Goal: Task Accomplishment & Management: Manage account settings

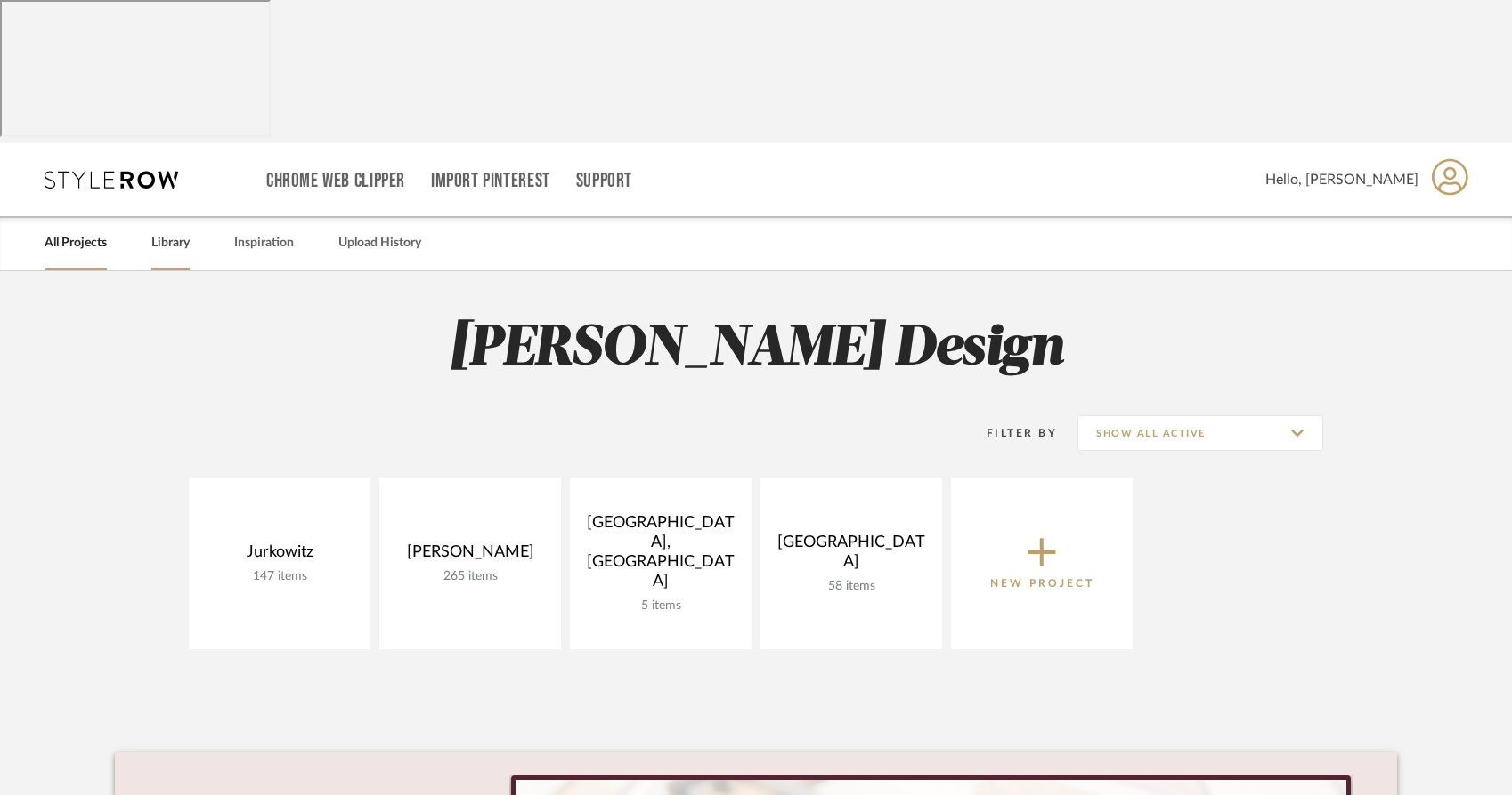
click at [170, 231] on link "Library" at bounding box center [170, 243] width 38 height 24
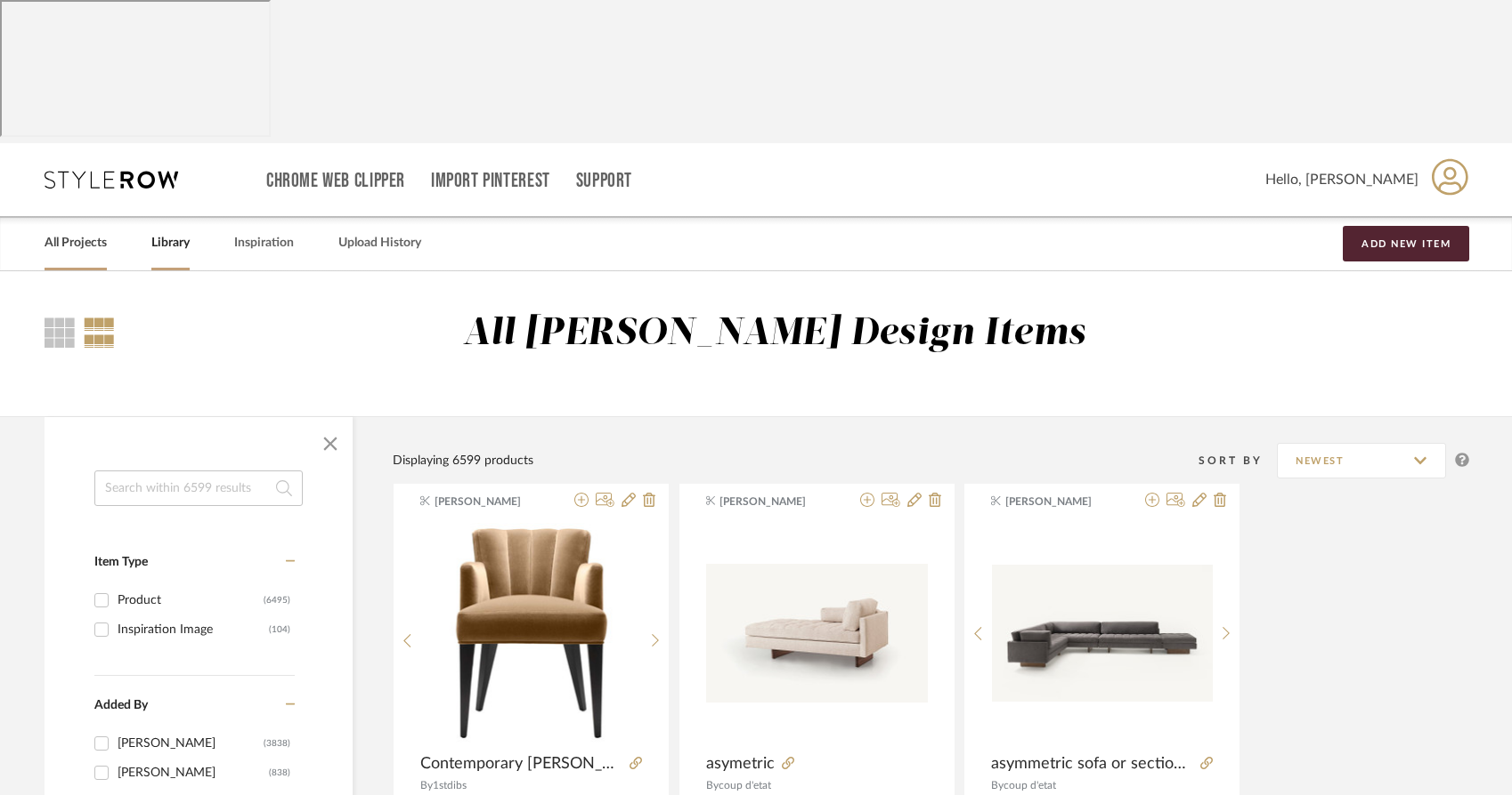
click at [88, 231] on link "All Projects" at bounding box center [75, 243] width 62 height 24
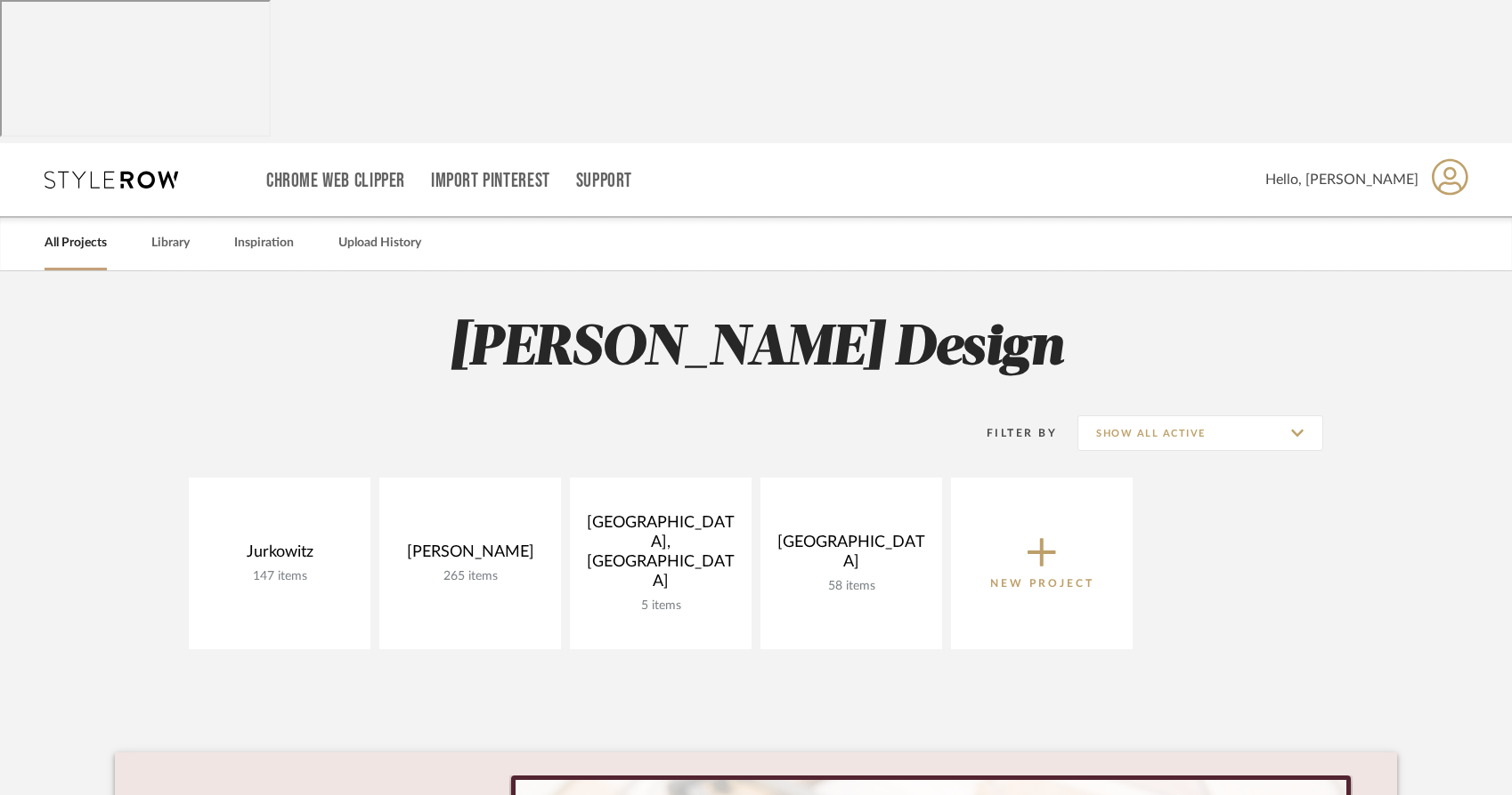
scroll to position [10, 0]
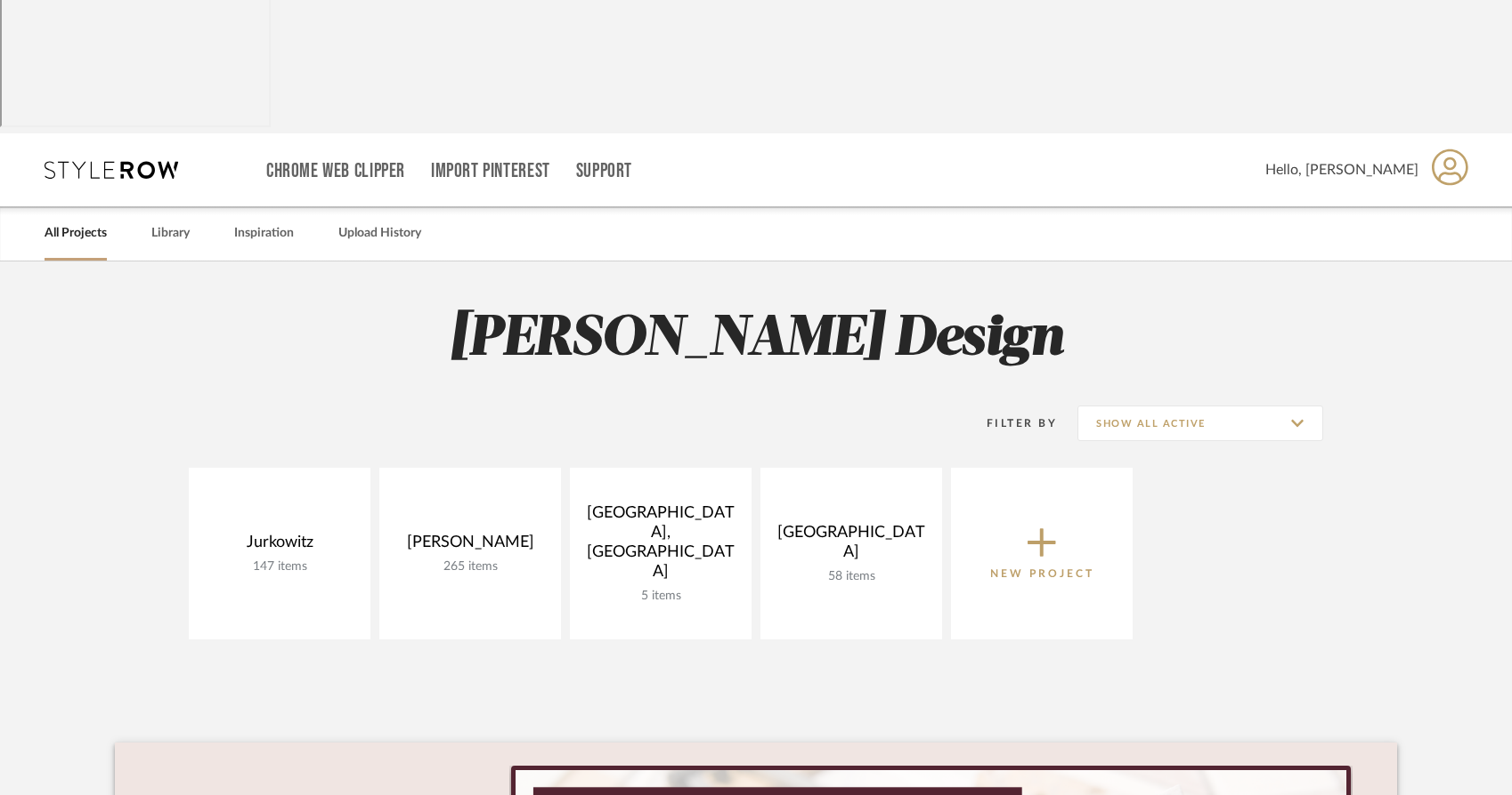
click at [308, 401] on div "Filter By Show All Active" at bounding box center [756, 424] width 1134 height 45
click at [160, 222] on link "Library" at bounding box center [170, 234] width 38 height 24
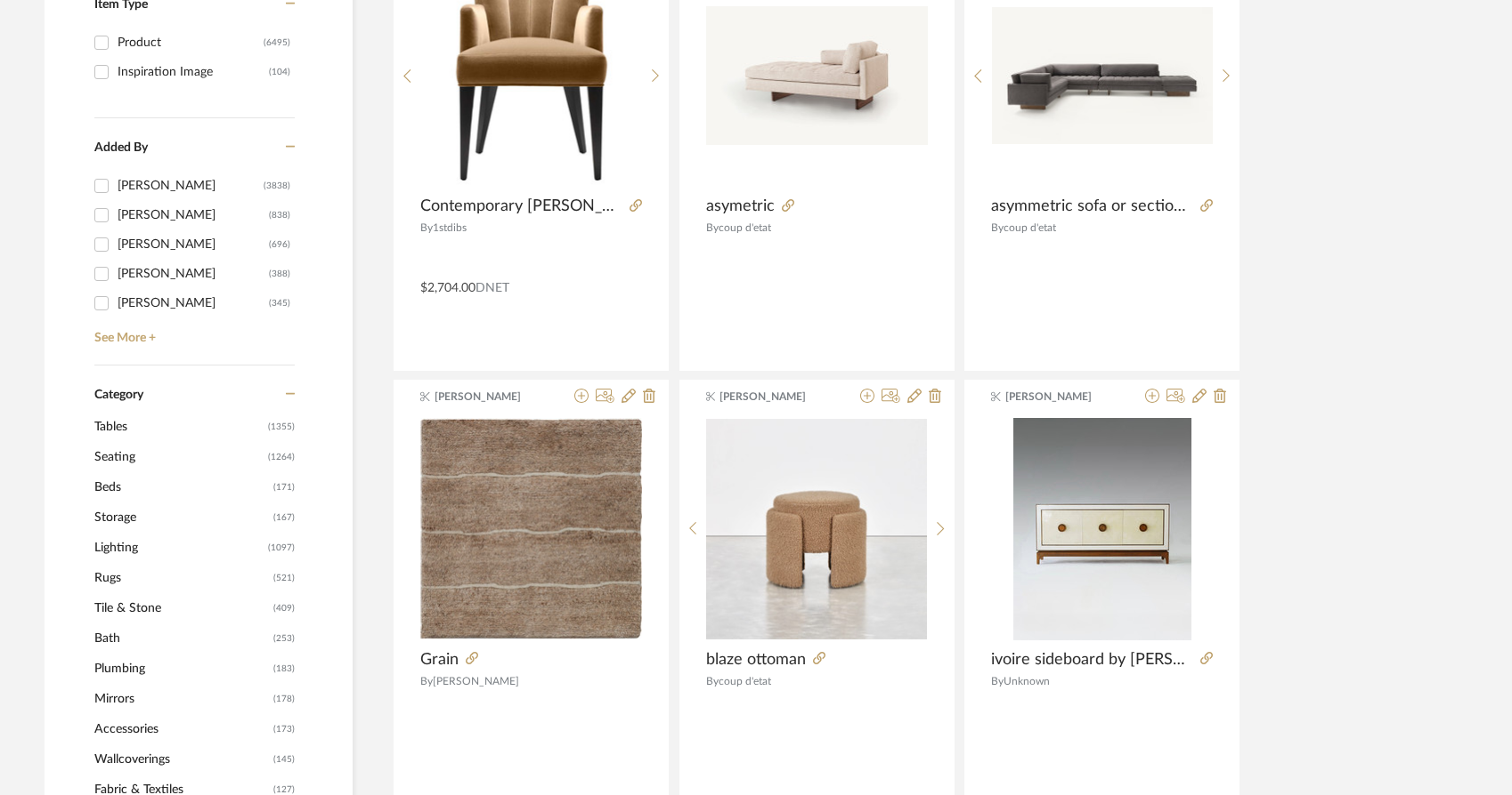
scroll to position [560, 0]
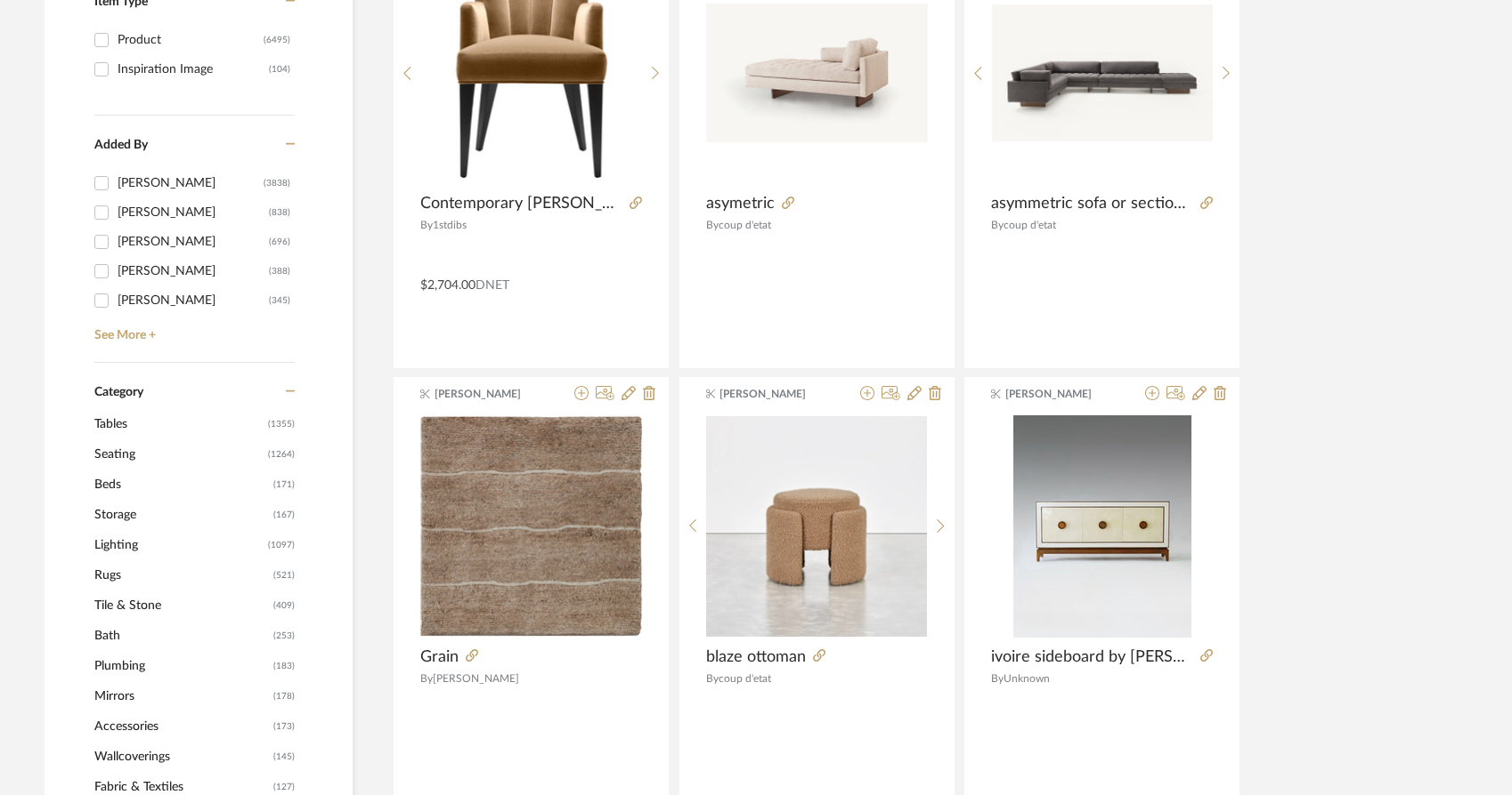
click at [126, 530] on span "Lighting" at bounding box center [179, 545] width 169 height 31
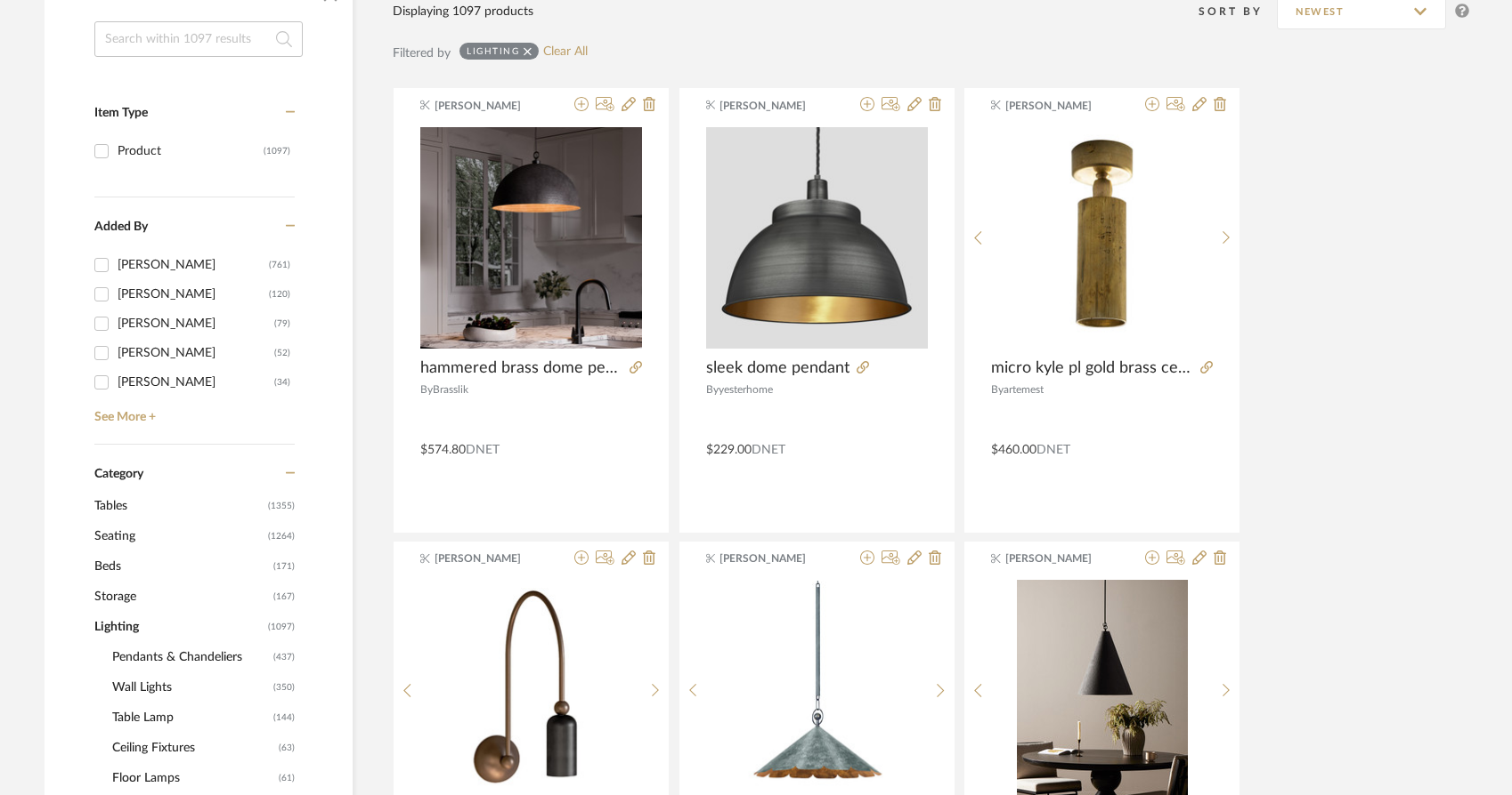
scroll to position [476, 0]
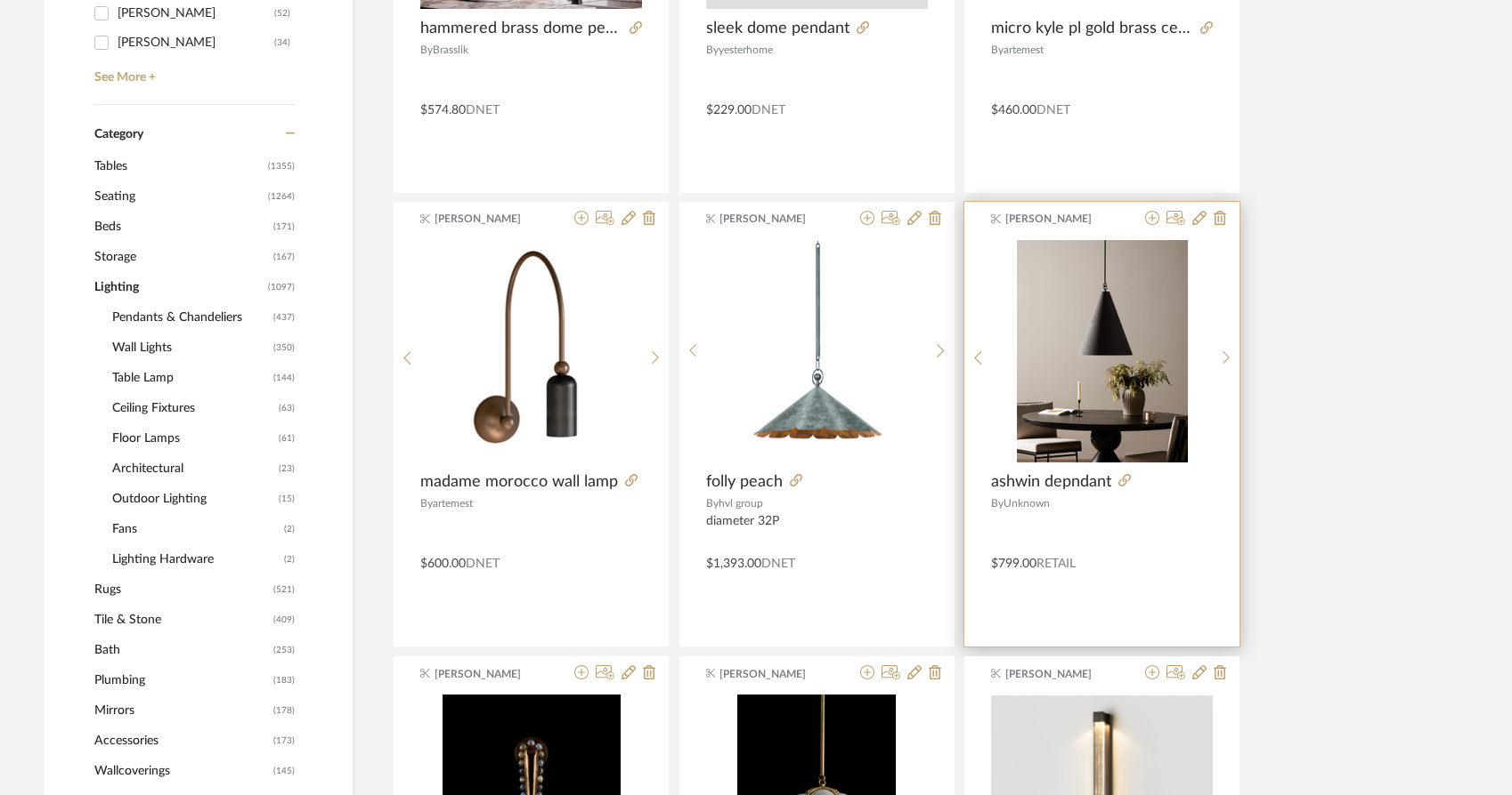
scroll to position [816, 0]
click at [1021, 497] on span "Unknown" at bounding box center [1027, 502] width 46 height 10
click at [1200, 210] on icon at bounding box center [1199, 216] width 14 height 14
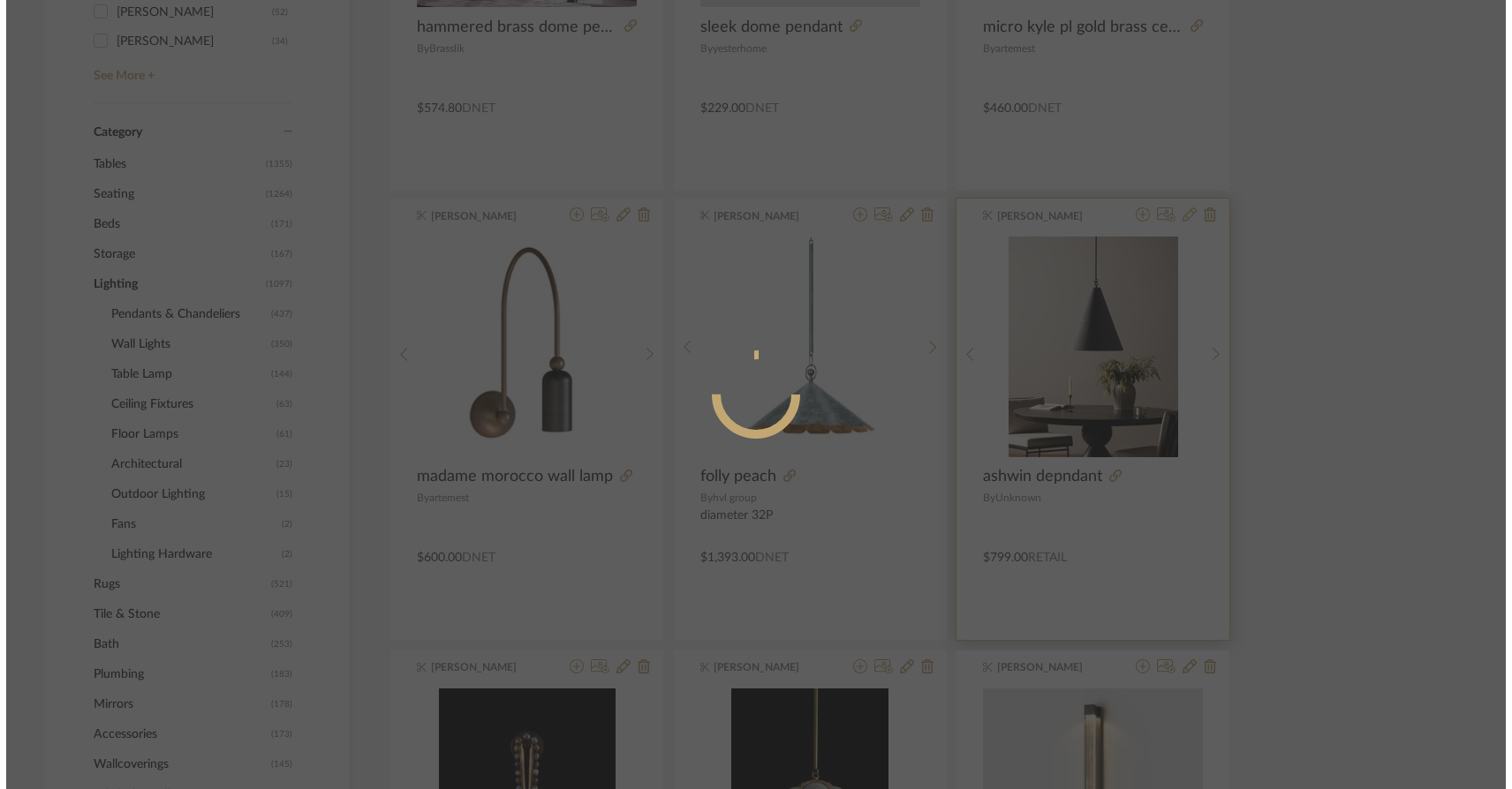
scroll to position [0, 0]
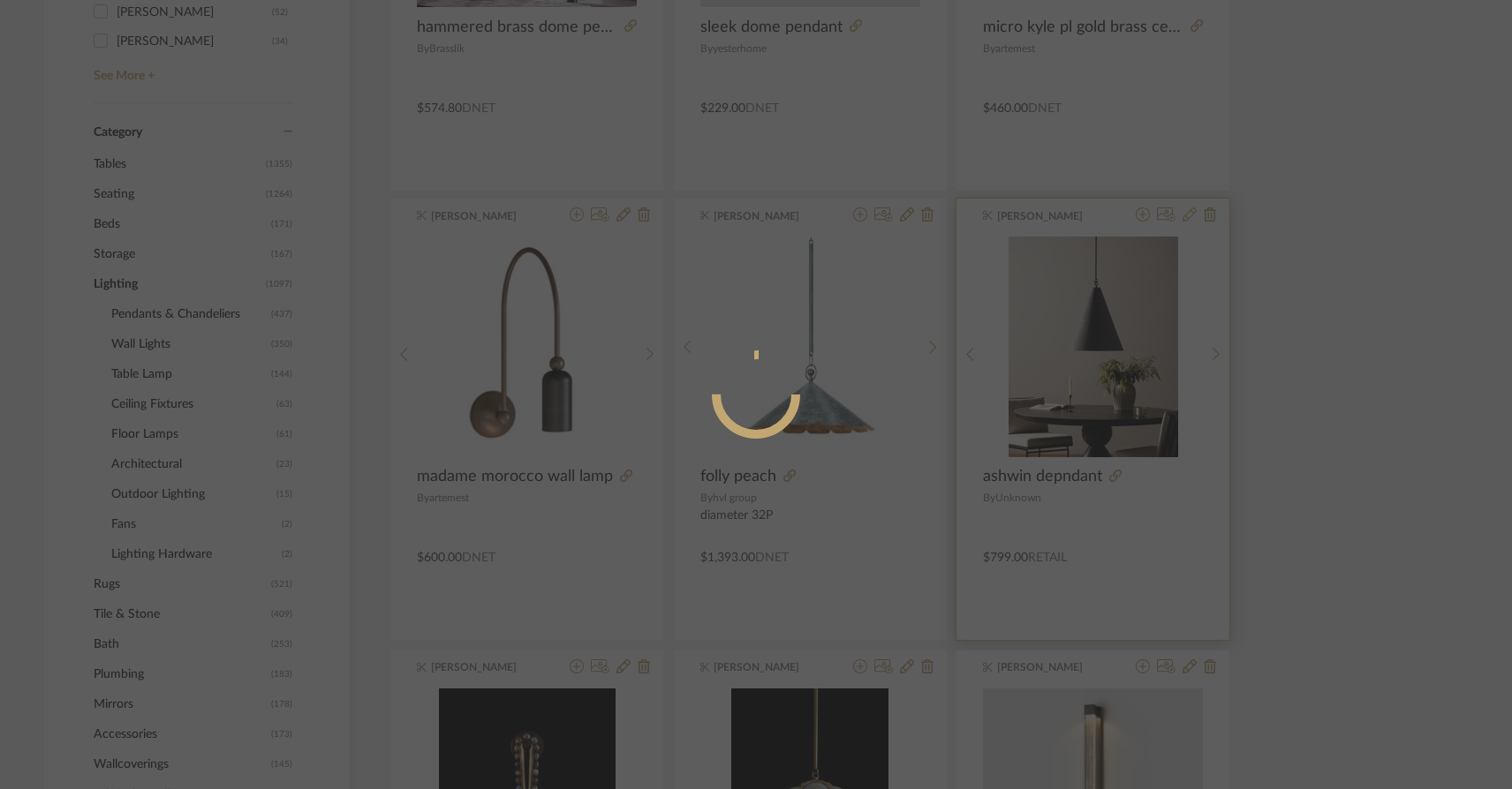
radio input "true"
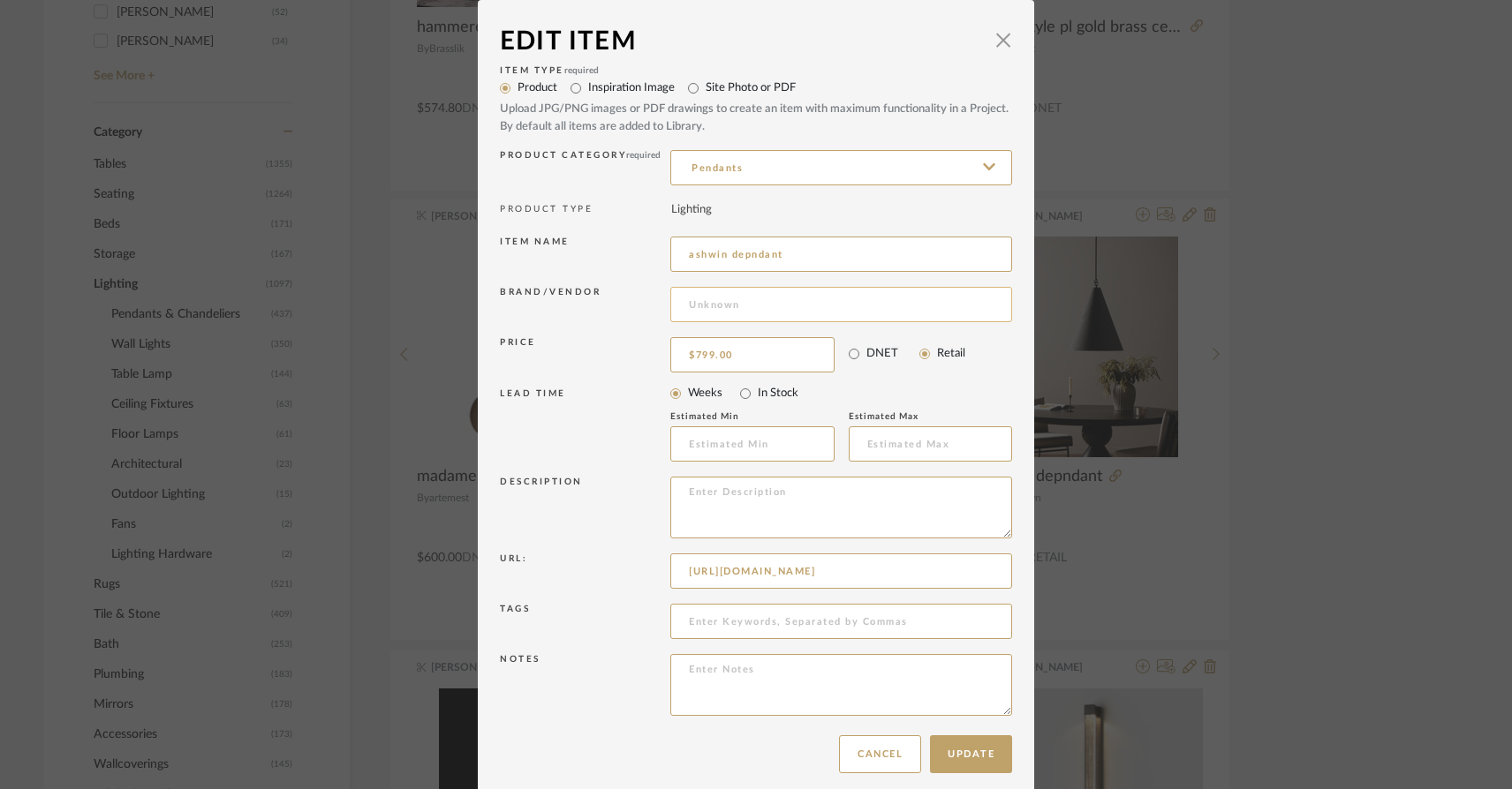
click at [707, 304] on input at bounding box center [841, 304] width 342 height 35
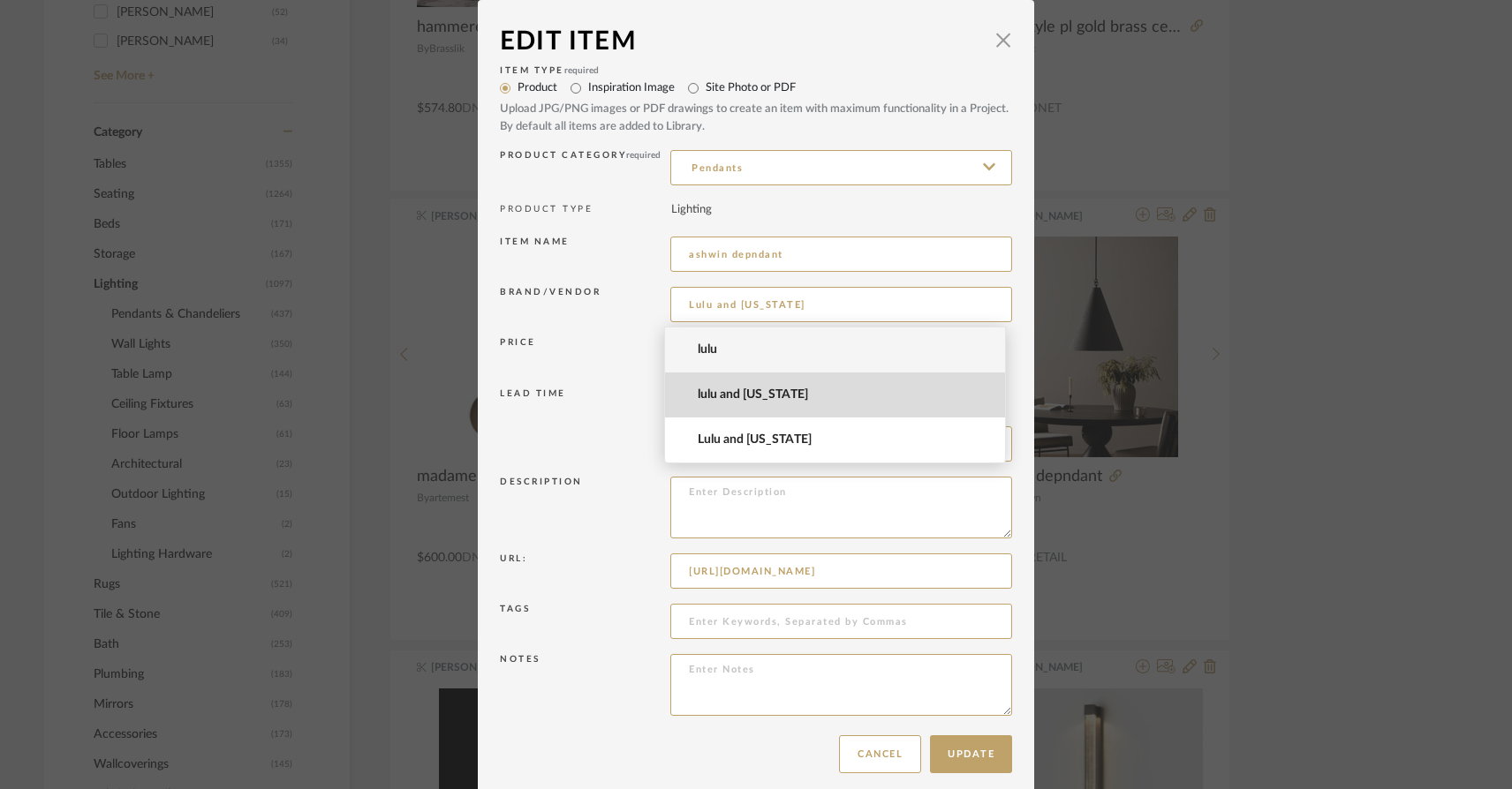
click at [672, 397] on mat-option "lulu and [US_STATE]" at bounding box center [834, 394] width 340 height 45
type input "lulu and [US_STATE]"
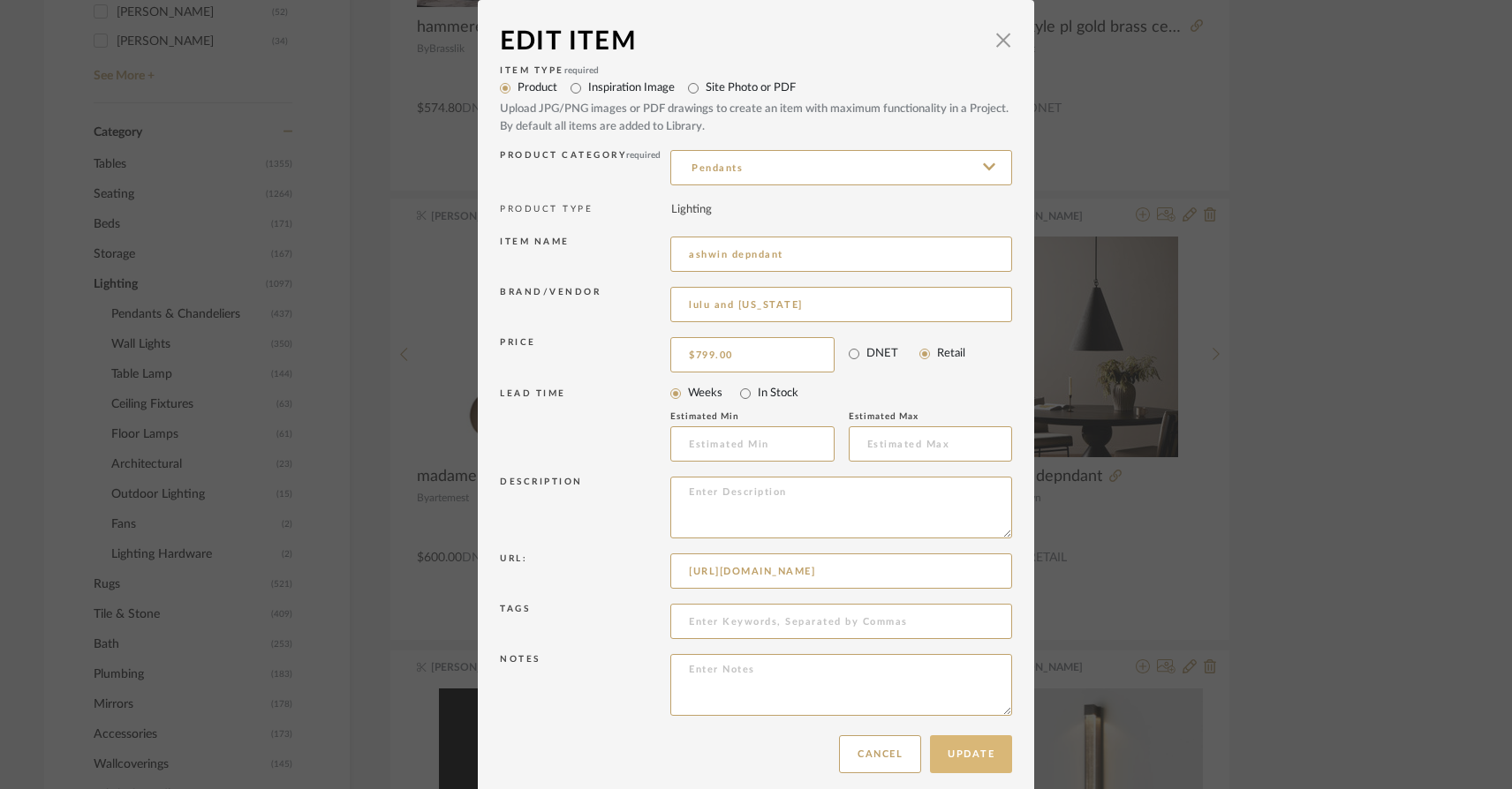
click at [970, 760] on button "Update" at bounding box center [971, 754] width 82 height 38
click at [1323, 396] on div "Edit Item × Item Type required Product Inspiration Image Site Photo or PDF Uplo…" at bounding box center [756, 394] width 1512 height 789
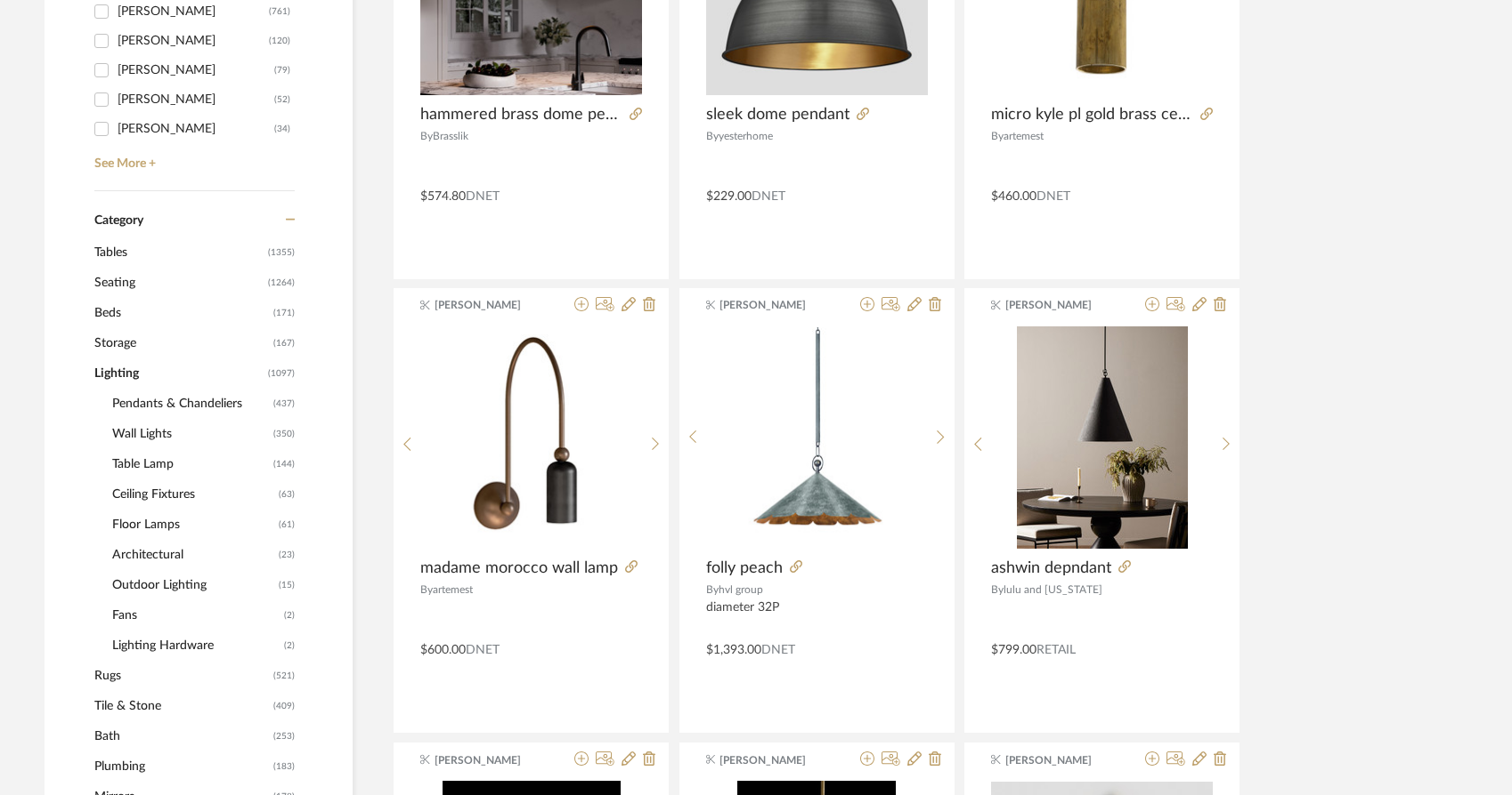
scroll to position [729, 0]
click at [133, 390] on span "Pendants & Chandeliers" at bounding box center [191, 405] width 157 height 31
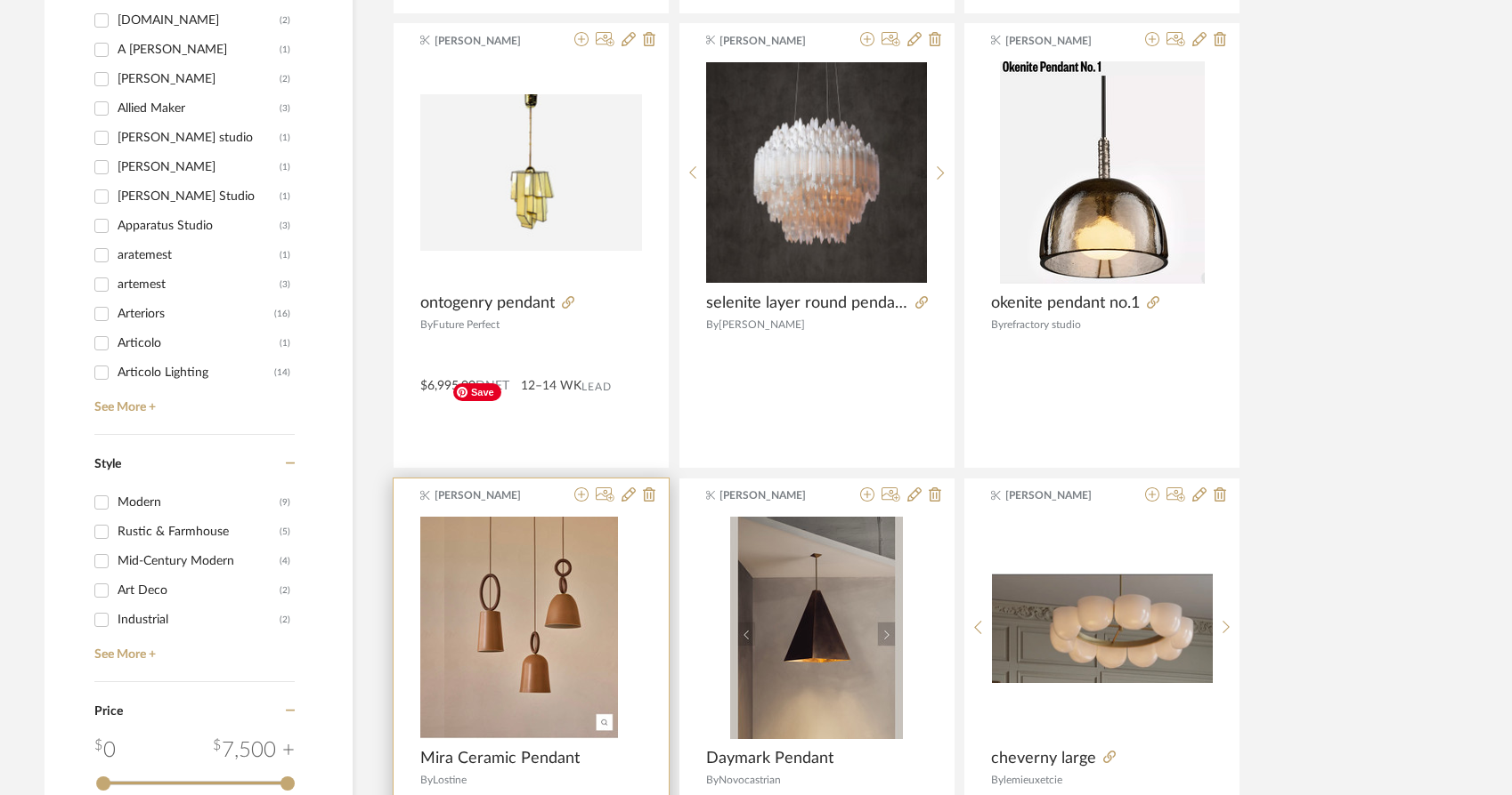
scroll to position [2691, 0]
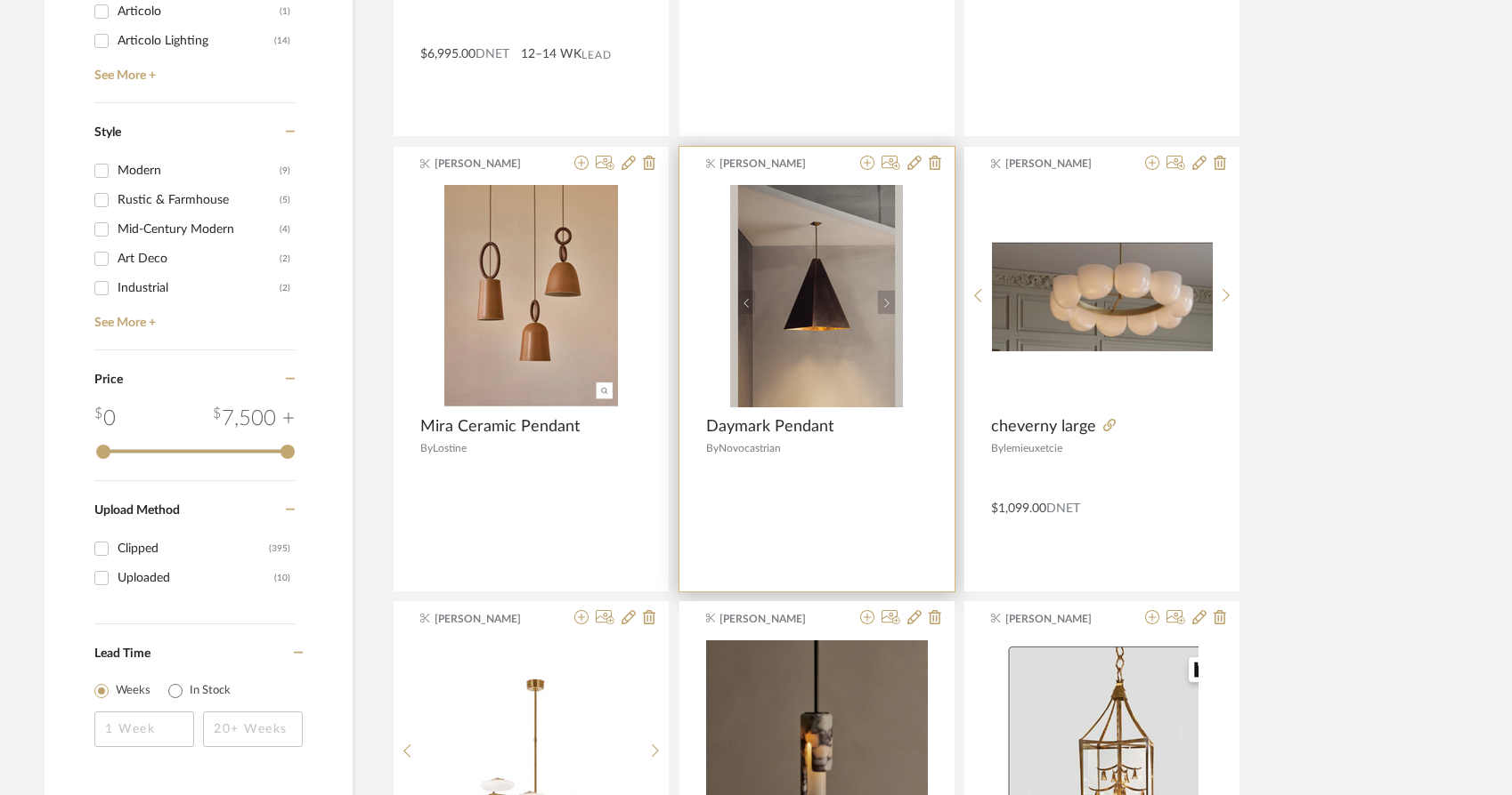
click at [725, 417] on span "Daymark Pendant" at bounding box center [769, 426] width 127 height 20
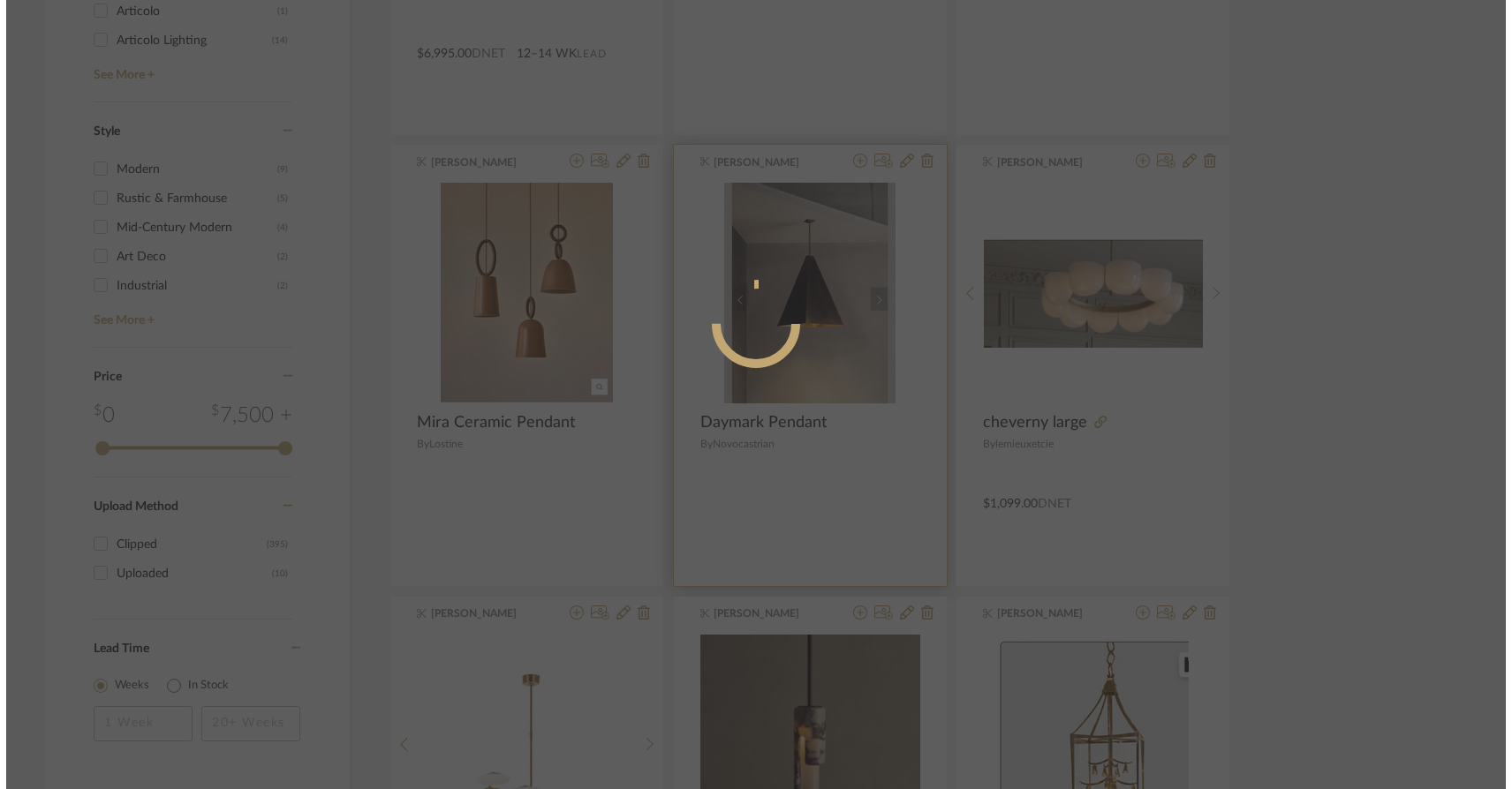
scroll to position [0, 0]
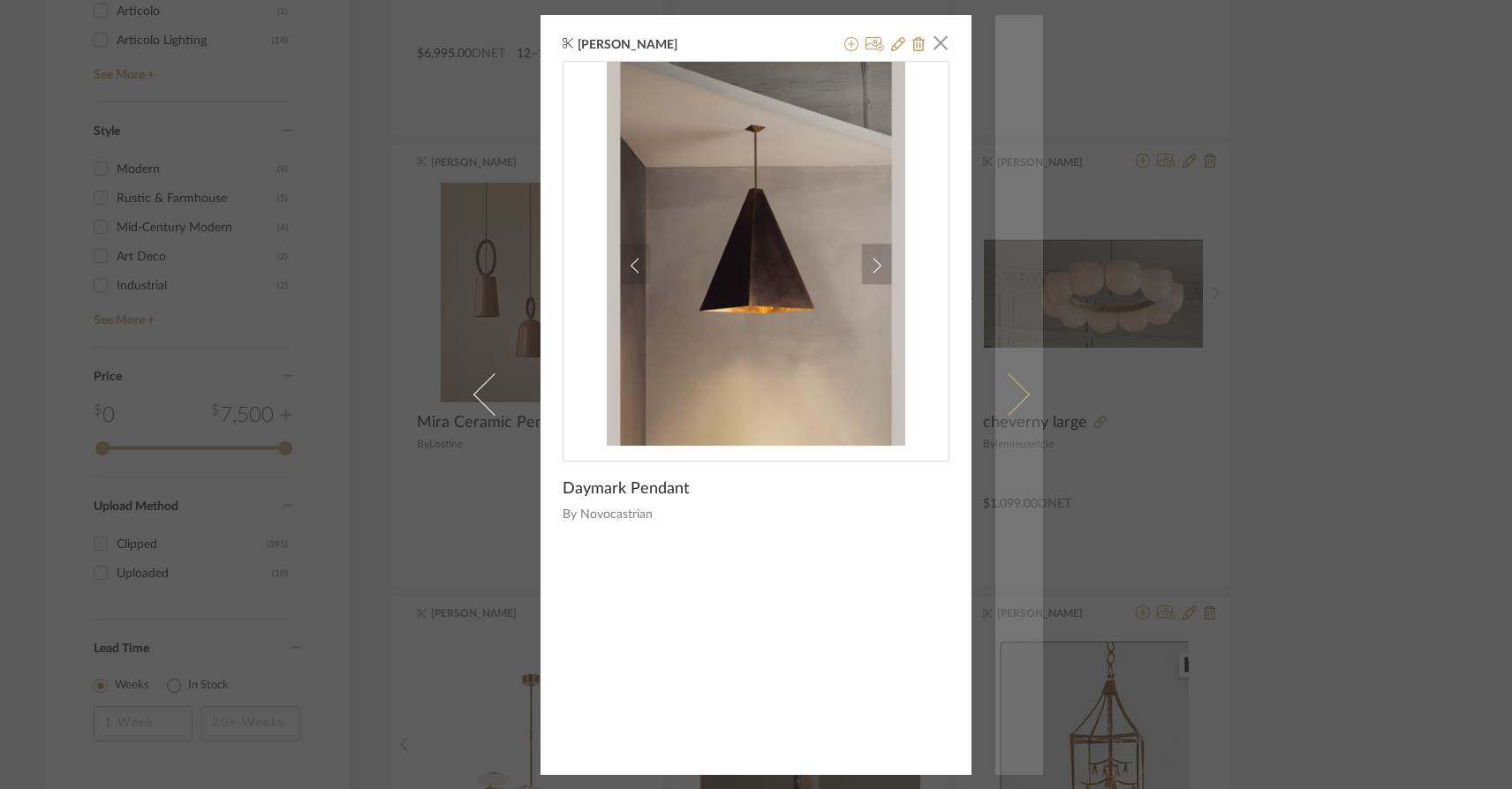
click at [1017, 390] on span at bounding box center [1009, 394] width 42 height 42
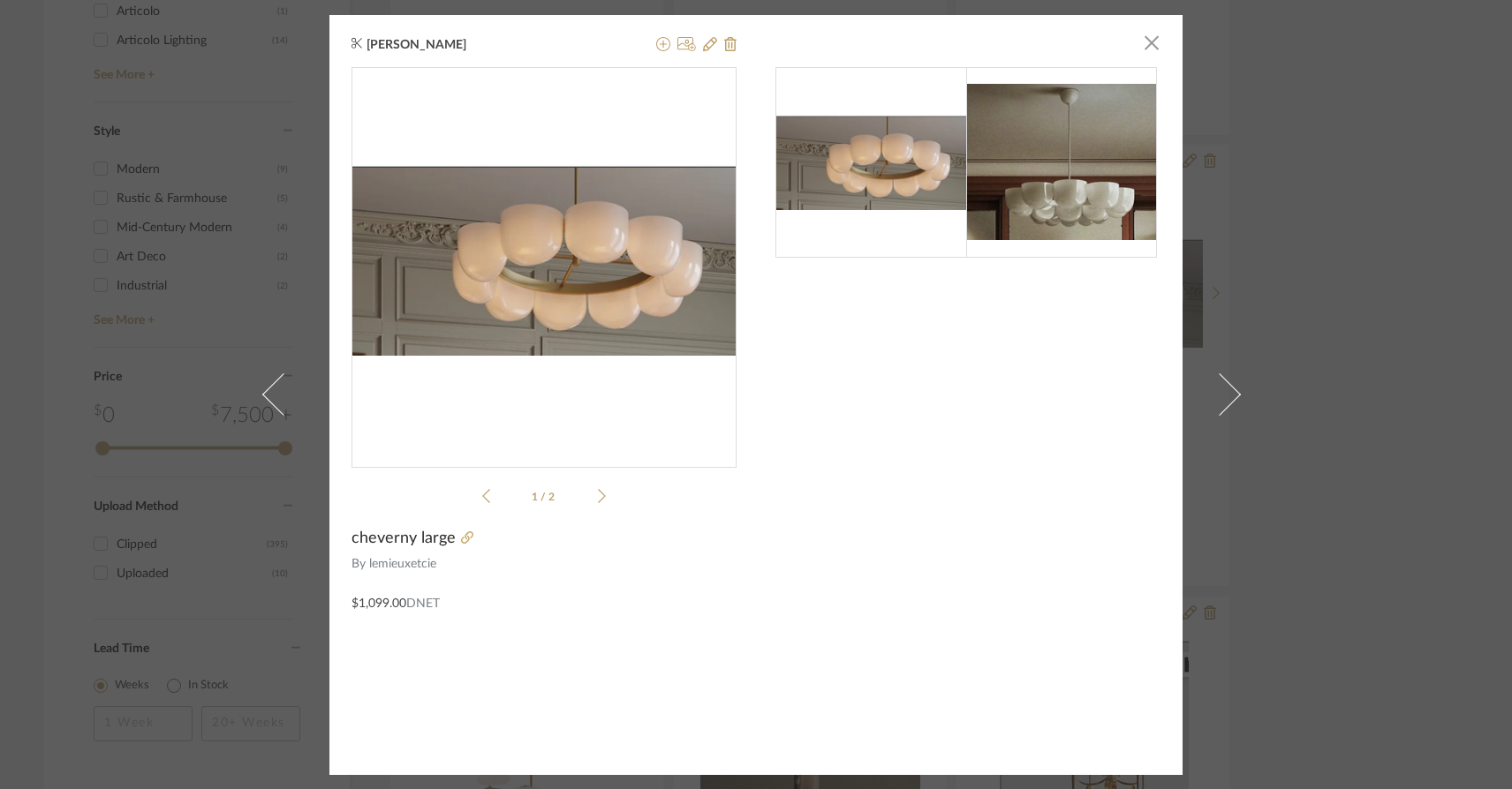
click at [148, 164] on div "[PERSON_NAME] × 1 / 2 cheverny large By lemieuxetcie $1,099.00 DNET" at bounding box center [756, 394] width 1512 height 789
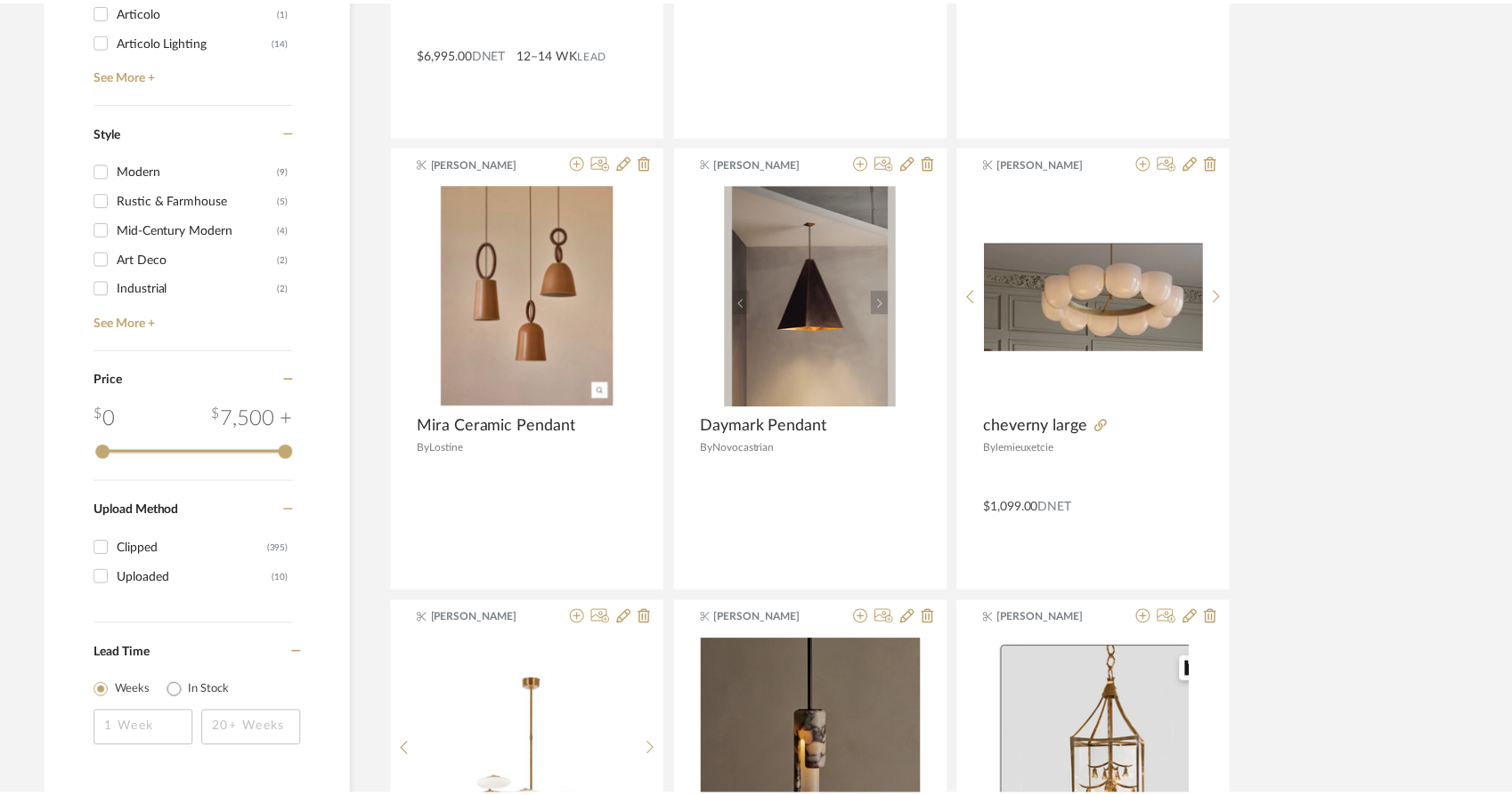
scroll to position [2691, 0]
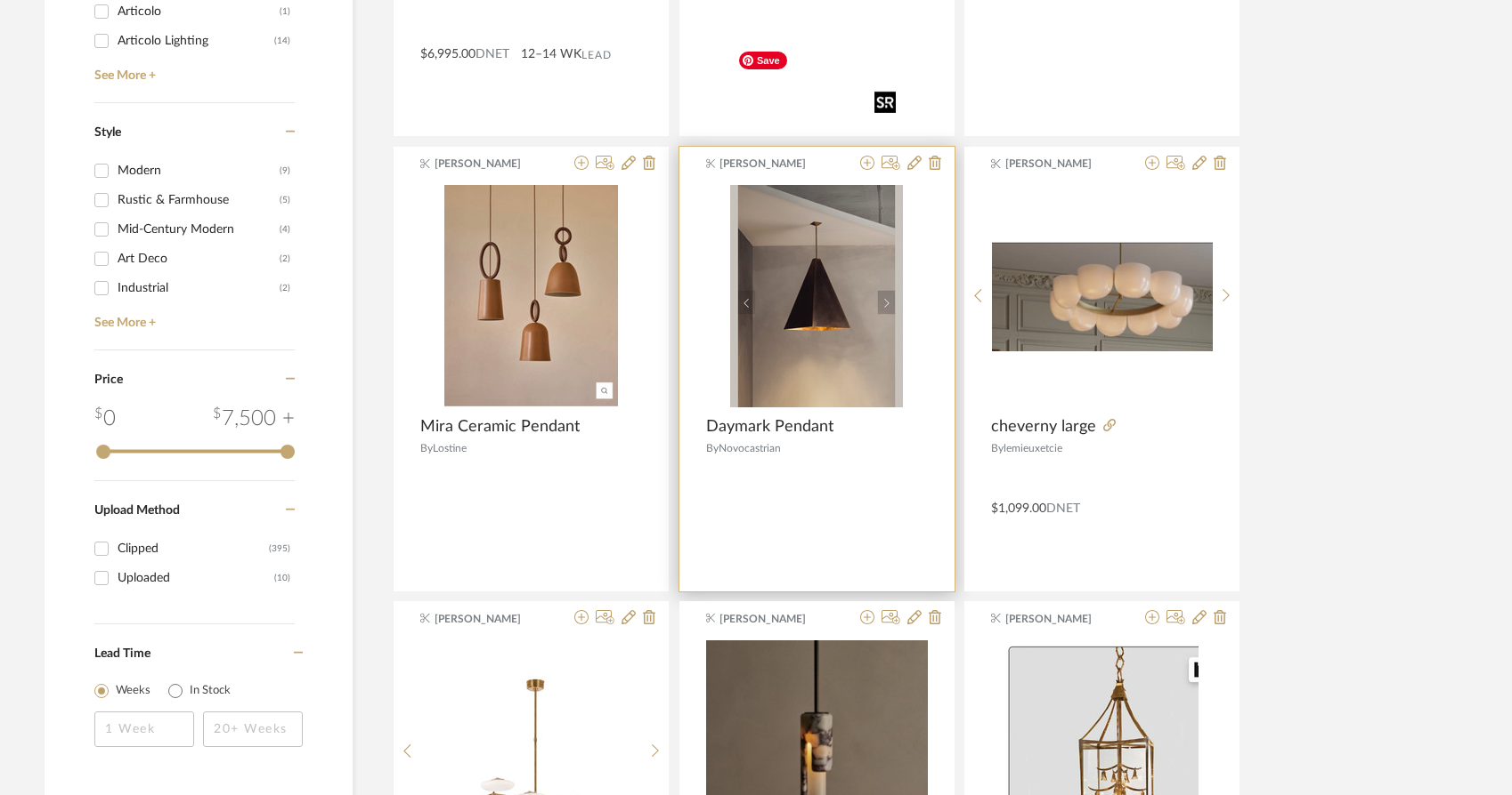
click at [797, 199] on img "0" at bounding box center [816, 295] width 173 height 222
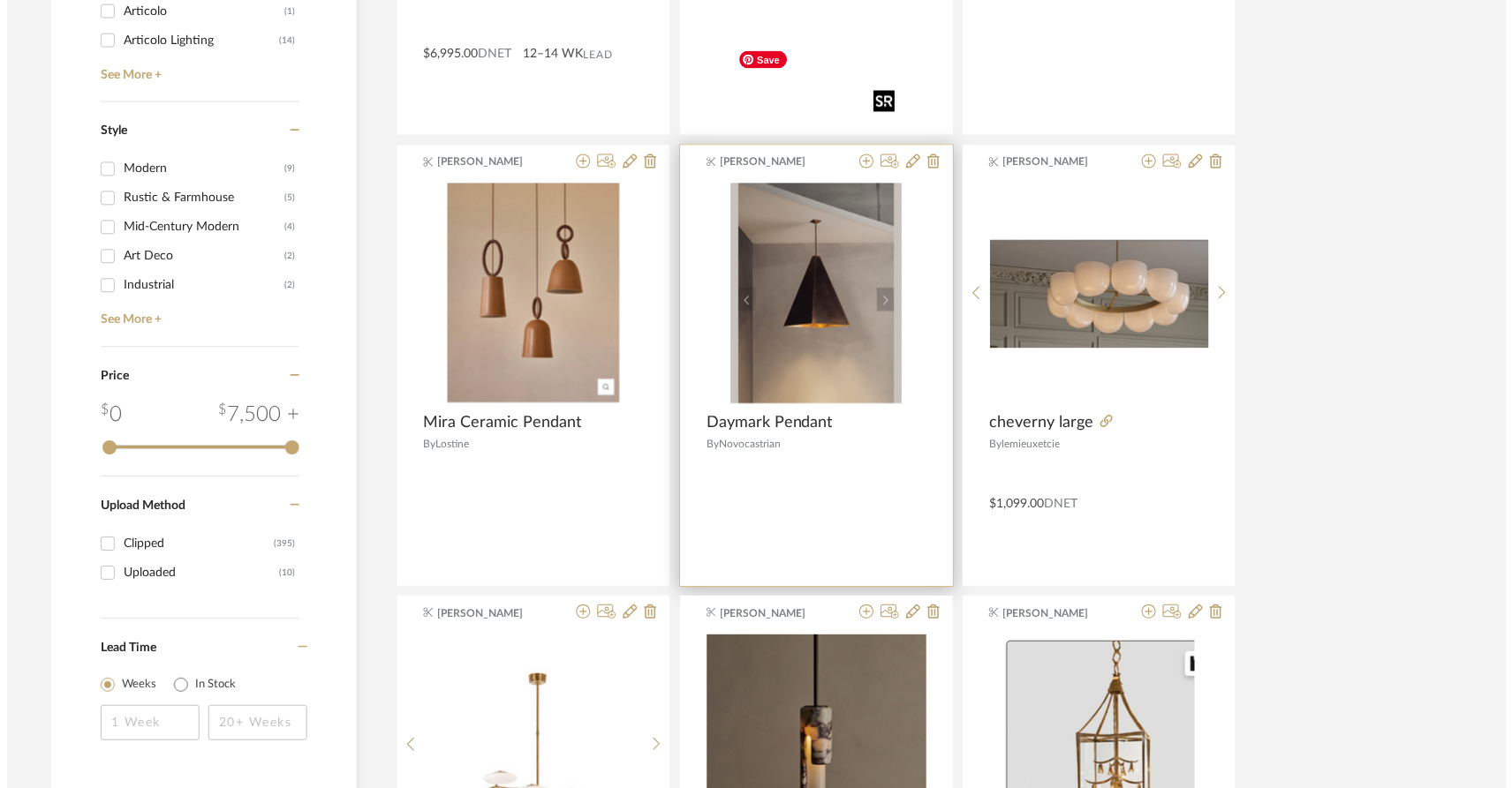
scroll to position [0, 0]
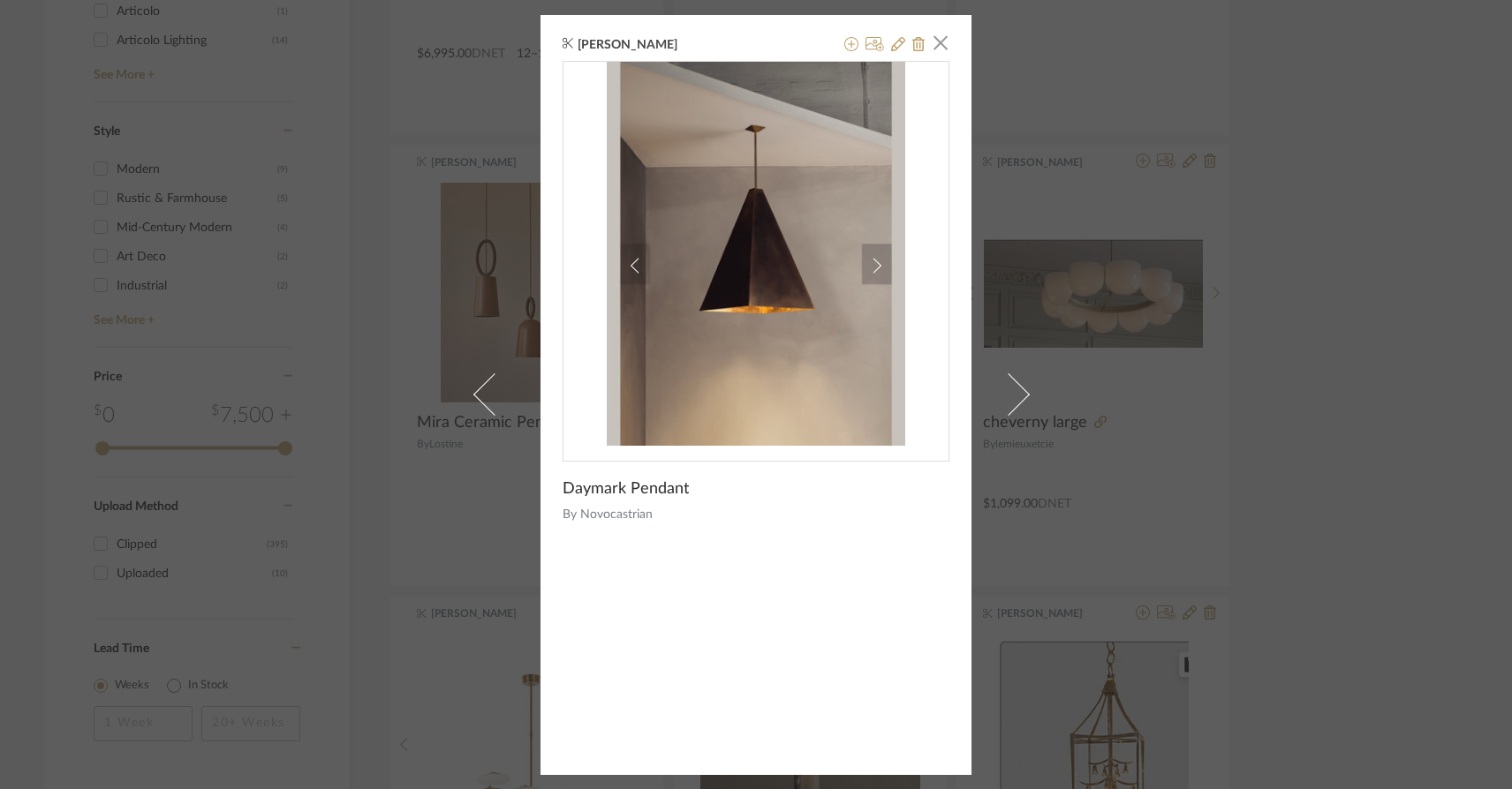
click at [870, 266] on img "0" at bounding box center [756, 254] width 299 height 385
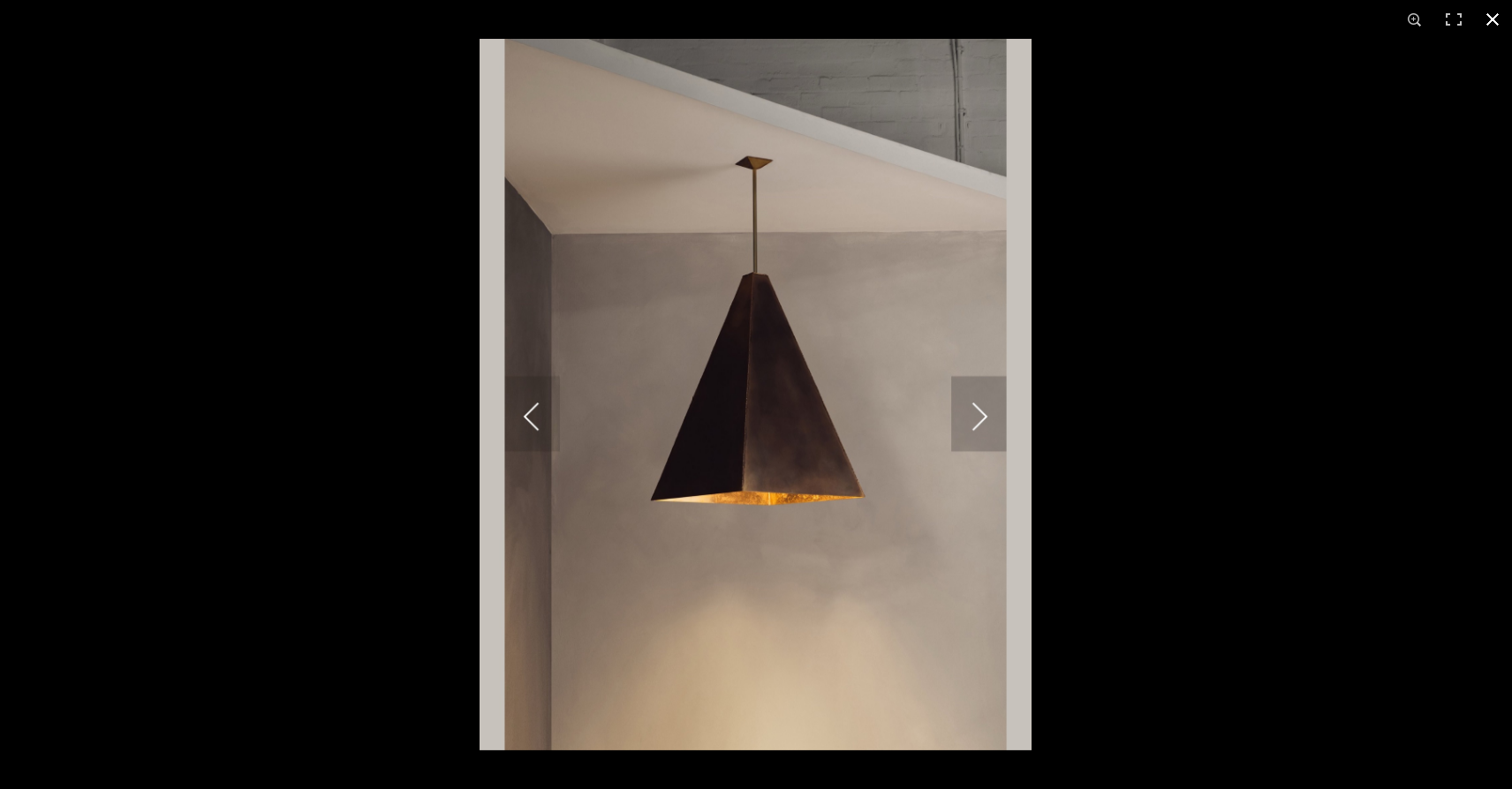
click at [1128, 365] on div at bounding box center [1235, 433] width 1512 height 789
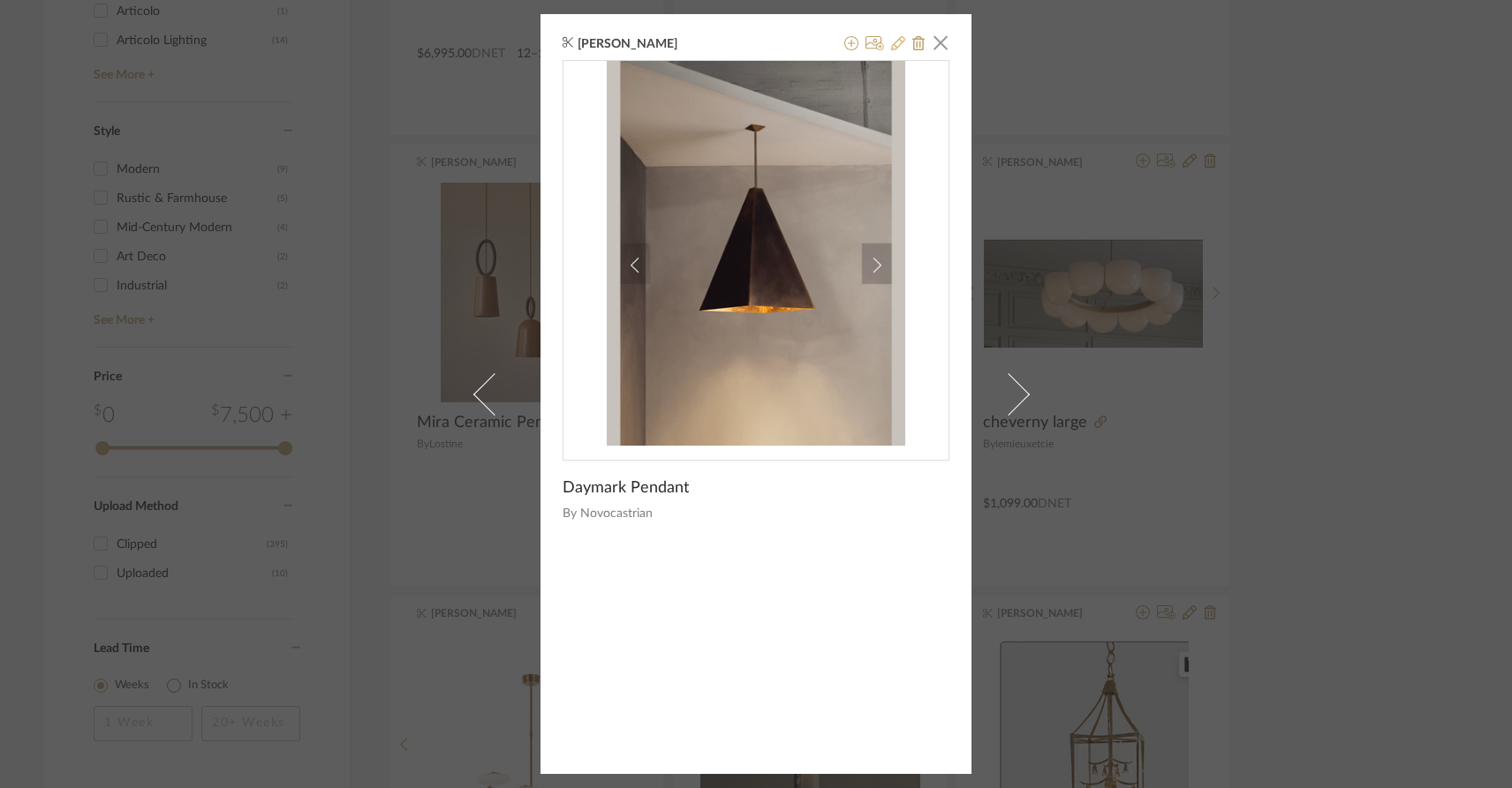
click at [892, 46] on icon at bounding box center [898, 42] width 14 height 14
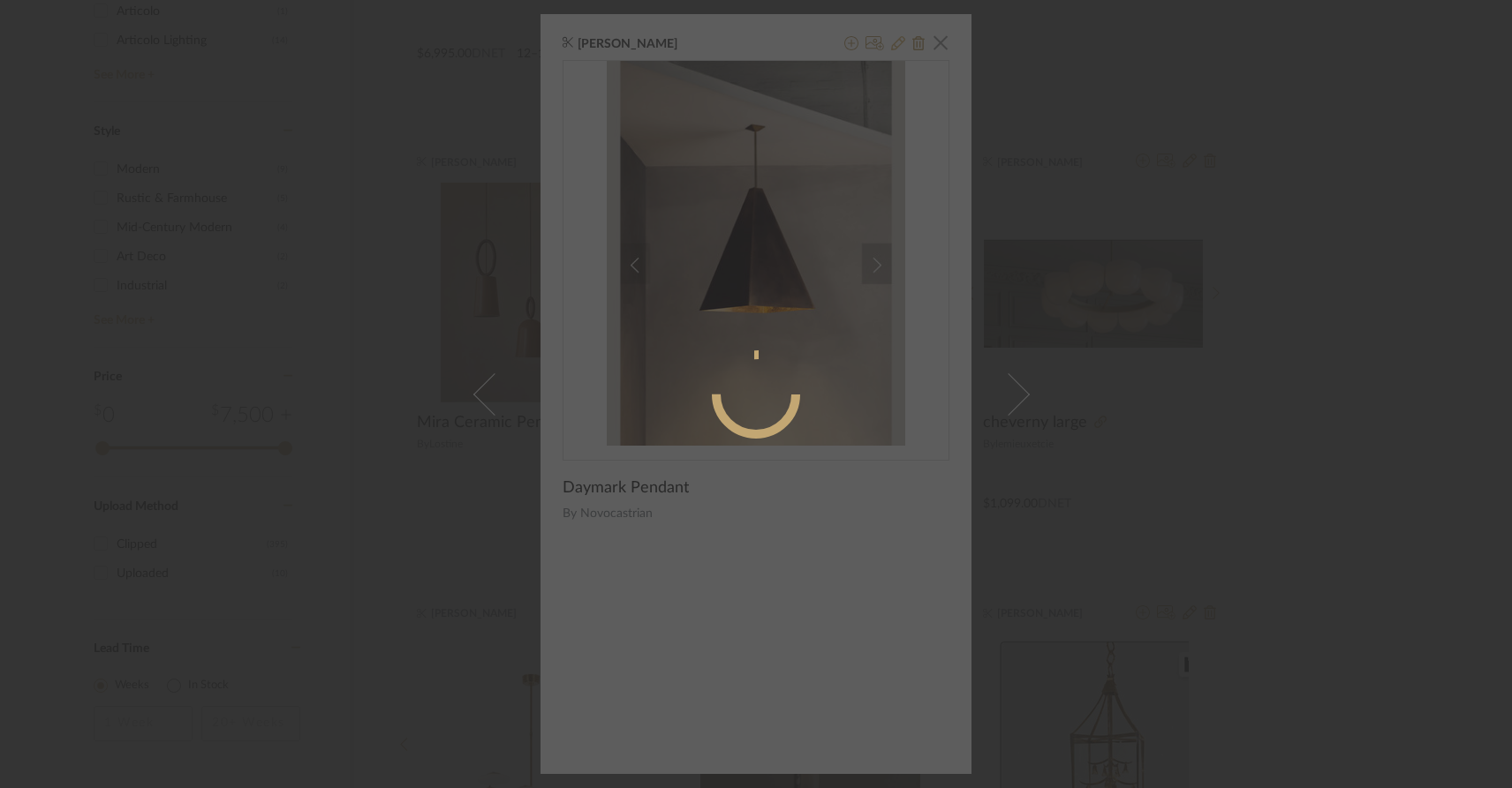
radio input "true"
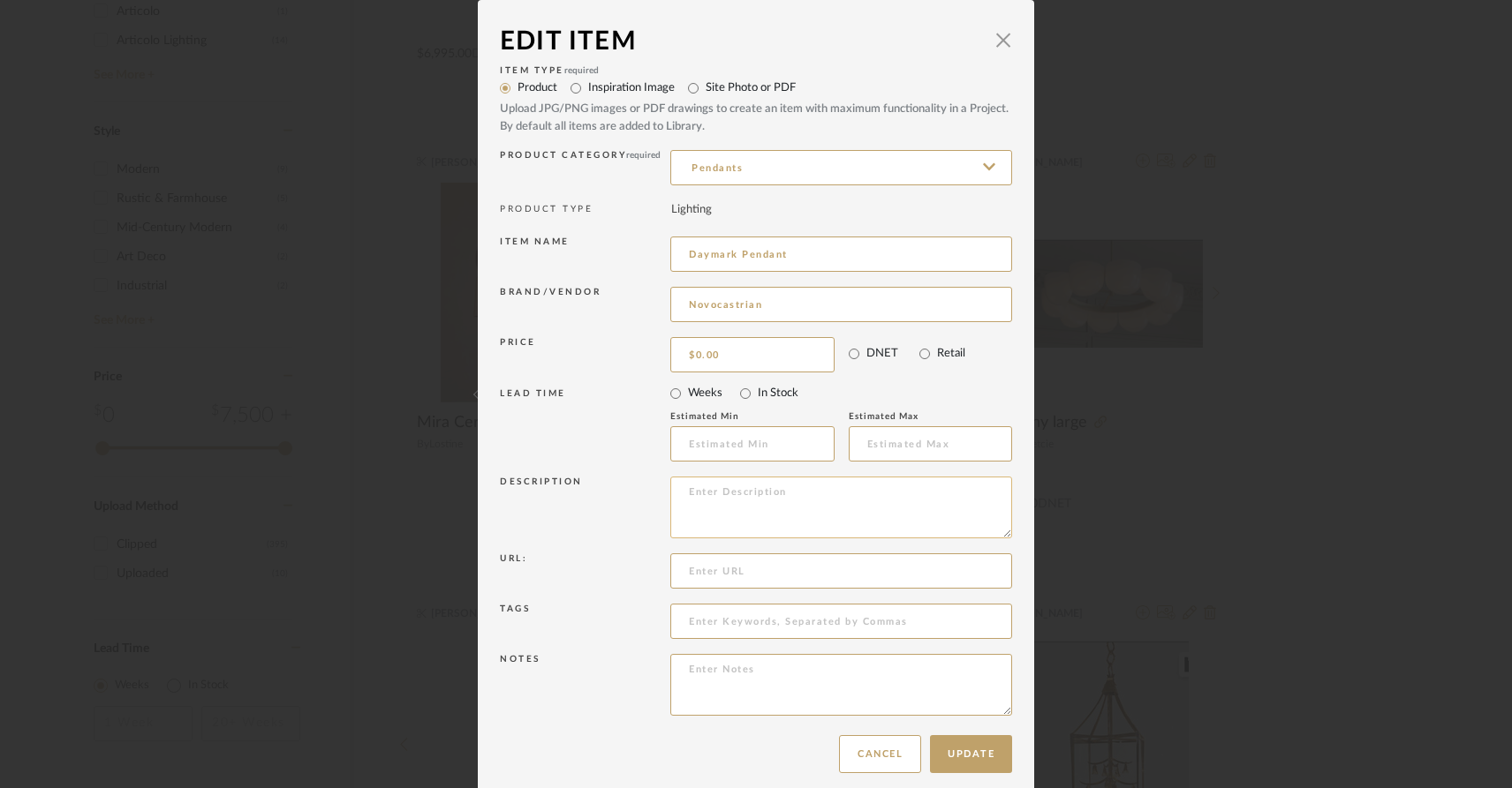
click at [694, 492] on textarea at bounding box center [841, 507] width 342 height 62
paste textarea "Small — 200W x 300H Medium — 350W x 550H Large — 500W x 750H Rod can be cut to …"
click at [829, 494] on textarea "Small — 200W x 300H Medium — 350W x 550H Large — 500W x 750H Rod can be cut to …" at bounding box center [841, 507] width 342 height 62
type textarea "Small — 200W x 300H Medium — 350W x 550H Large — 500W x 750H Rod can be cut to …"
drag, startPoint x: 723, startPoint y: 357, endPoint x: 703, endPoint y: 347, distance: 22.4
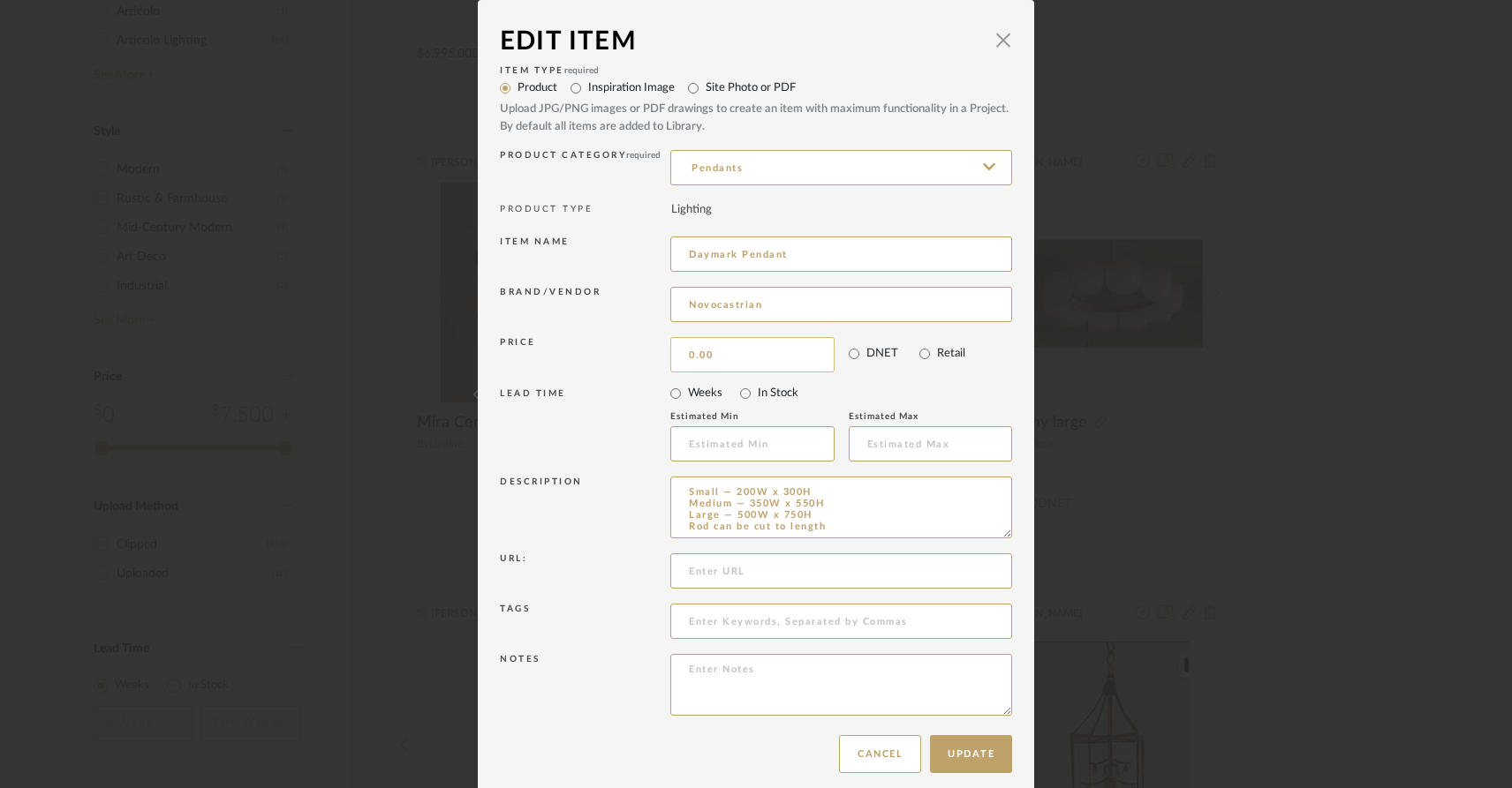
click at [703, 347] on input "0.00" at bounding box center [752, 355] width 164 height 35
type input "$4,194.06"
click at [702, 676] on textarea at bounding box center [841, 685] width 342 height 62
type textarea "small =$3533 large=$4774.64"
click at [954, 753] on button "Update" at bounding box center [971, 754] width 82 height 38
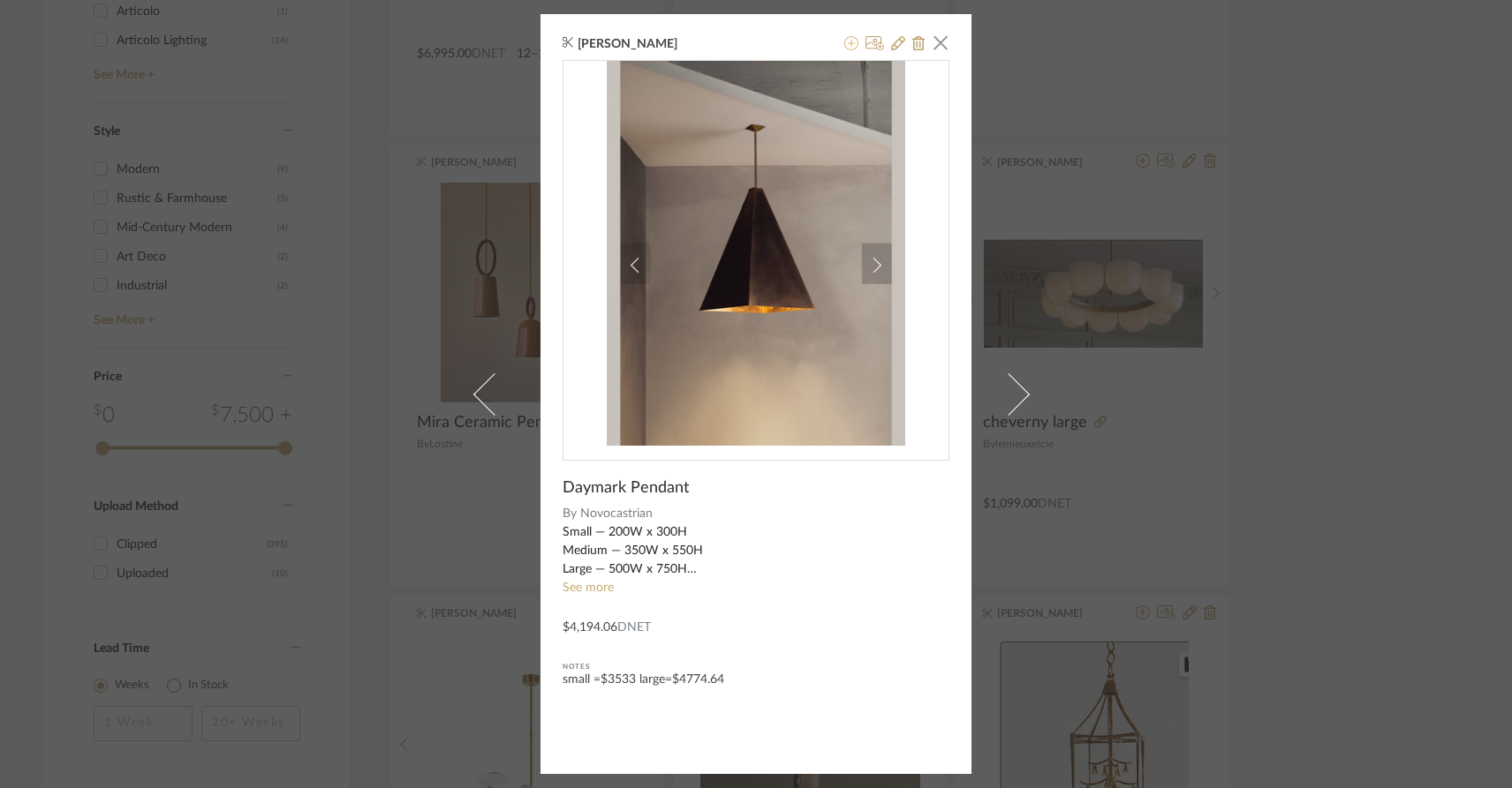
click at [845, 45] on icon at bounding box center [851, 42] width 14 height 14
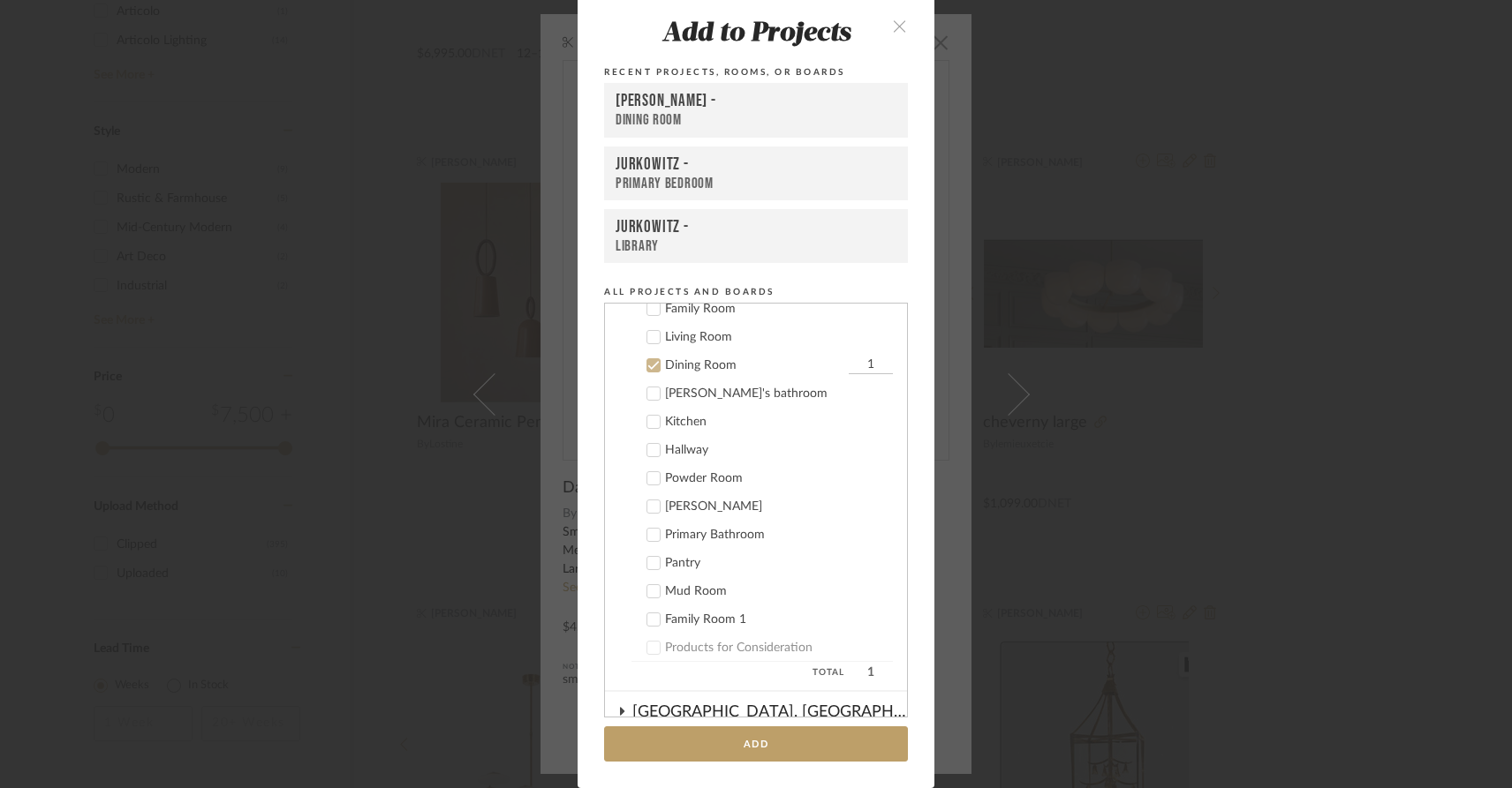
scroll to position [136, 0]
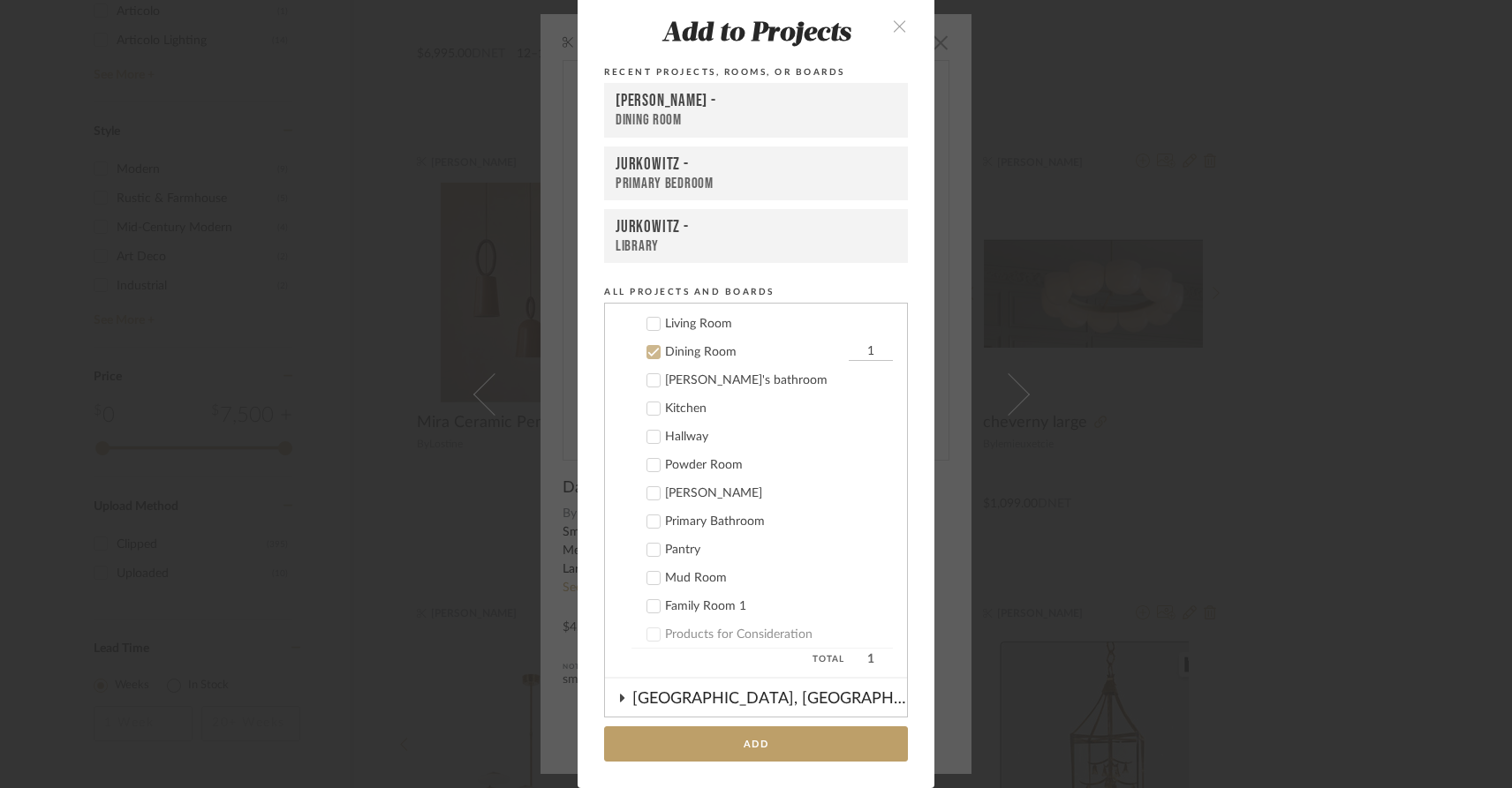
click at [647, 351] on icon at bounding box center [653, 351] width 12 height 12
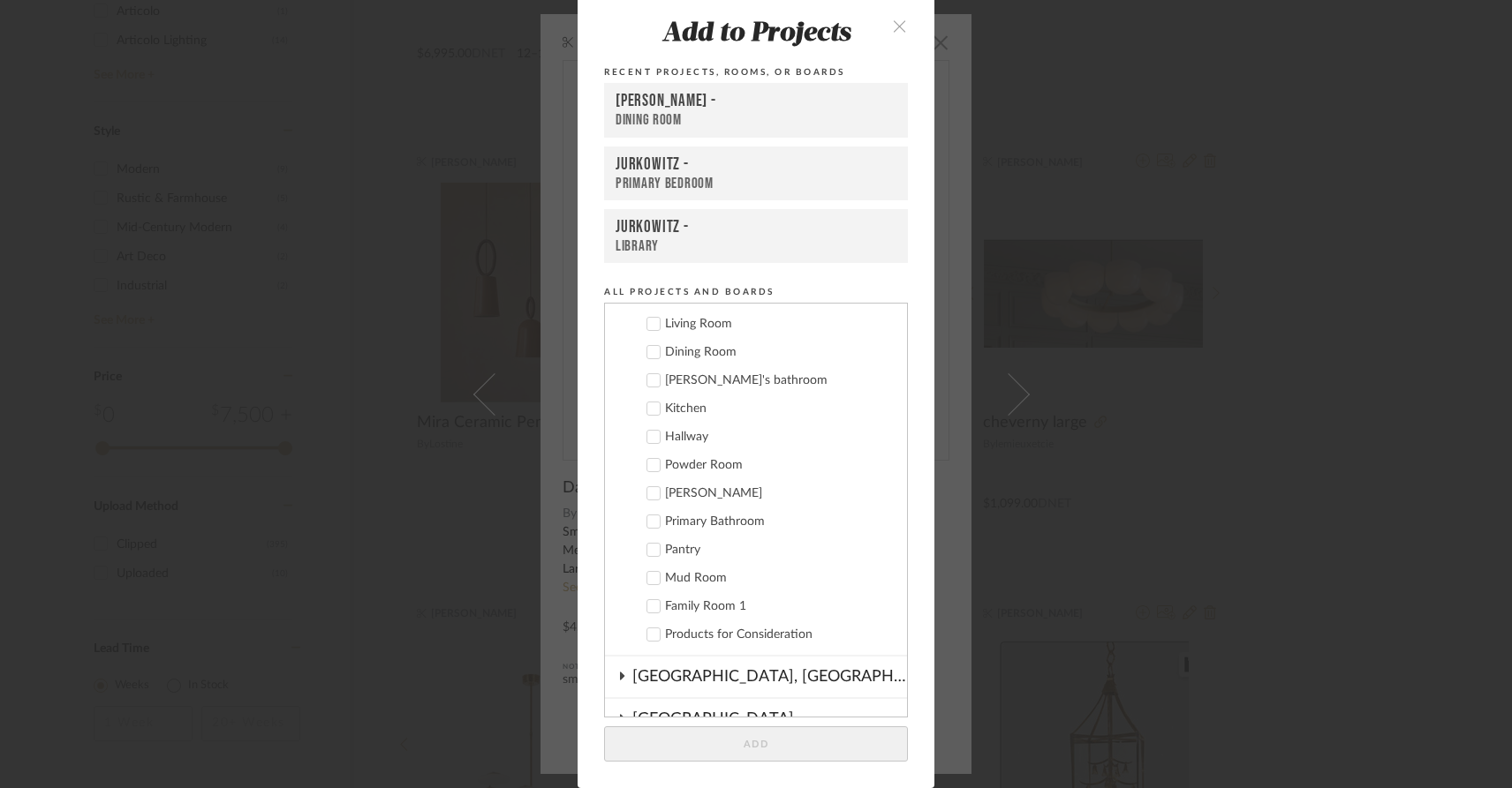
scroll to position [0, 0]
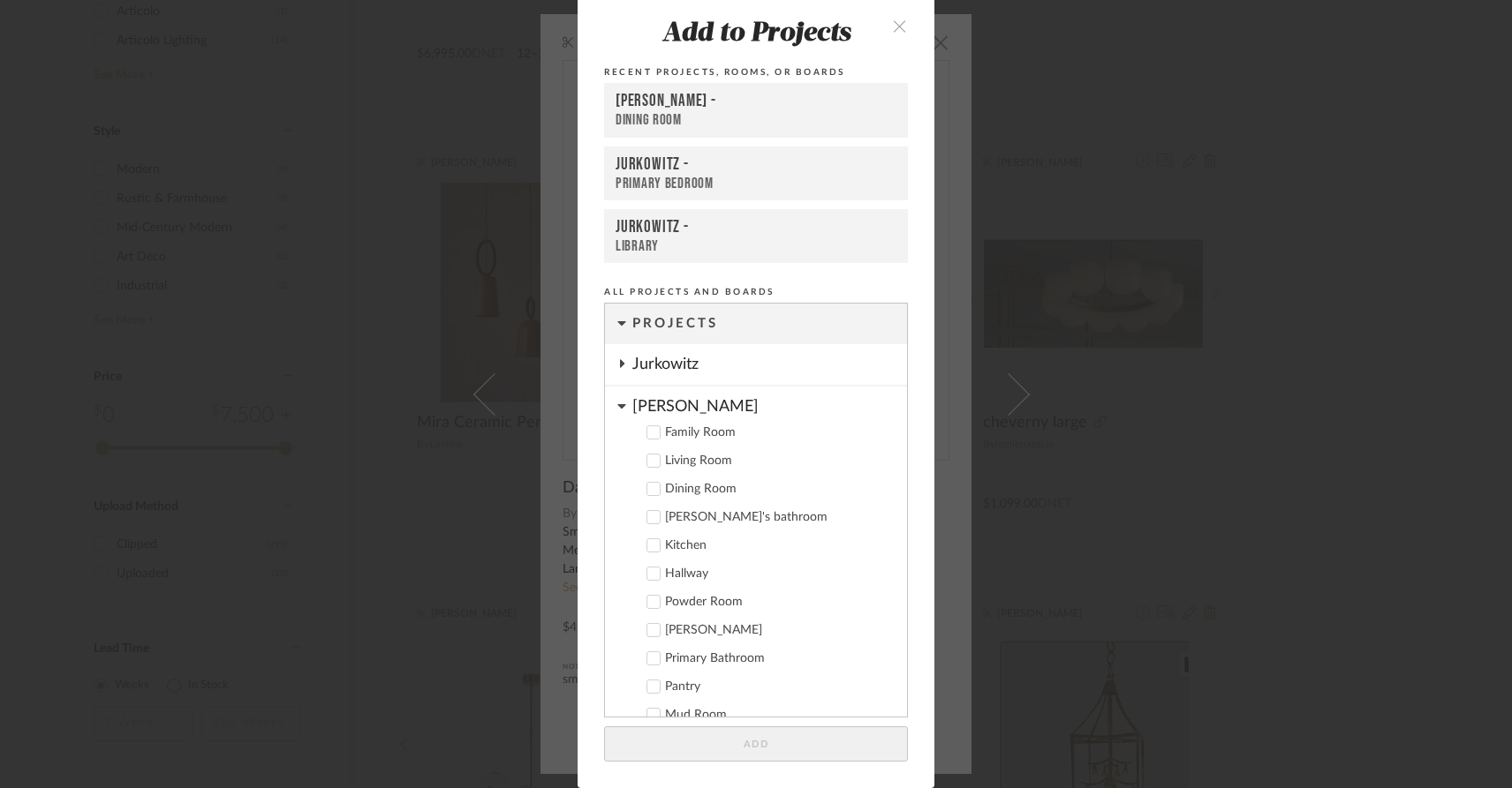
click at [632, 362] on div "Jurkowitz" at bounding box center [770, 365] width 275 height 41
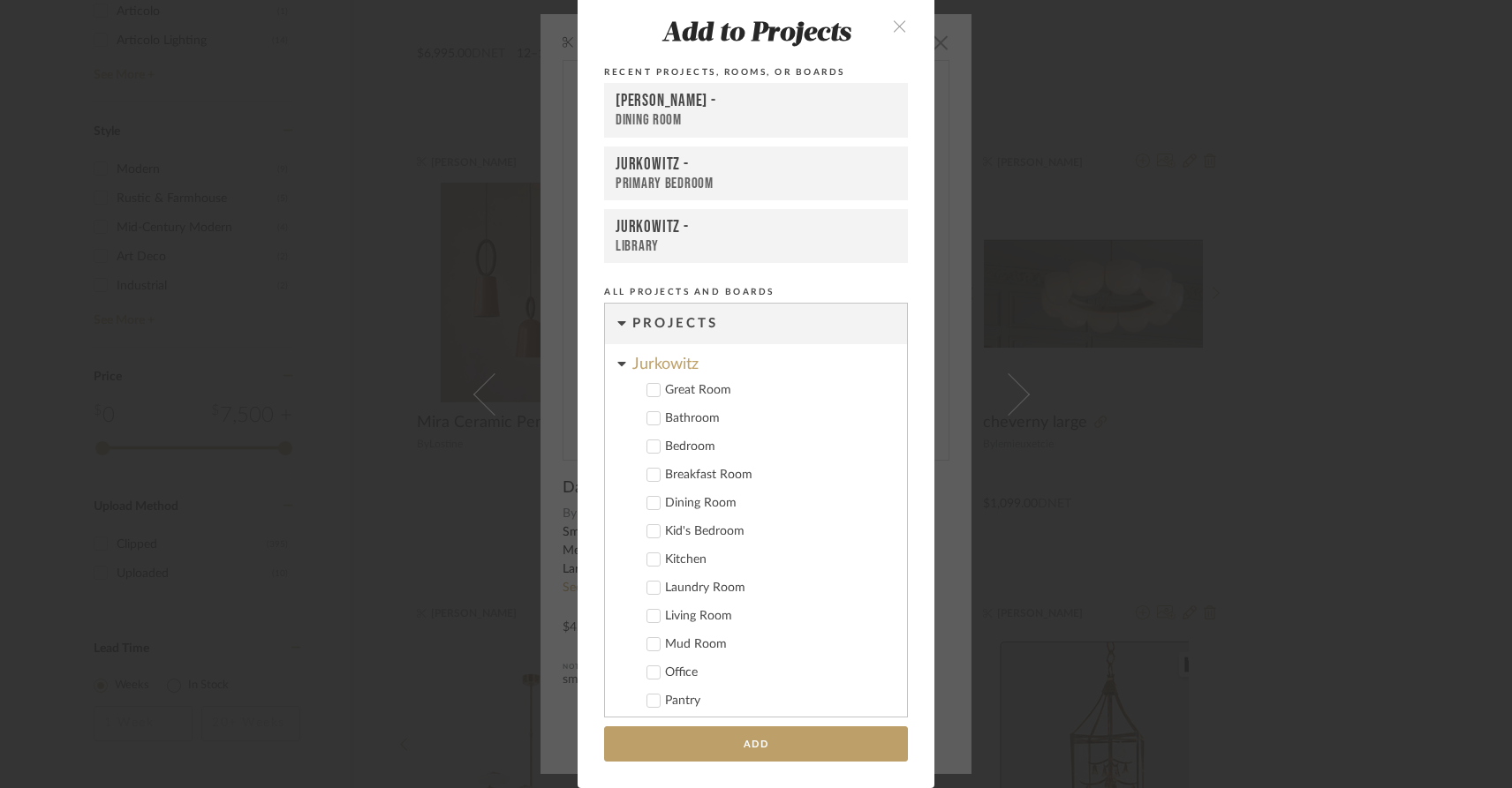
click at [649, 557] on icon at bounding box center [653, 559] width 12 height 12
click at [716, 737] on button "Add" at bounding box center [756, 744] width 304 height 36
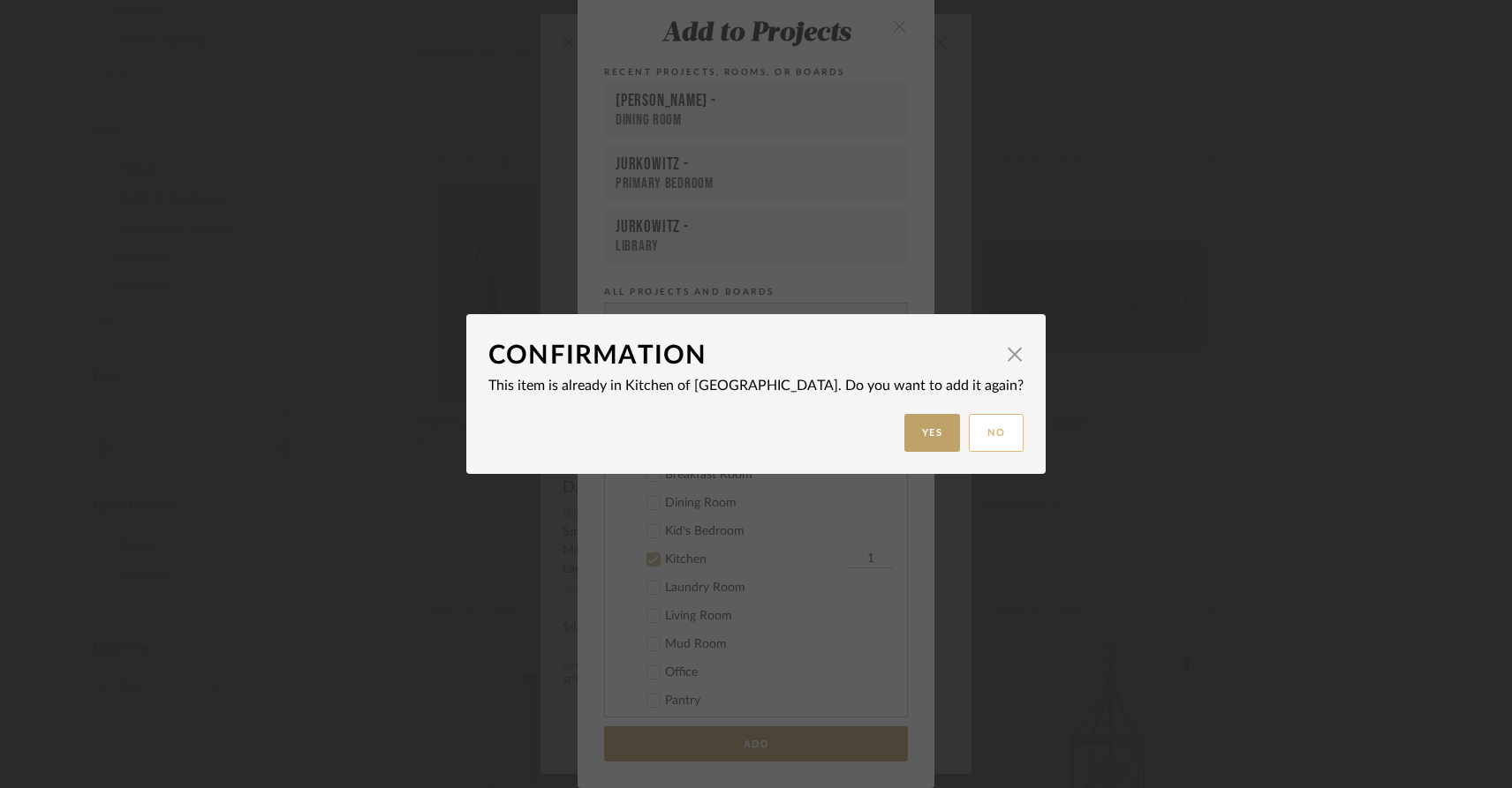
click at [969, 432] on button "No" at bounding box center [996, 432] width 54 height 38
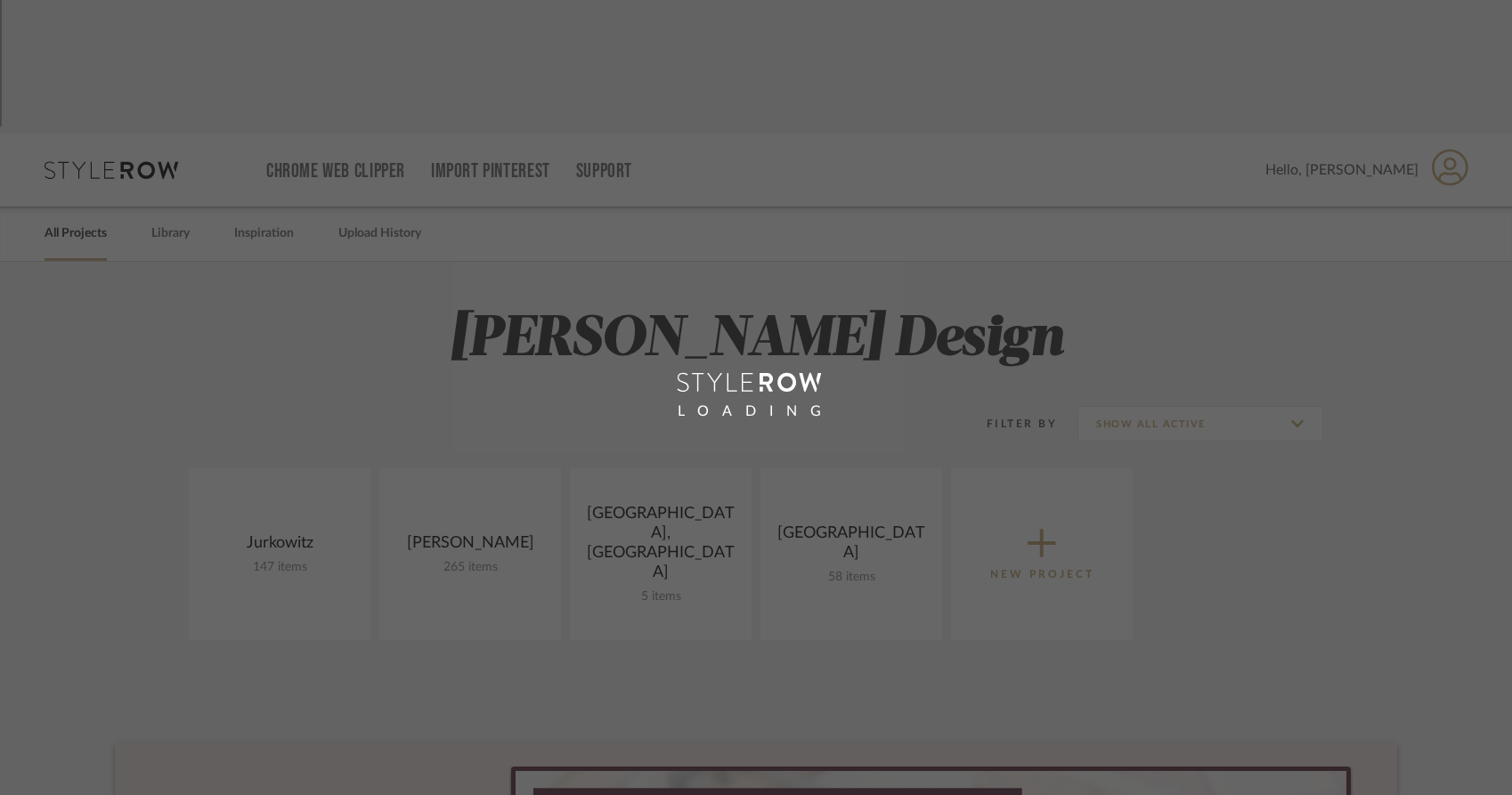
scroll to position [10, 0]
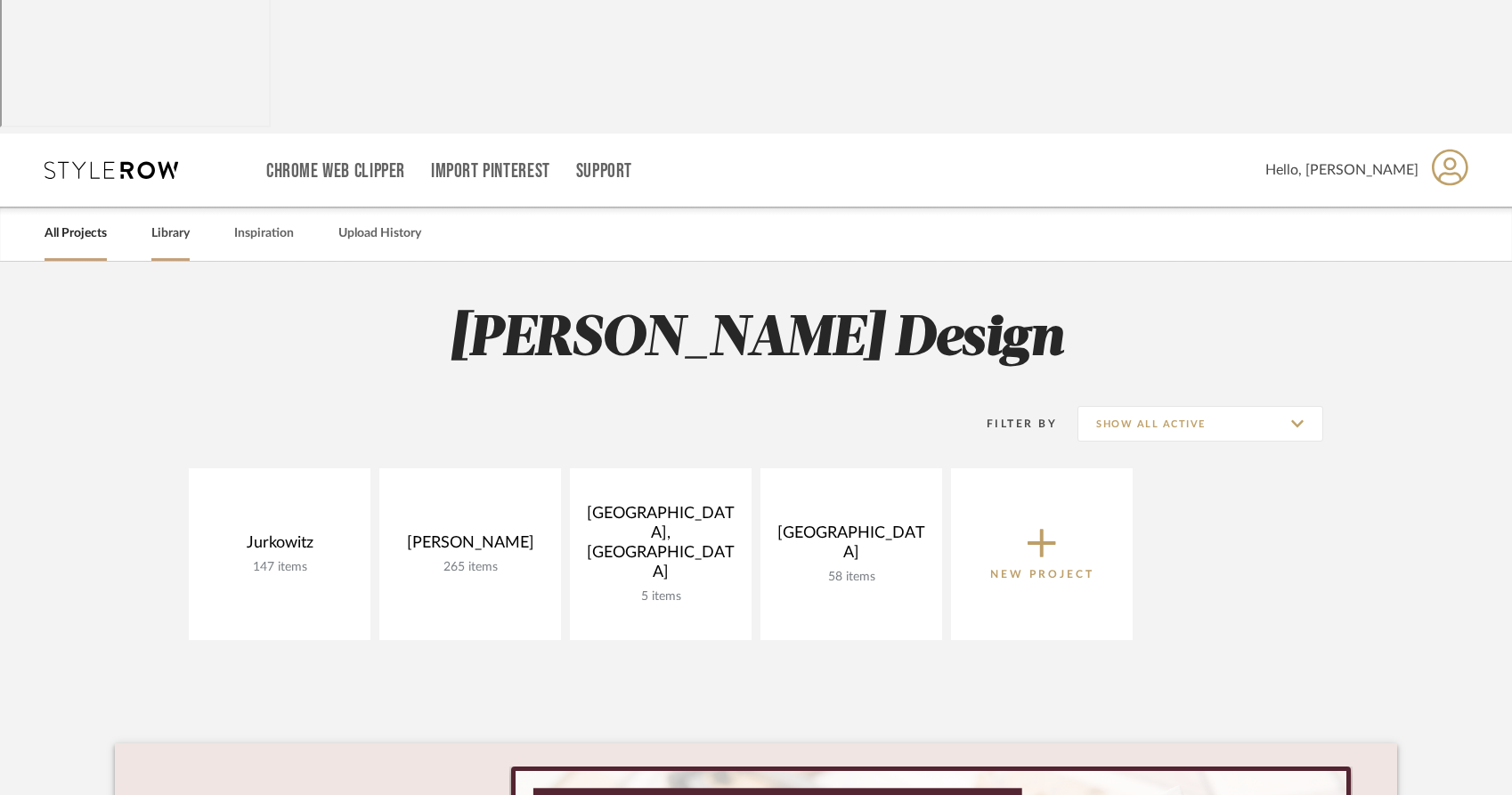
click at [178, 222] on link "Library" at bounding box center [170, 234] width 38 height 24
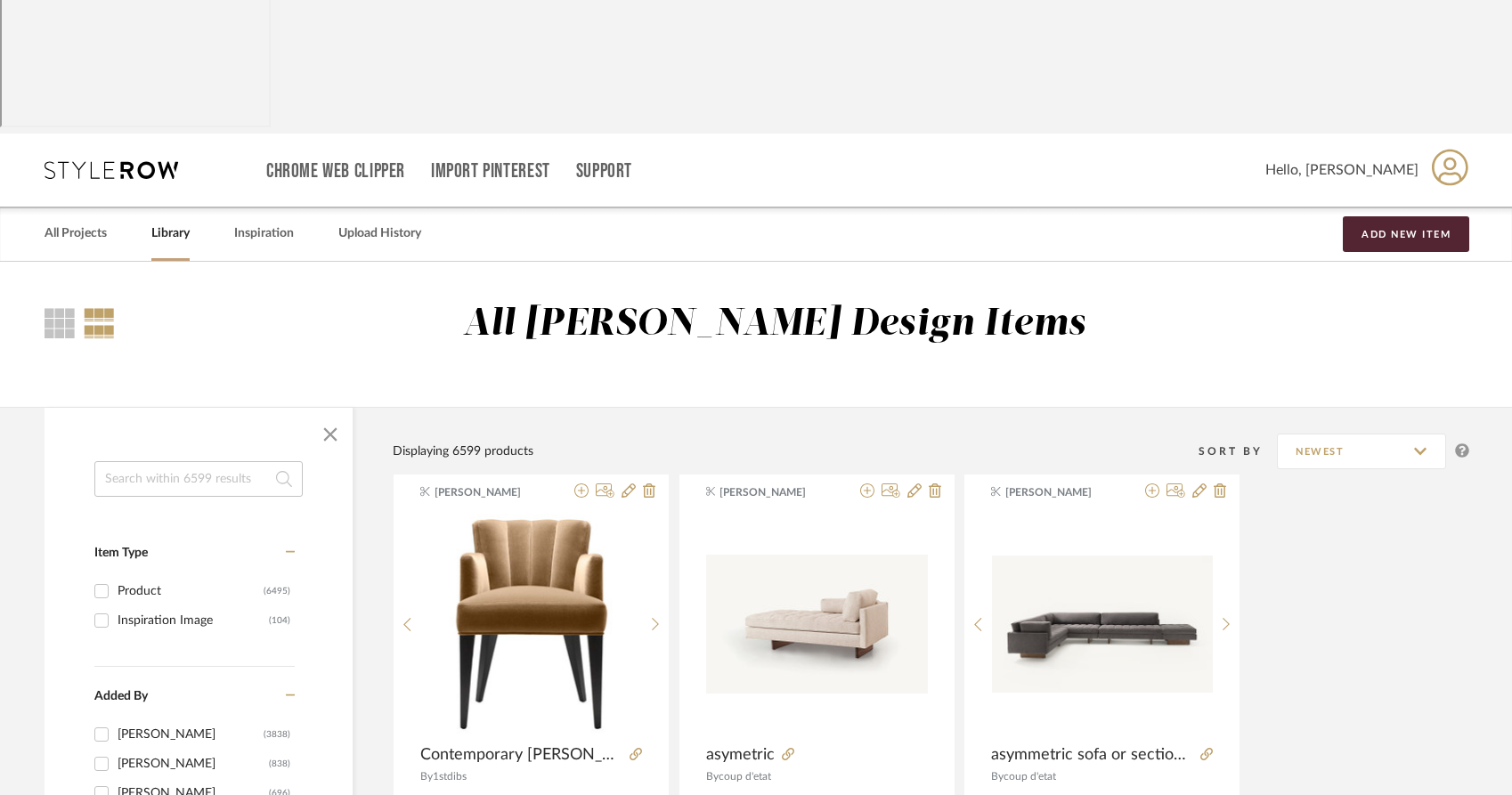
click at [170, 222] on link "Library" at bounding box center [170, 234] width 38 height 24
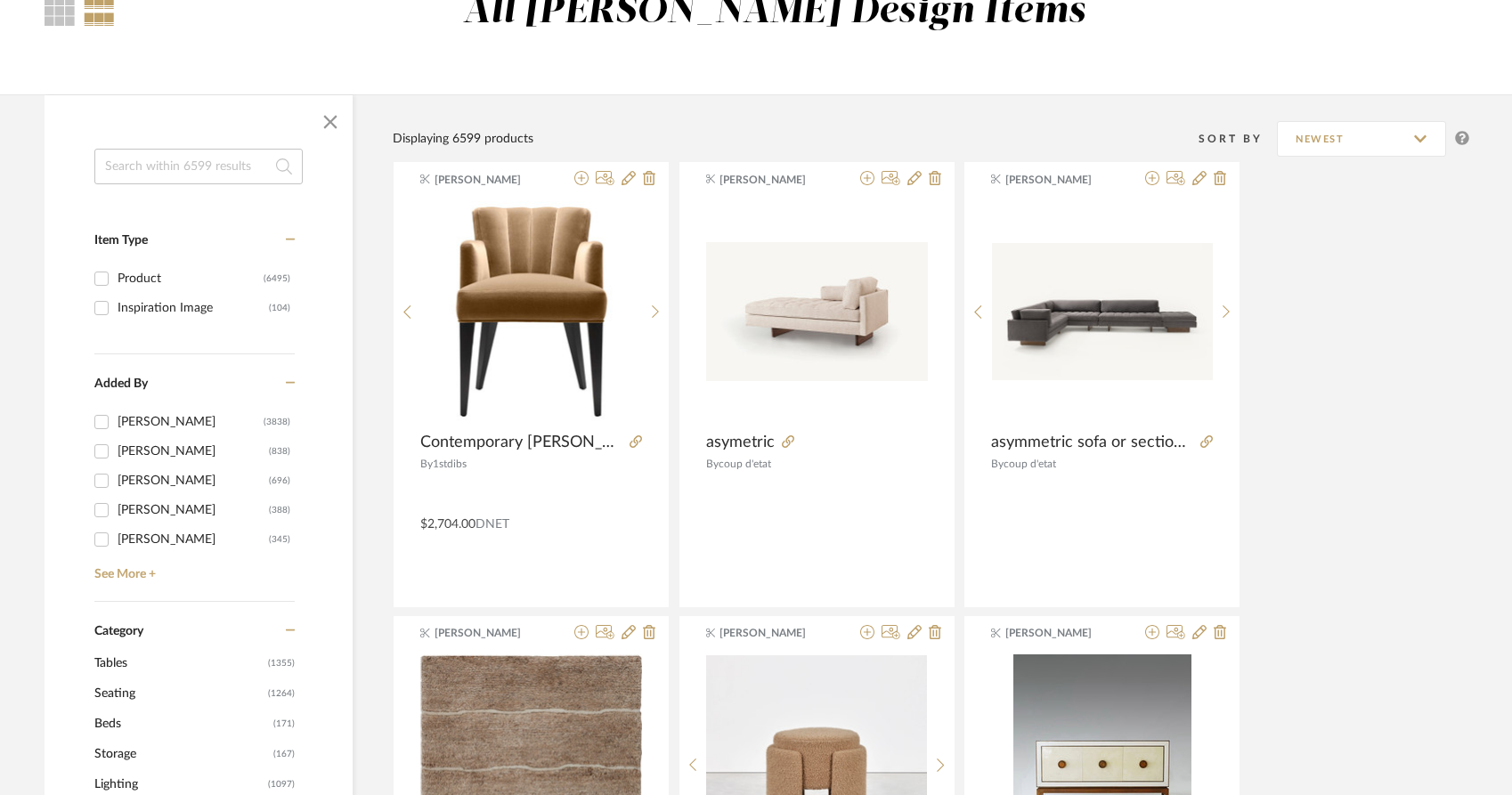
scroll to position [514, 0]
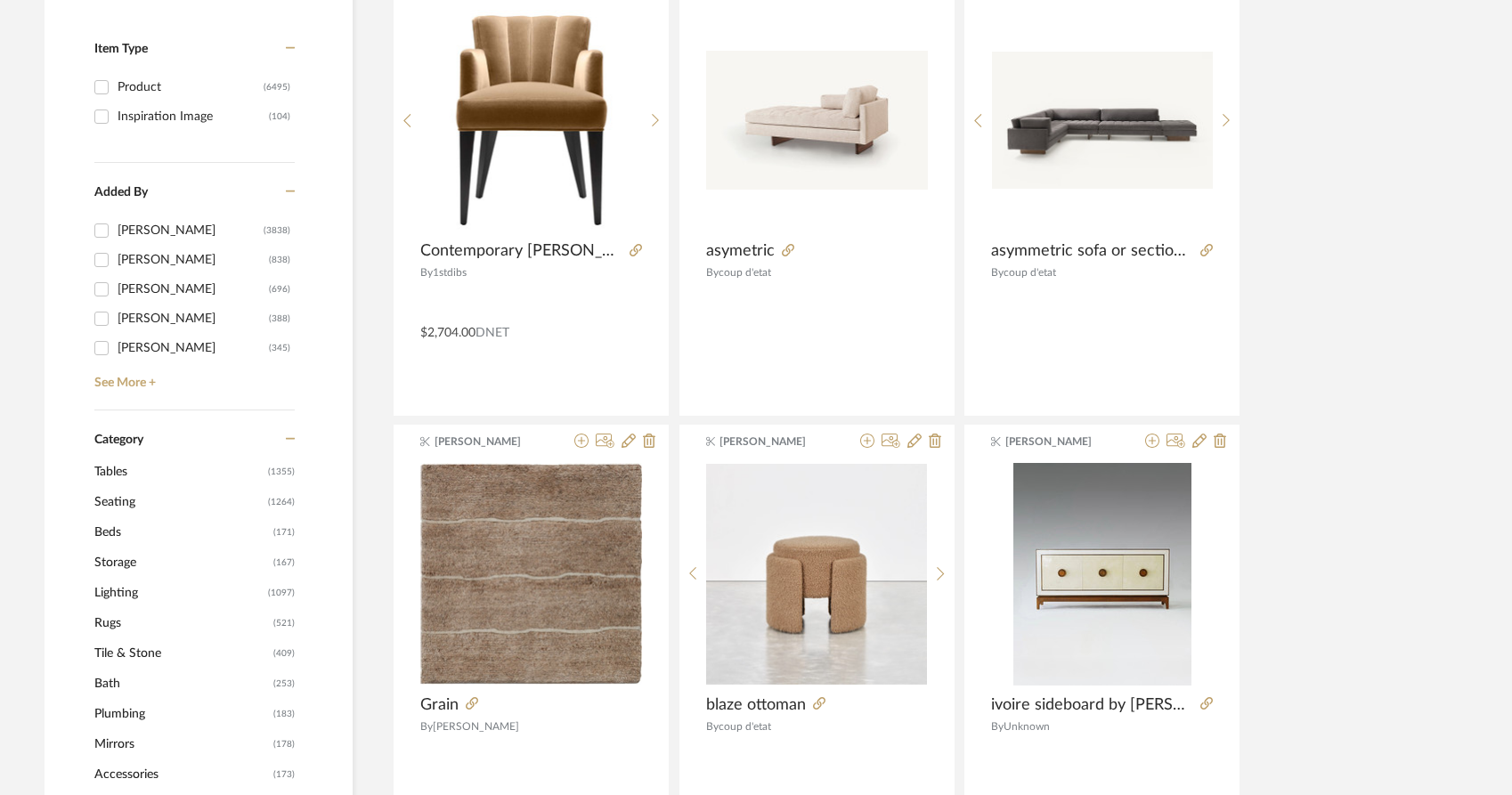
click at [145, 578] on span "Lighting" at bounding box center [179, 593] width 169 height 31
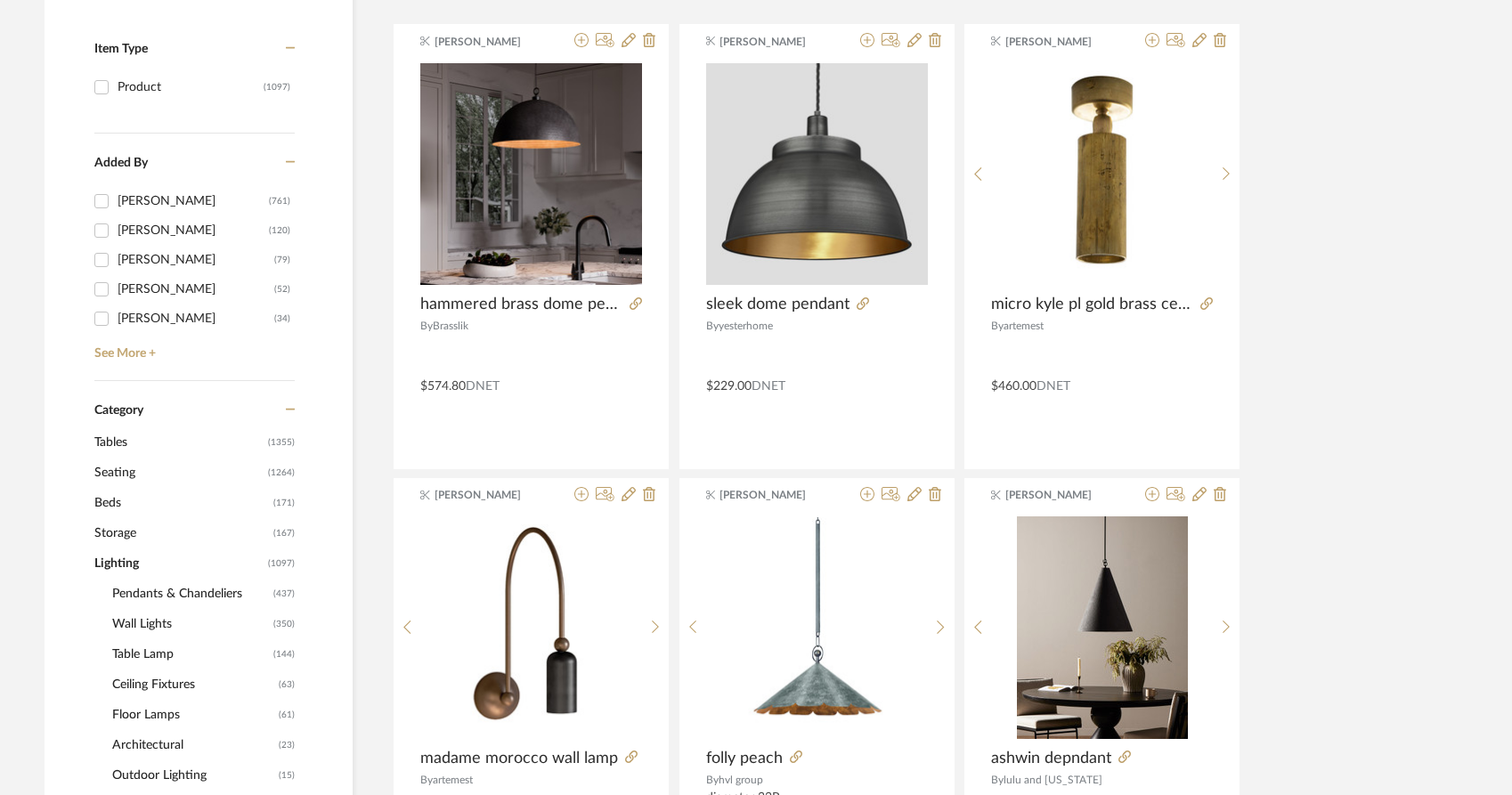
click at [140, 579] on span "Pendants & Chandeliers" at bounding box center [191, 594] width 157 height 31
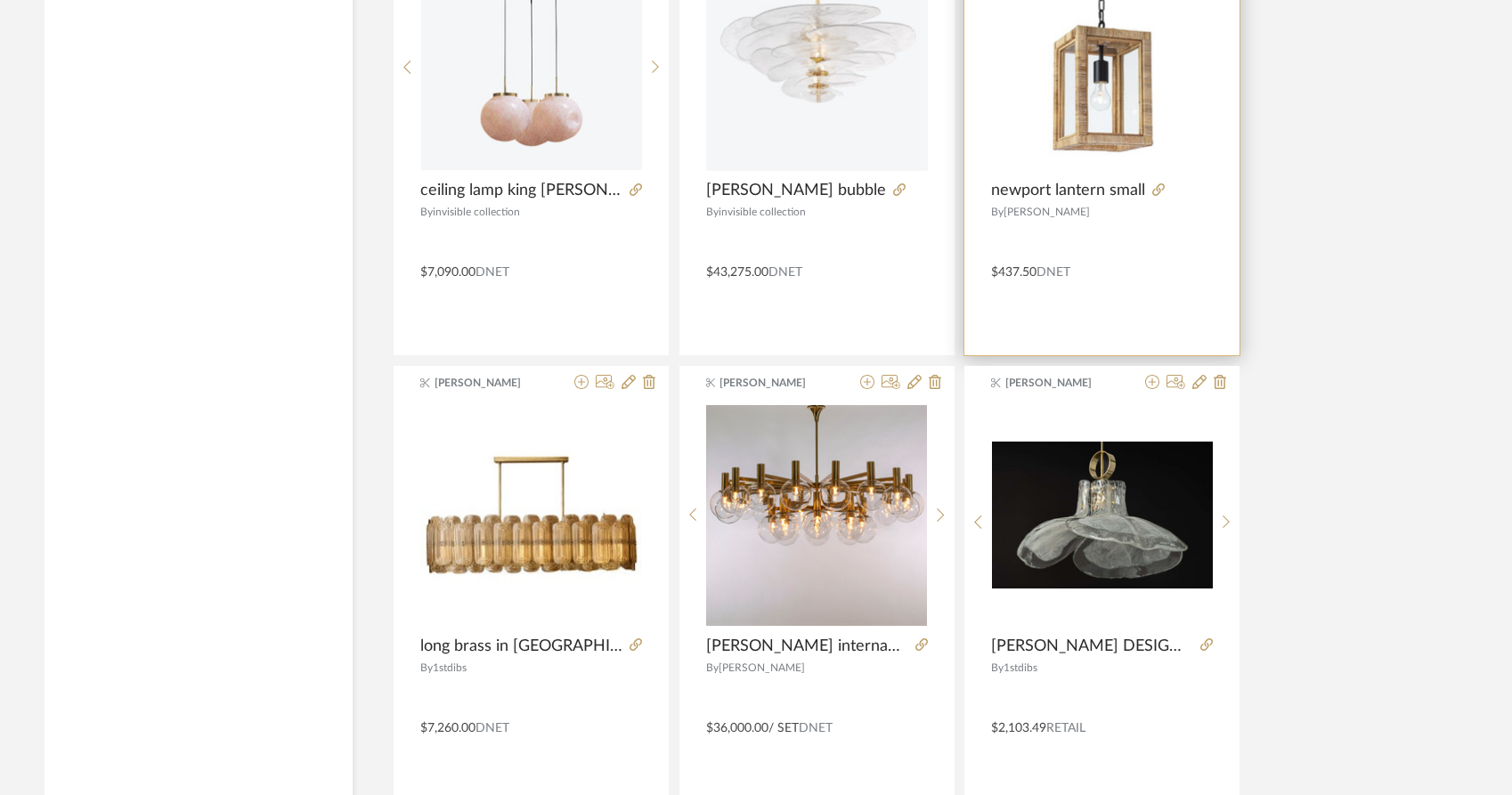
scroll to position [5219, 0]
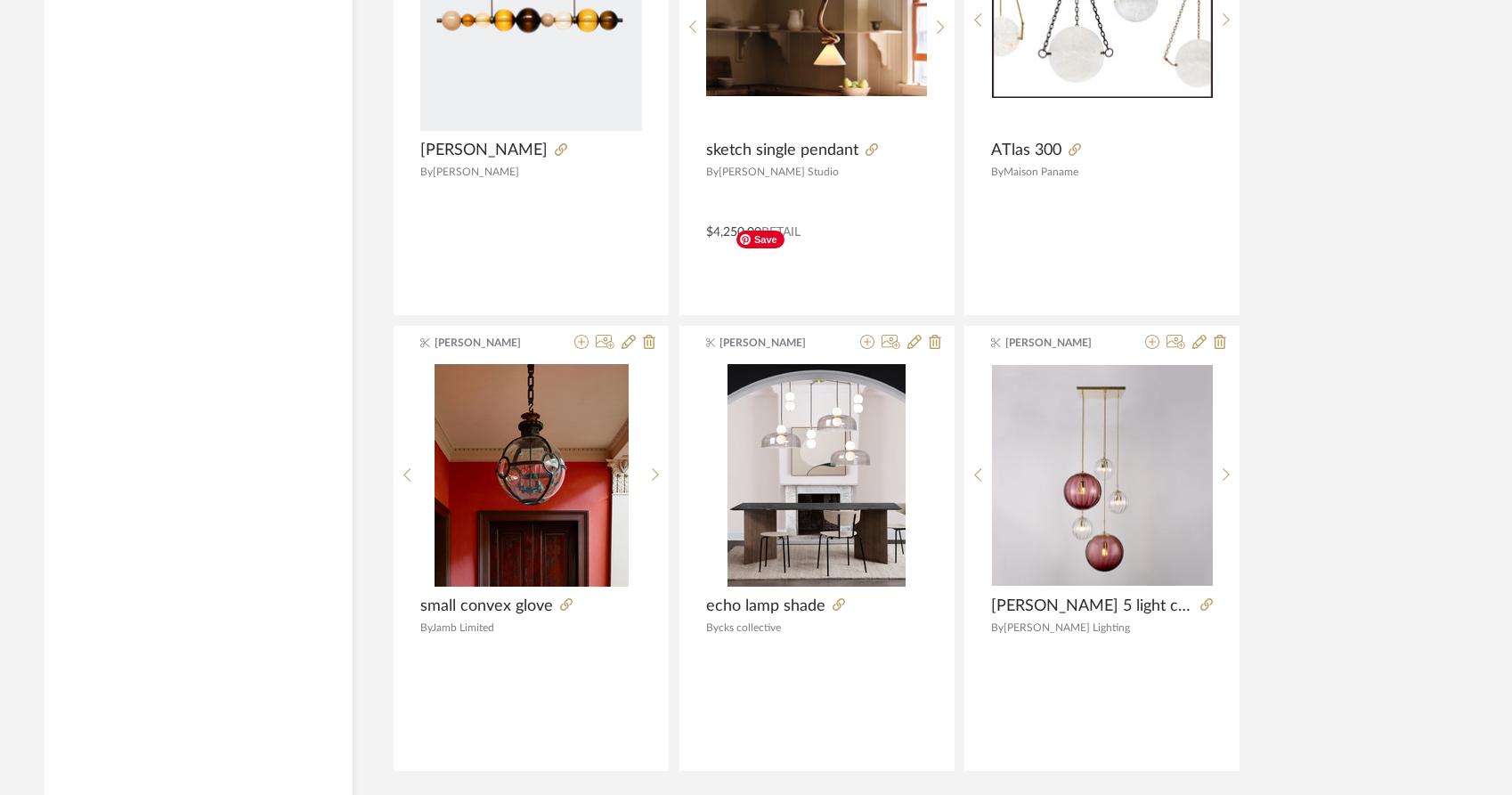
scroll to position [10718, 0]
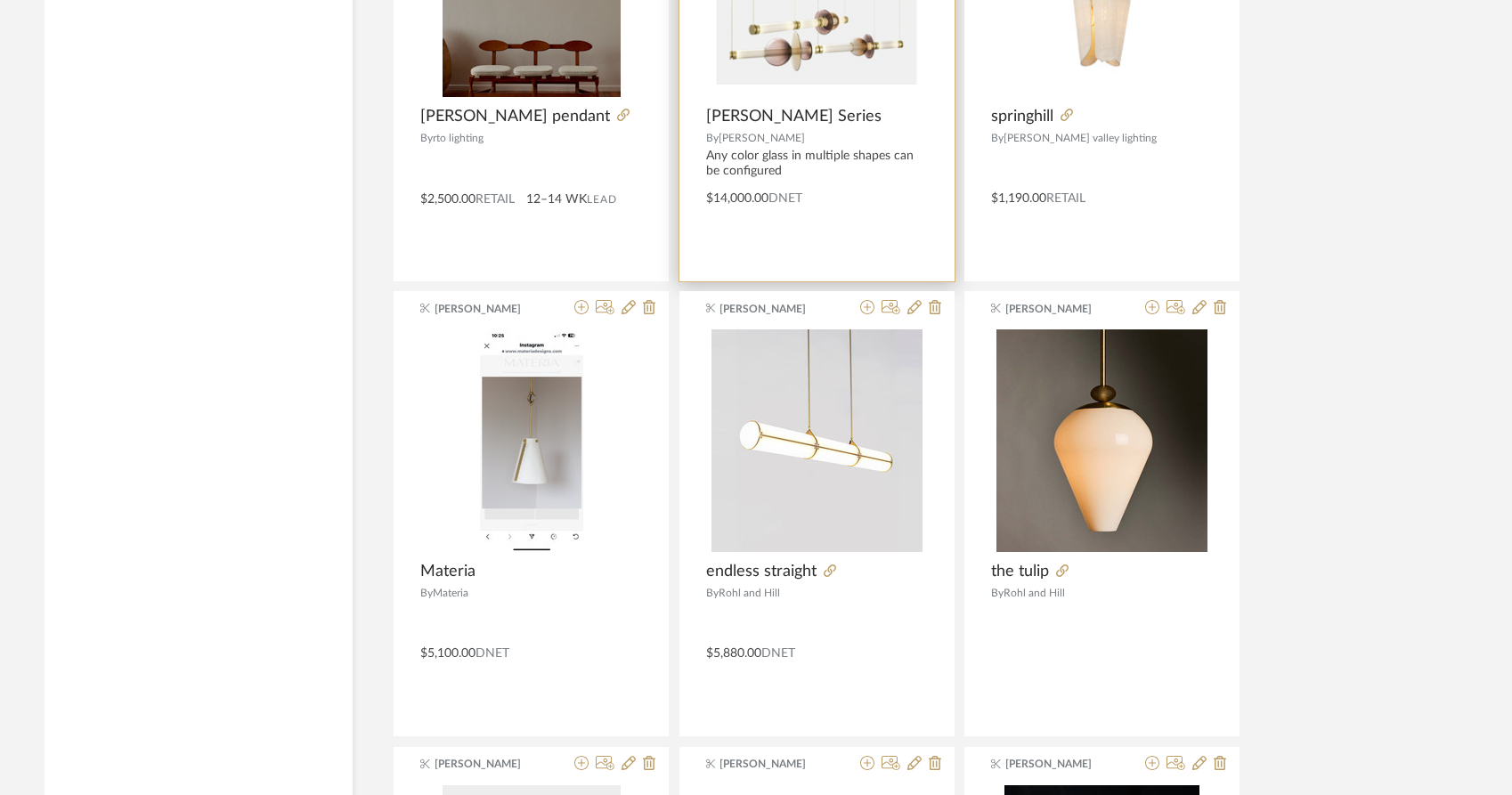
scroll to position [12127, 0]
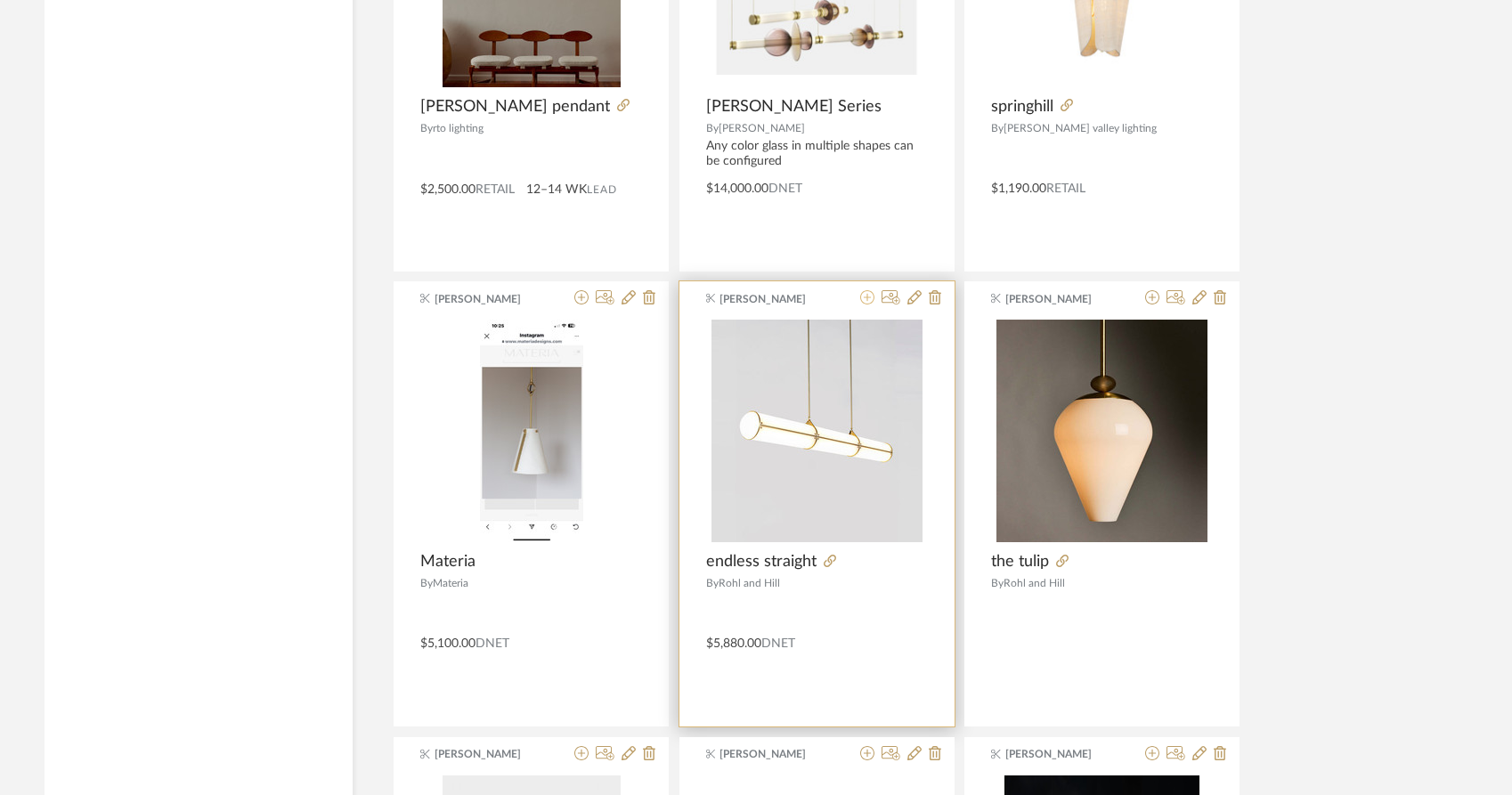
click at [866, 290] on icon at bounding box center [866, 297] width 14 height 14
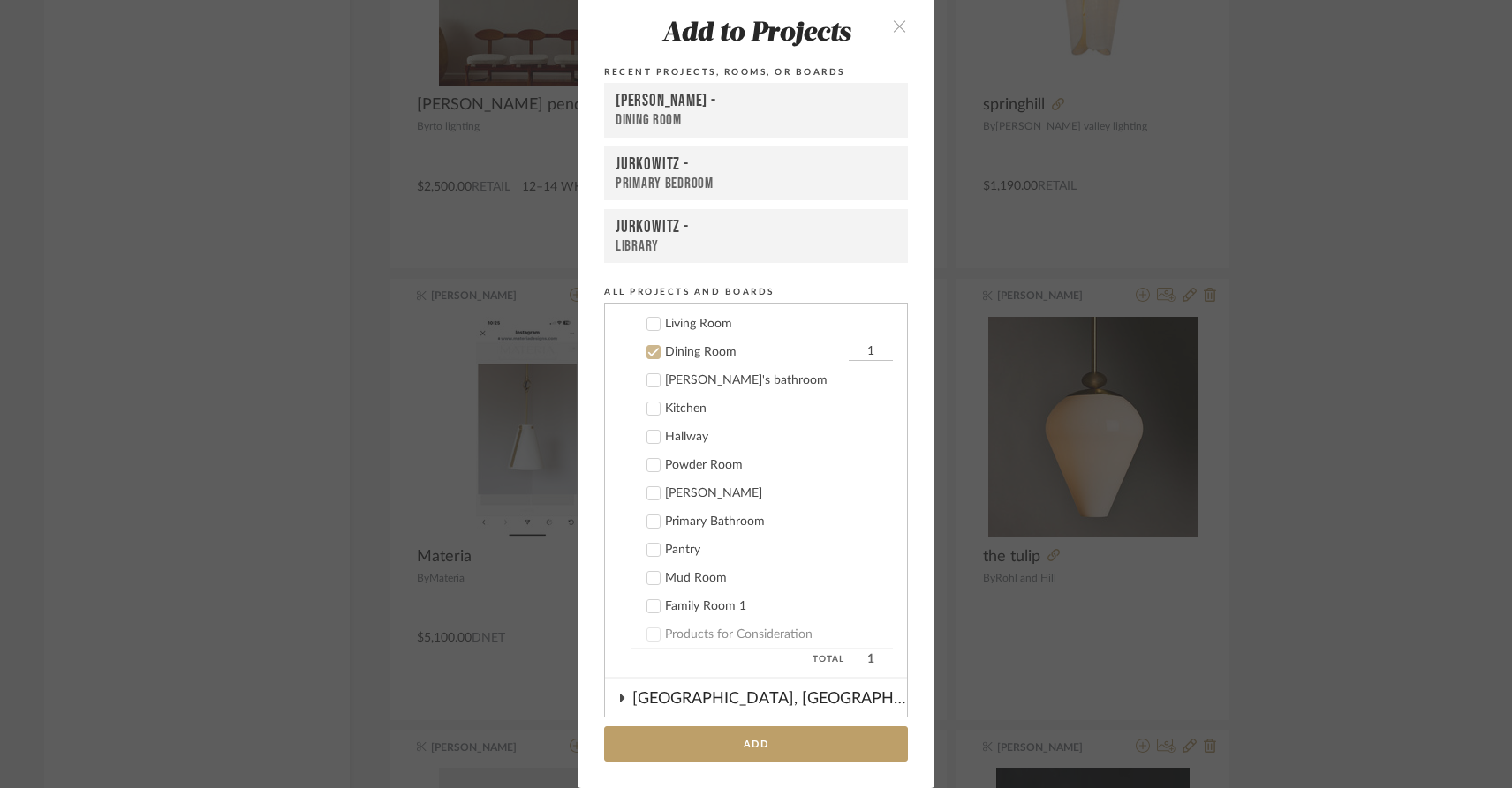
scroll to position [0, 0]
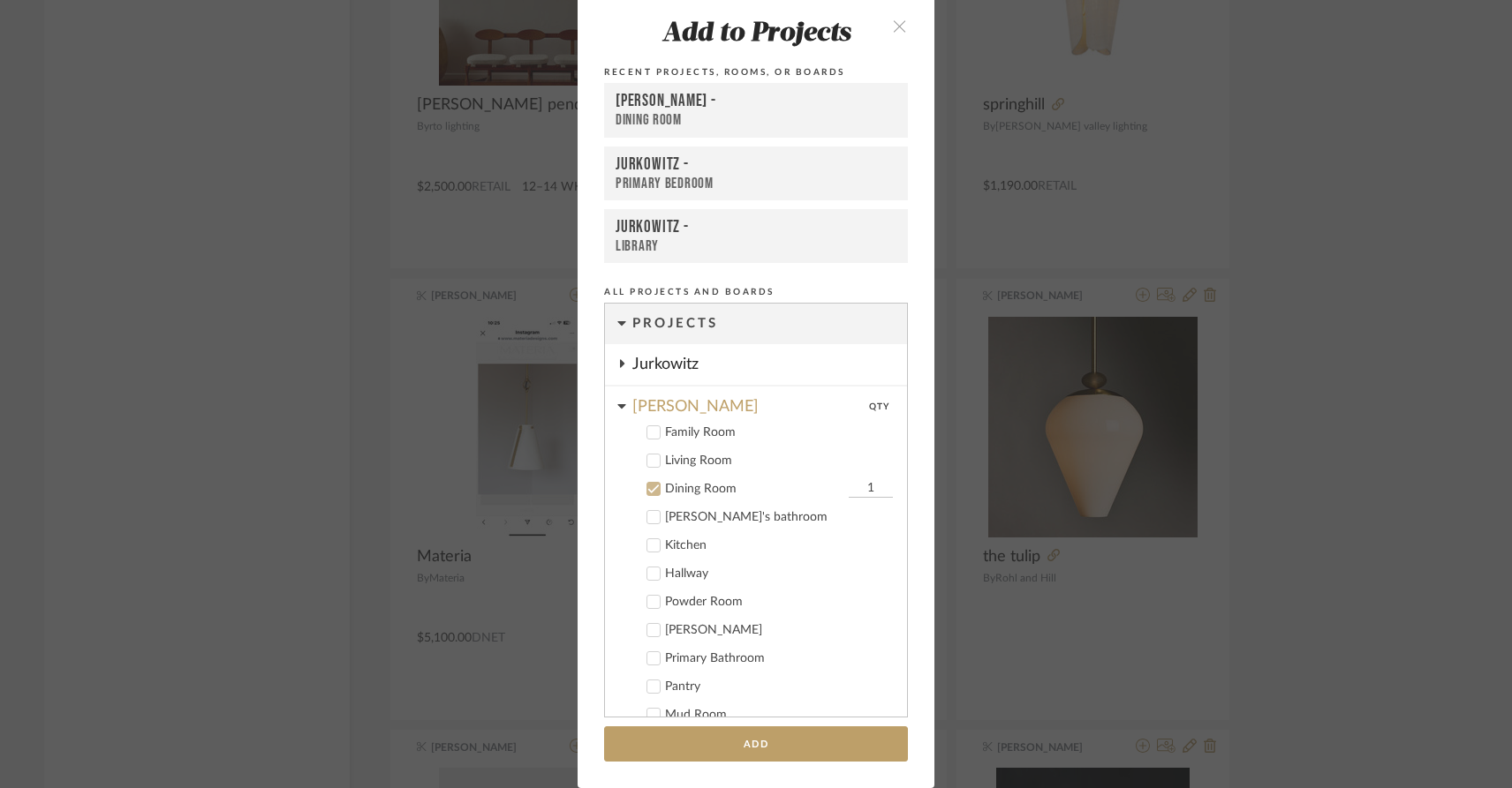
click at [647, 490] on icon at bounding box center [653, 488] width 12 height 12
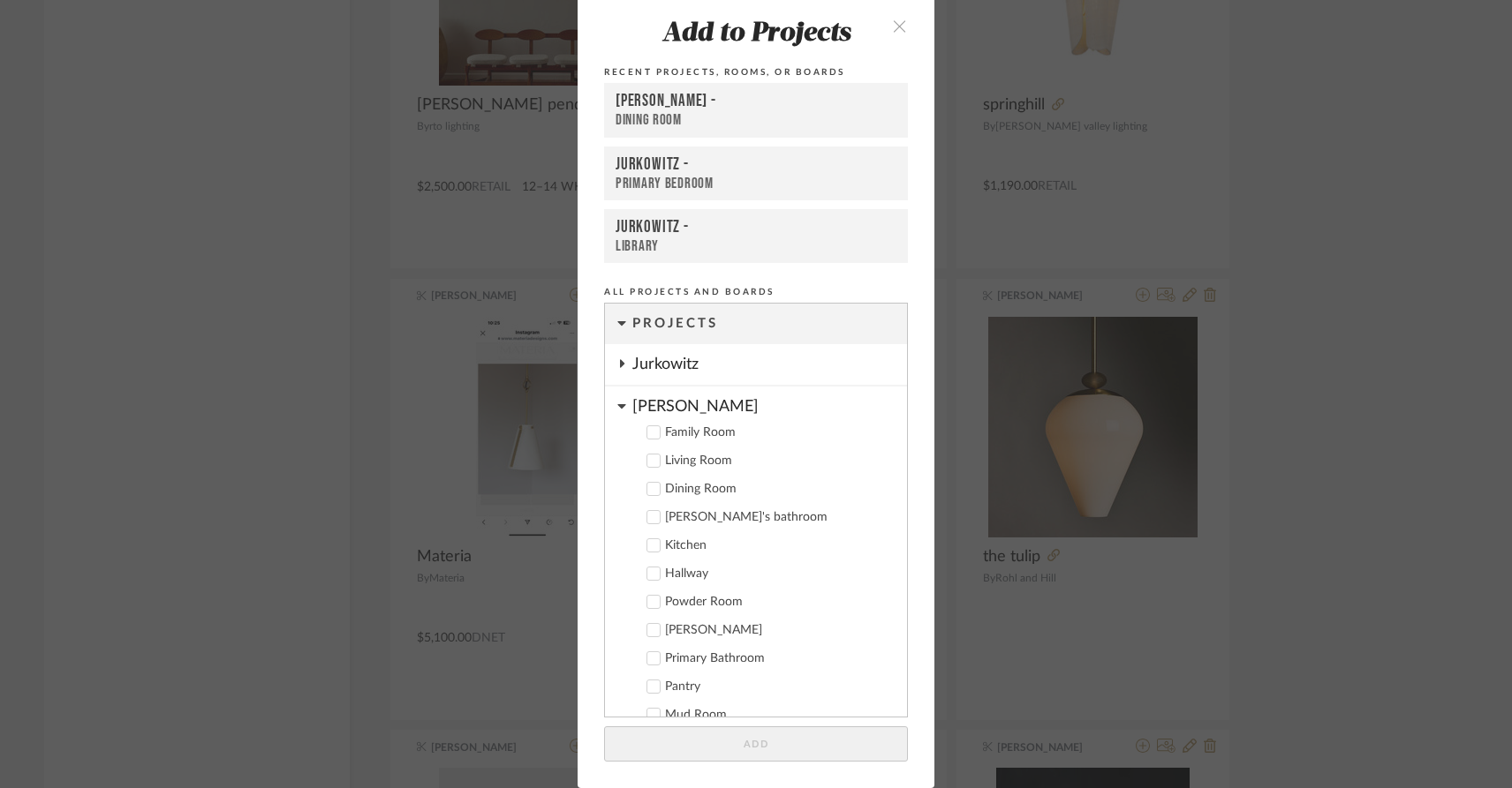
click at [620, 363] on icon at bounding box center [621, 364] width 14 height 9
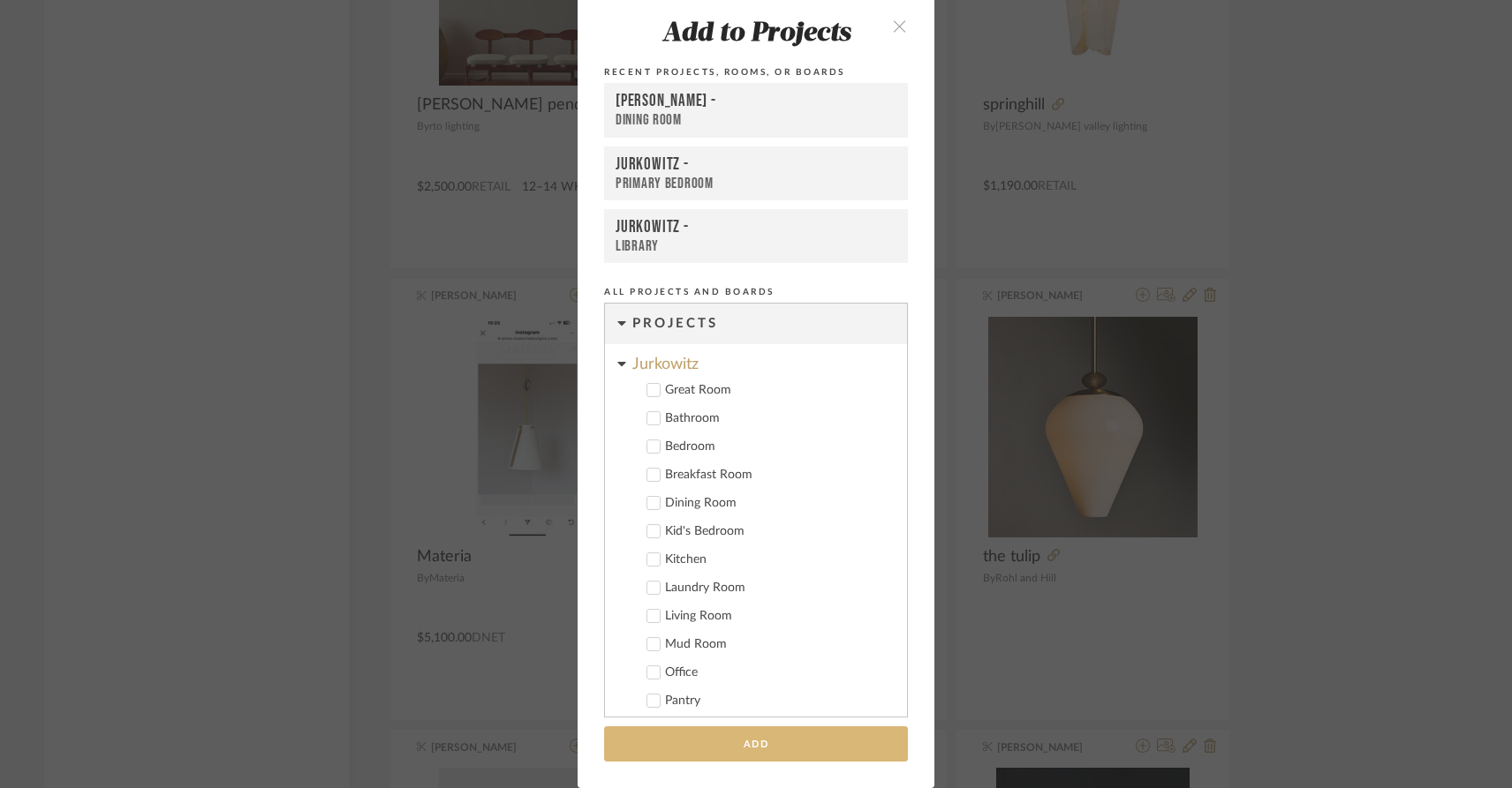
click at [702, 747] on button "Add" at bounding box center [756, 744] width 304 height 36
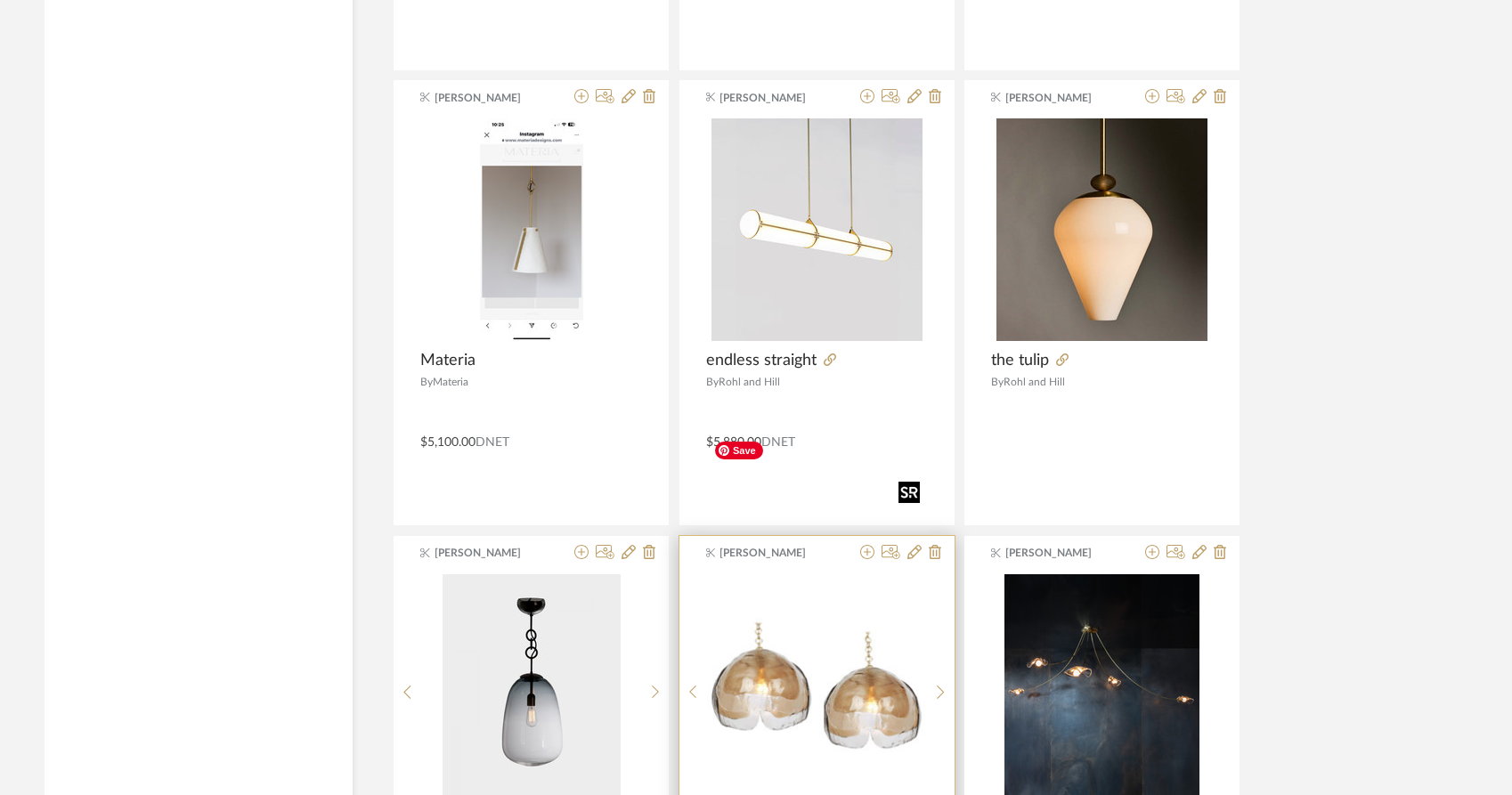
scroll to position [12329, 0]
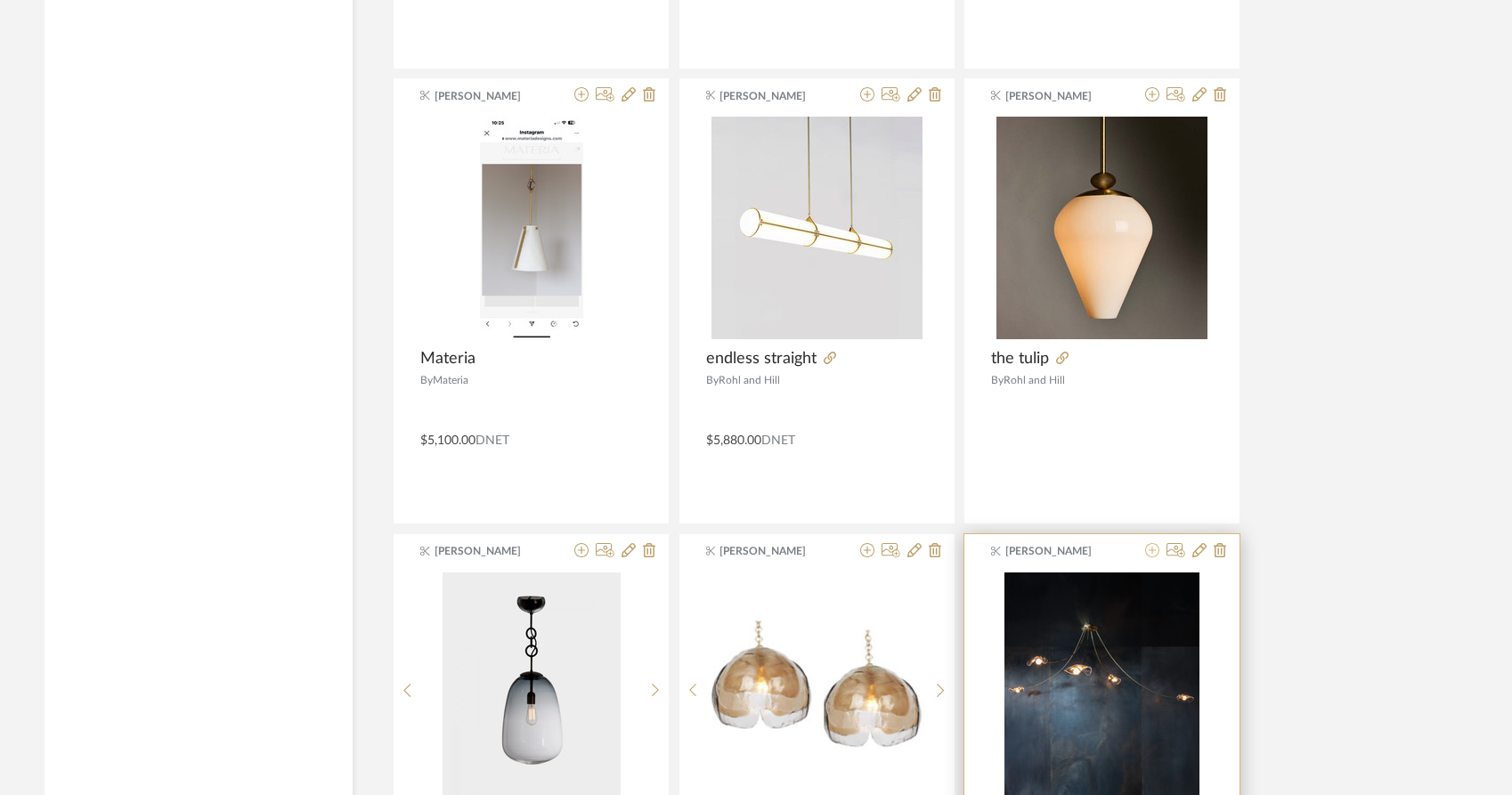
click at [1151, 543] on icon at bounding box center [1151, 550] width 14 height 14
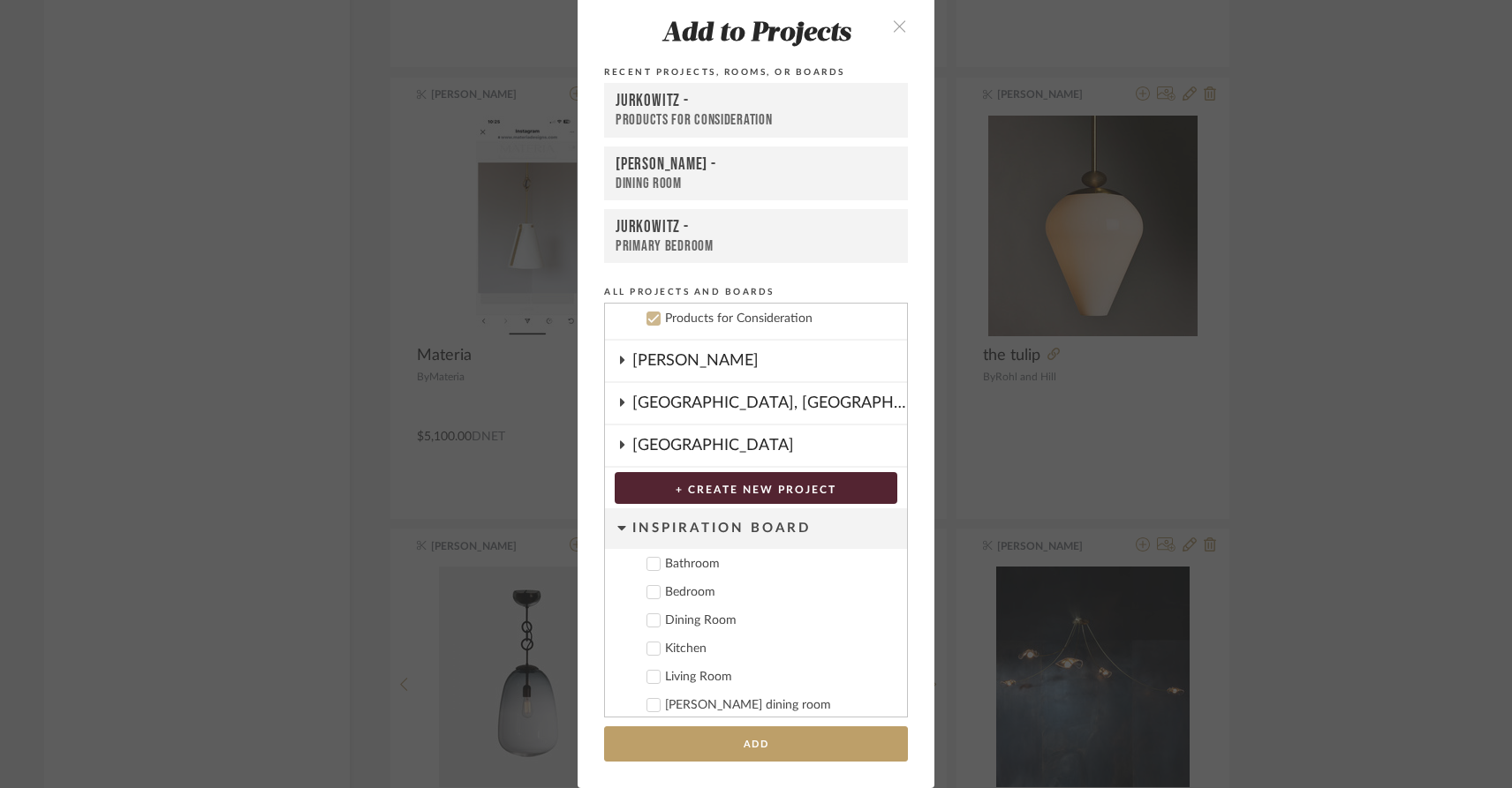
scroll to position [617, 0]
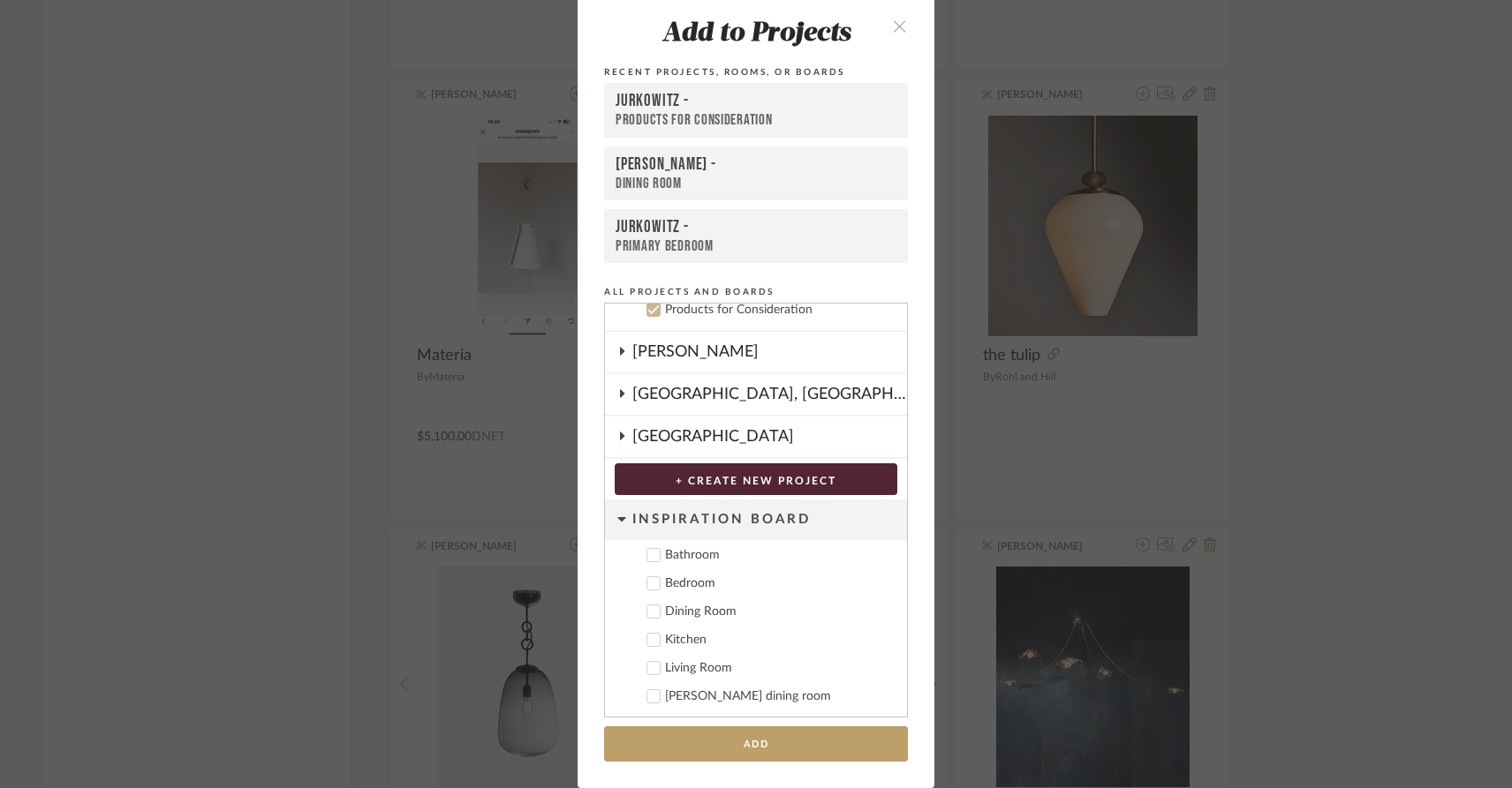
click at [619, 518] on icon at bounding box center [621, 519] width 8 height 5
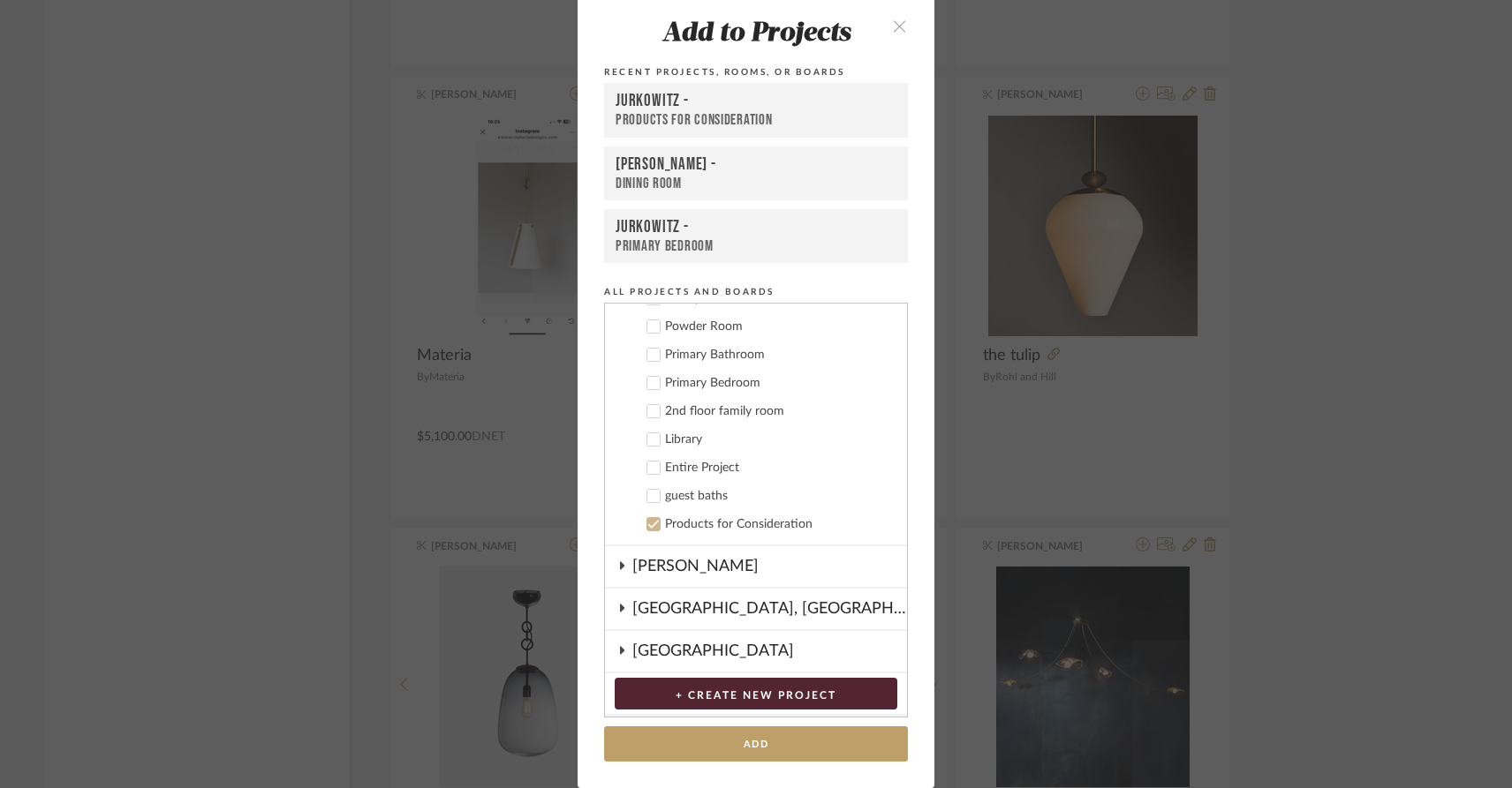
scroll to position [404, 0]
click at [650, 521] on icon at bounding box center [654, 524] width 11 height 9
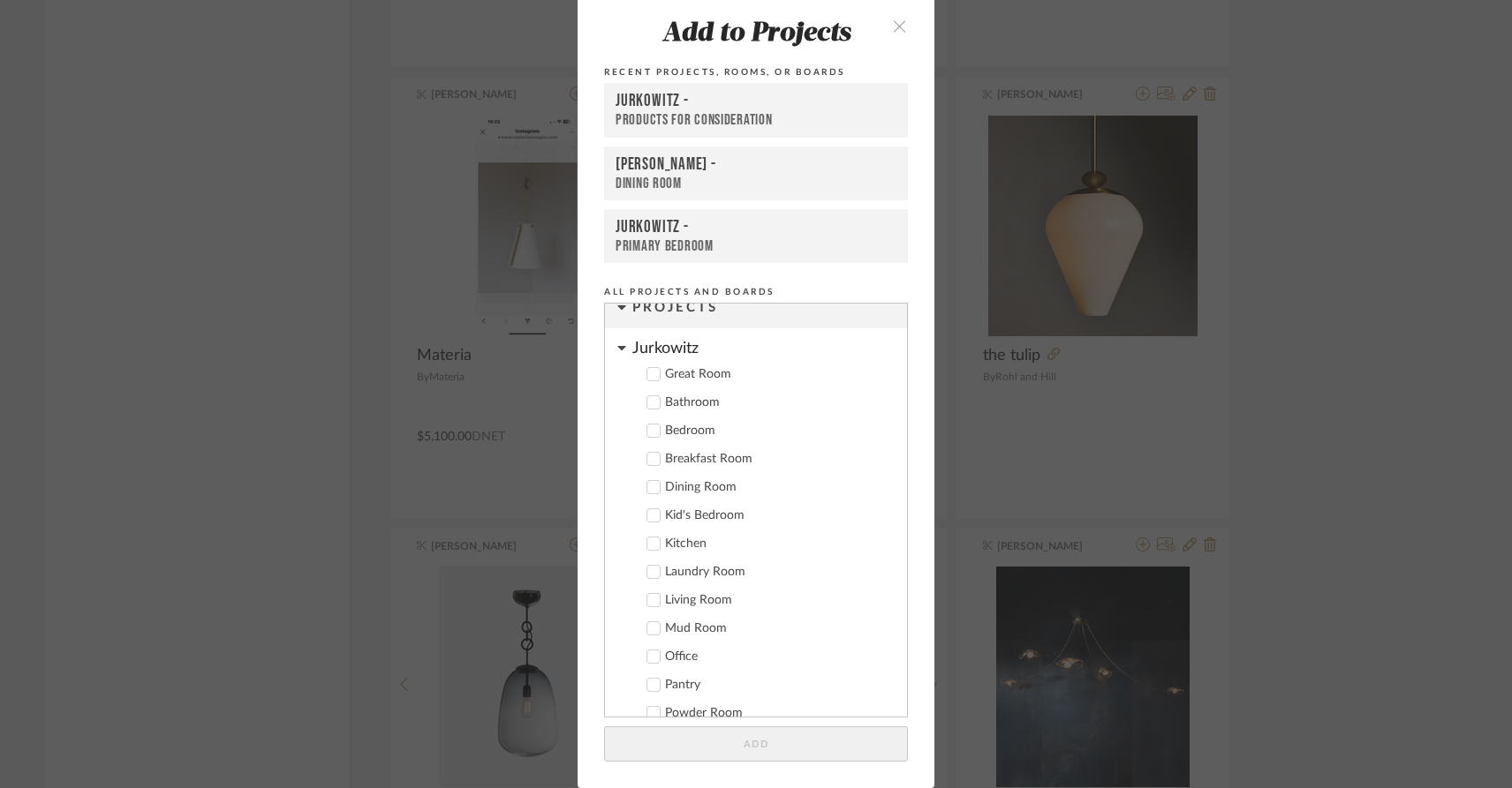
scroll to position [0, 0]
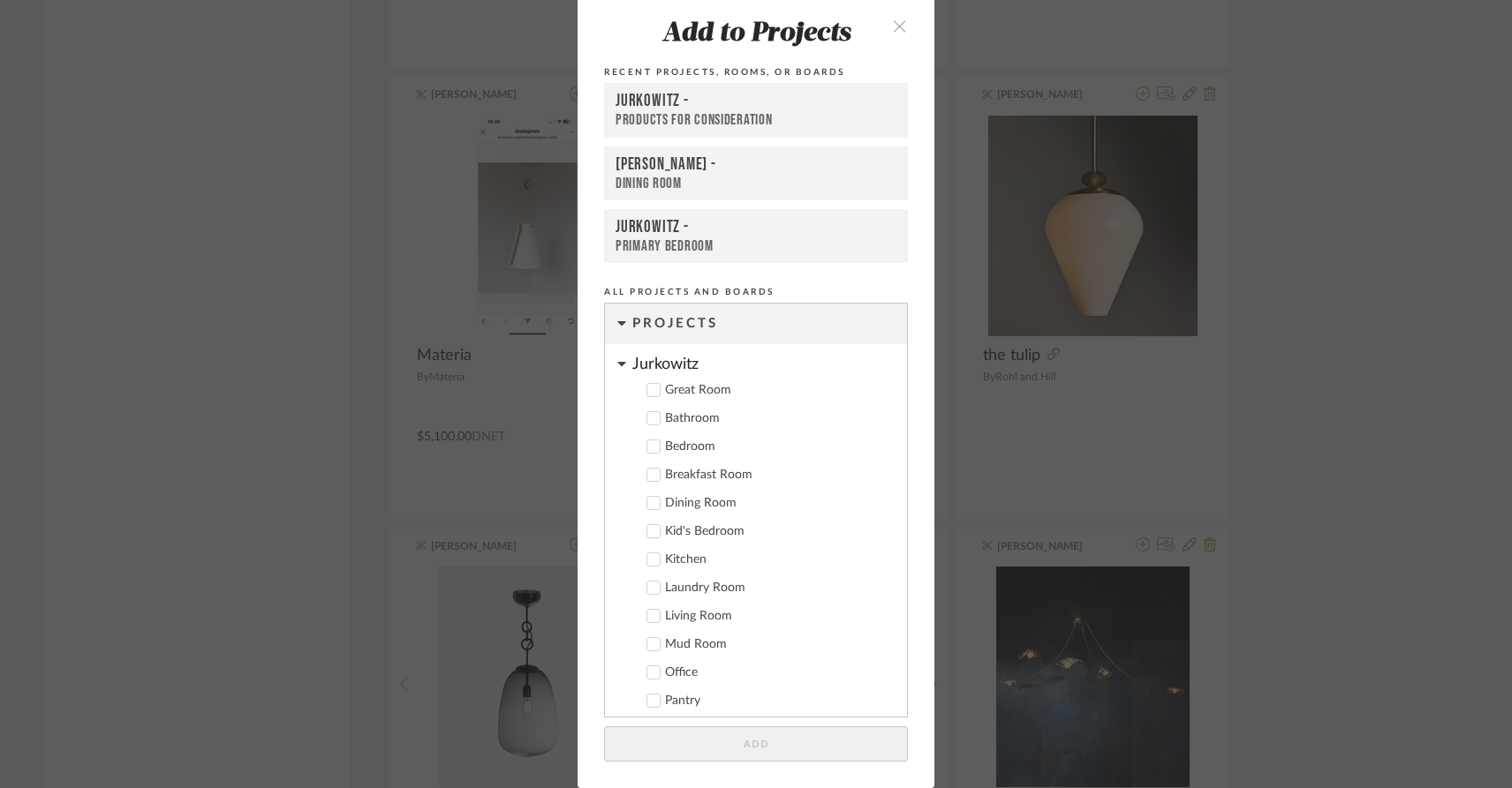
click at [892, 22] on icon "close" at bounding box center [899, 26] width 15 height 15
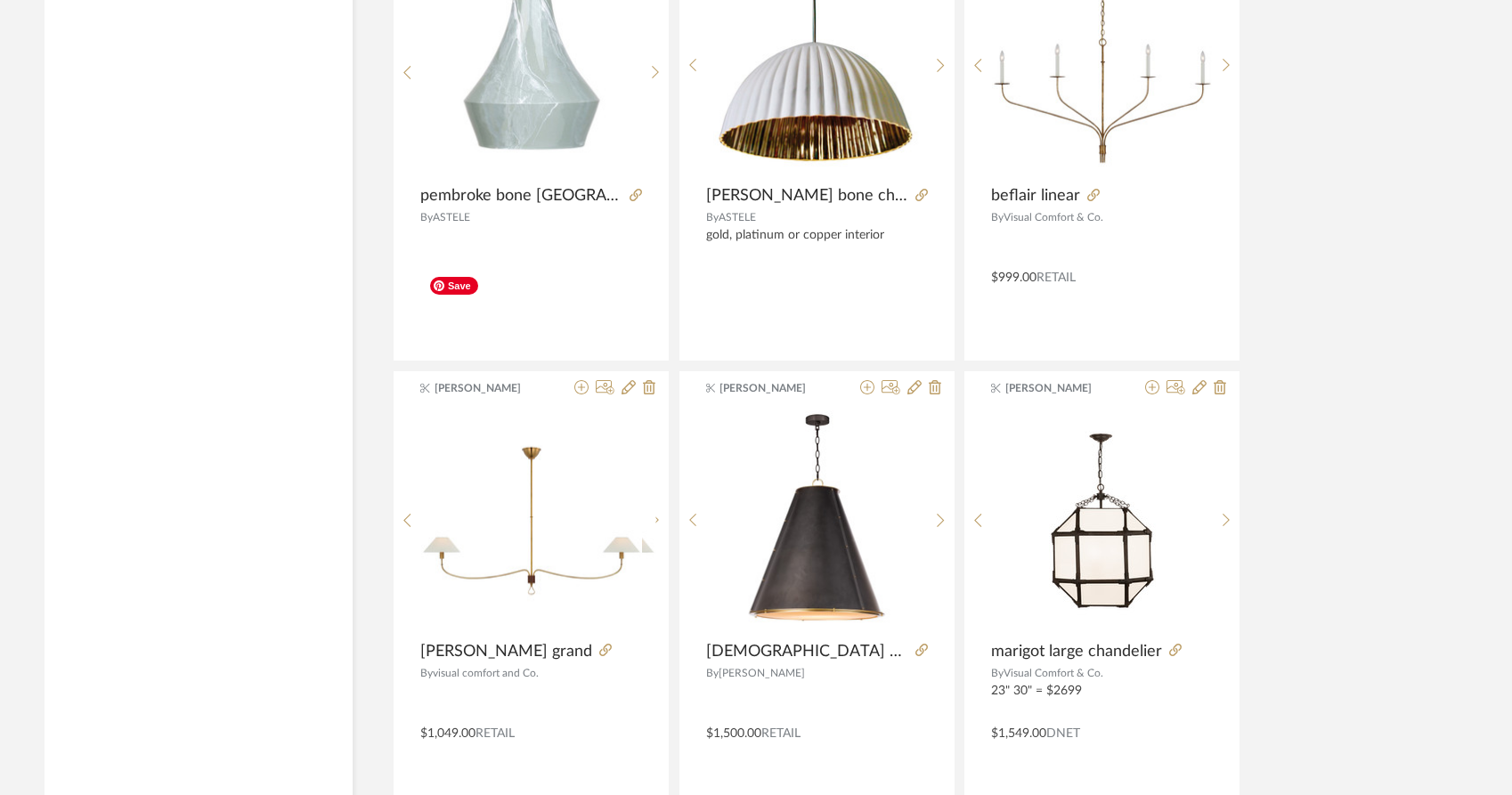
scroll to position [13406, 0]
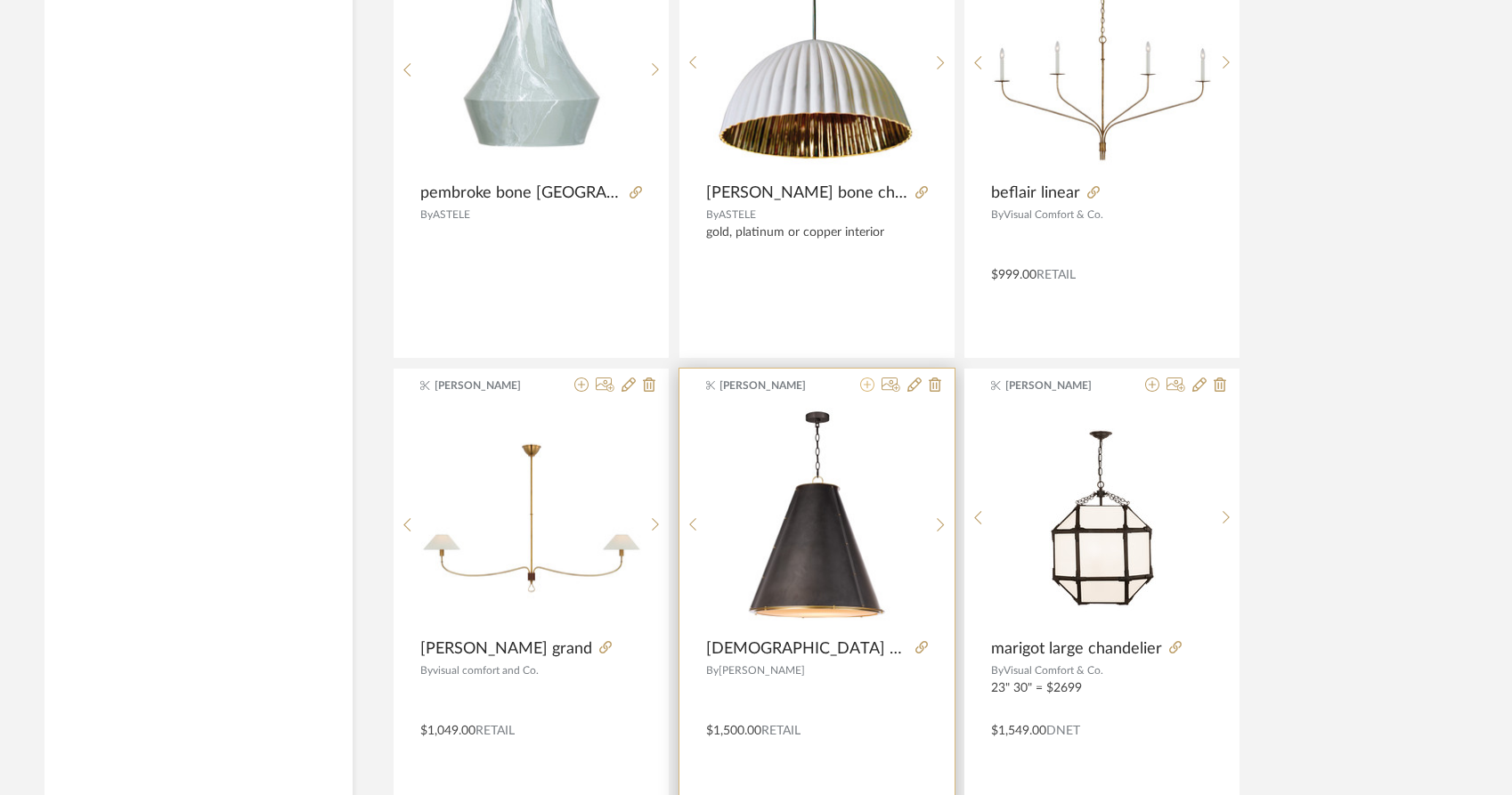
click at [867, 378] on icon at bounding box center [866, 384] width 14 height 14
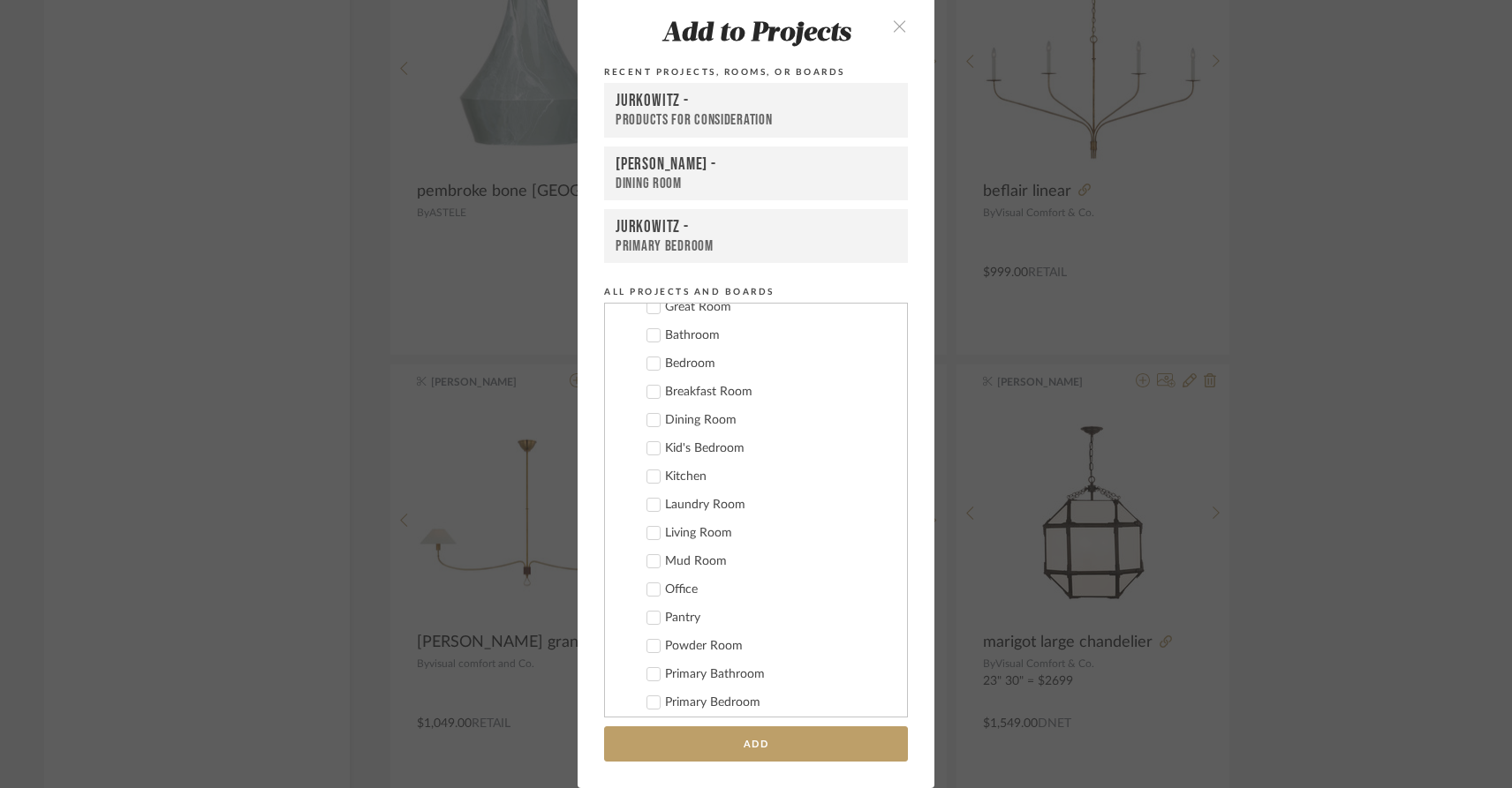
scroll to position [80, 0]
click at [647, 477] on icon at bounding box center [653, 478] width 12 height 12
click at [768, 751] on button "Add" at bounding box center [756, 744] width 304 height 36
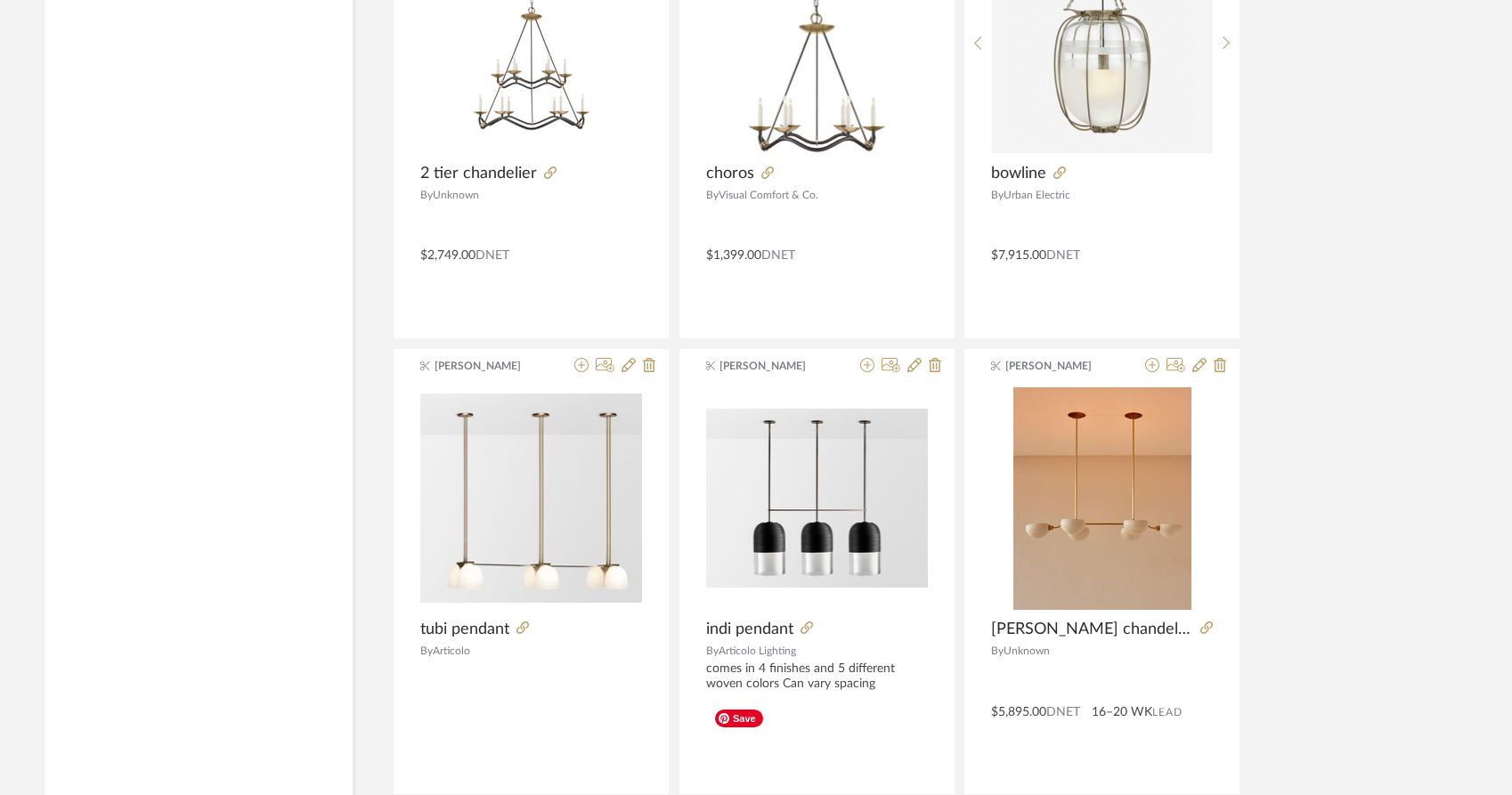
scroll to position [14339, 0]
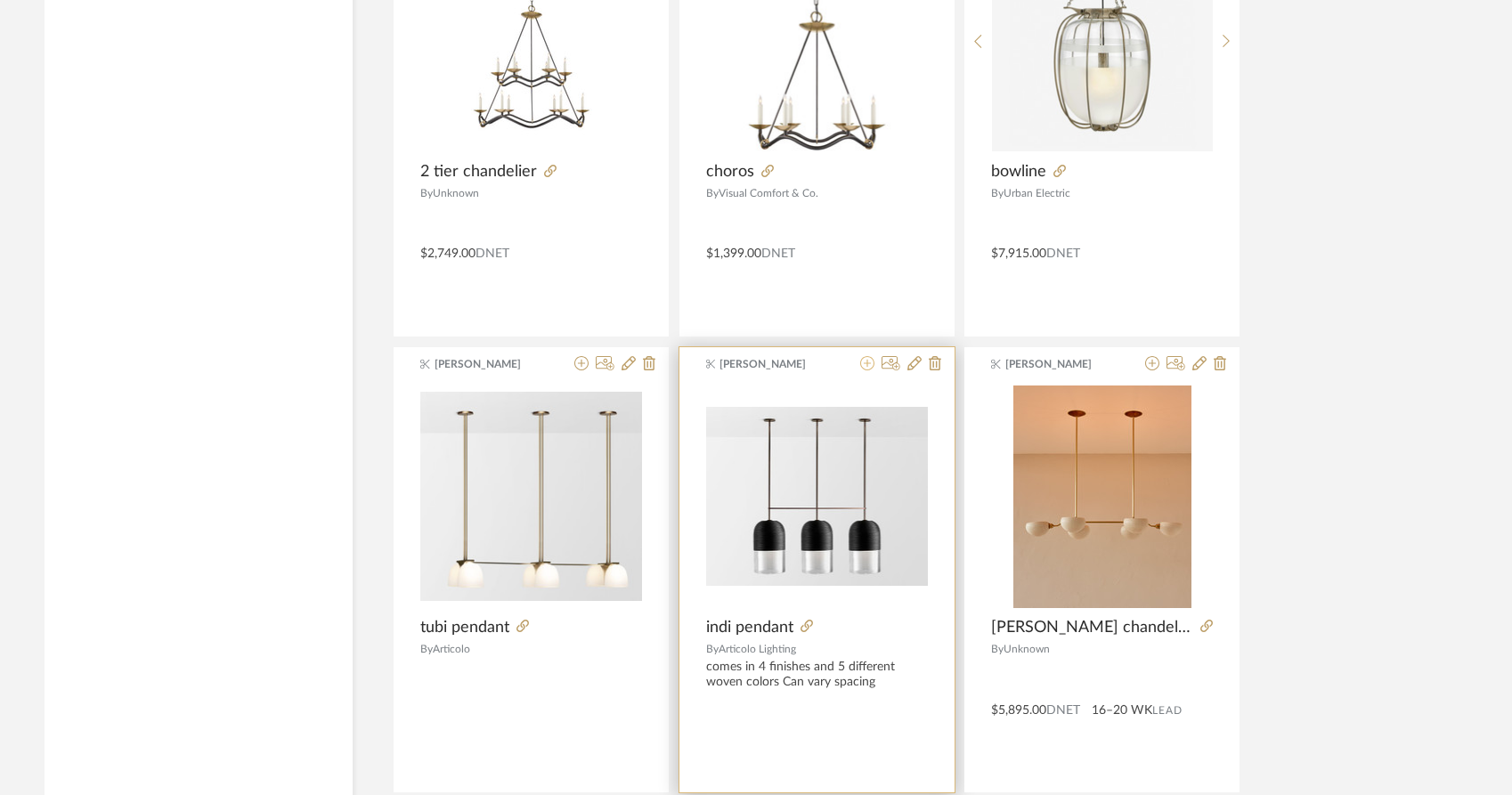
click at [865, 356] on icon at bounding box center [866, 363] width 14 height 14
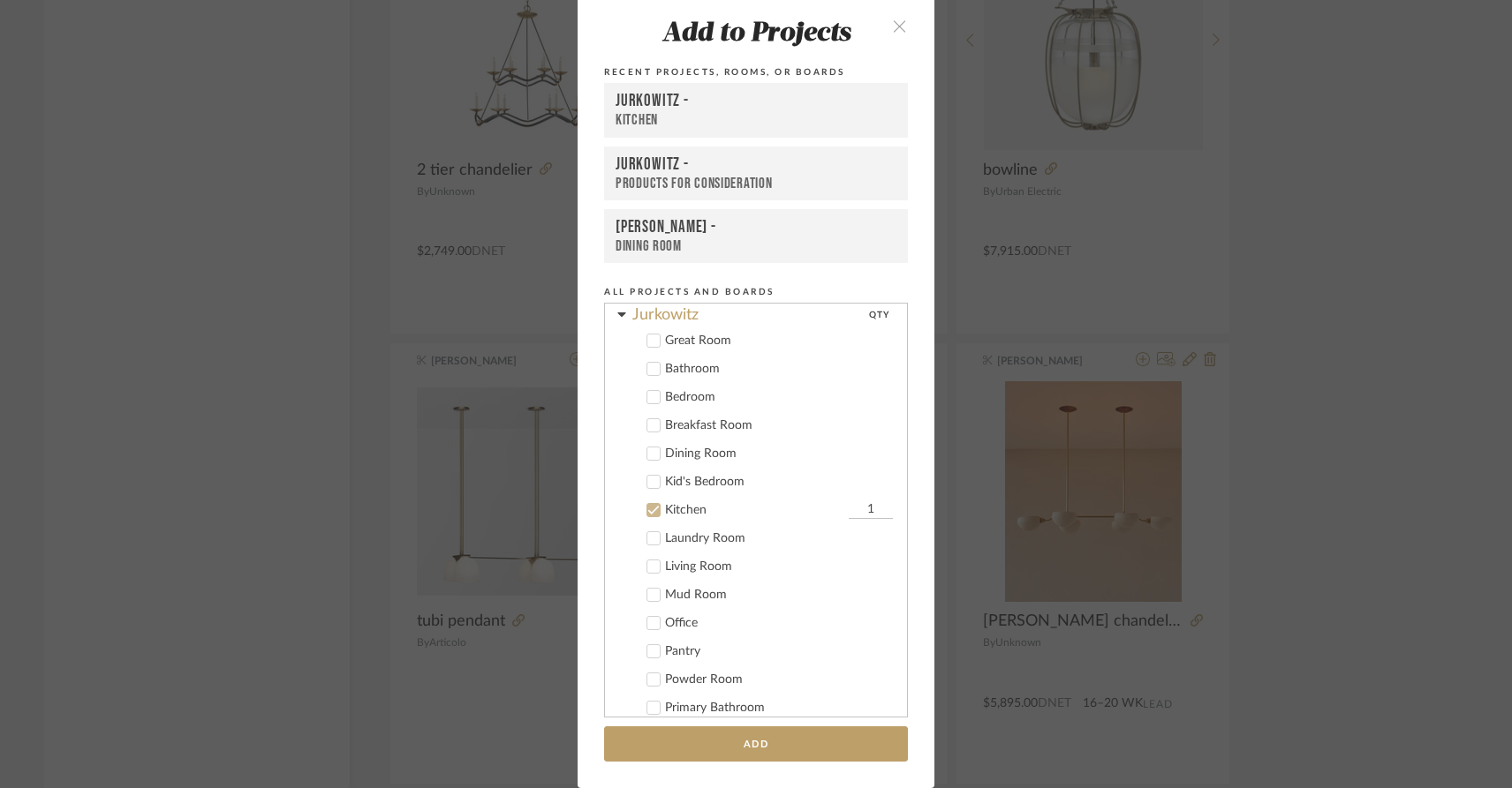
scroll to position [0, 0]
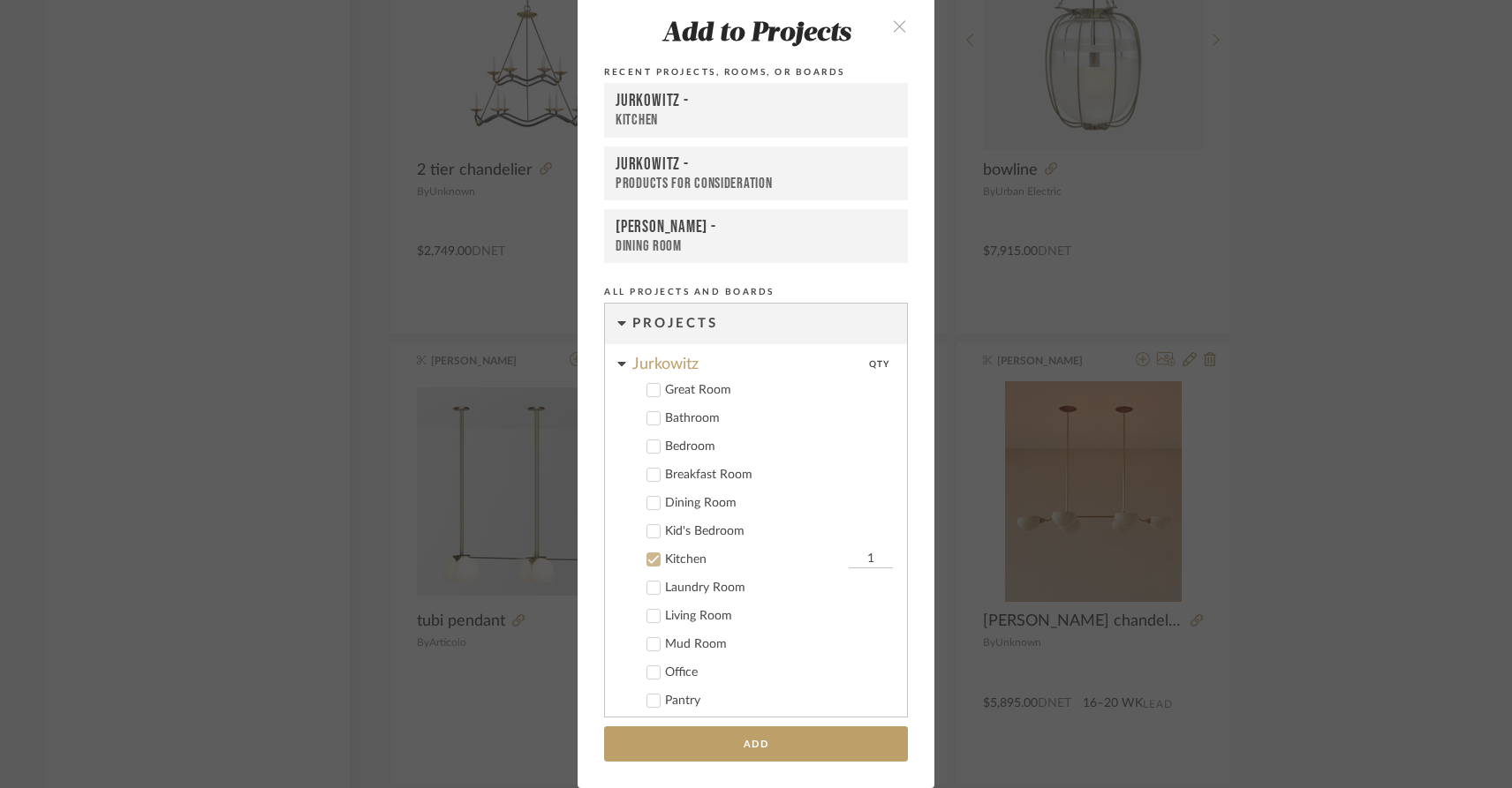
click at [647, 565] on div at bounding box center [653, 559] width 14 height 14
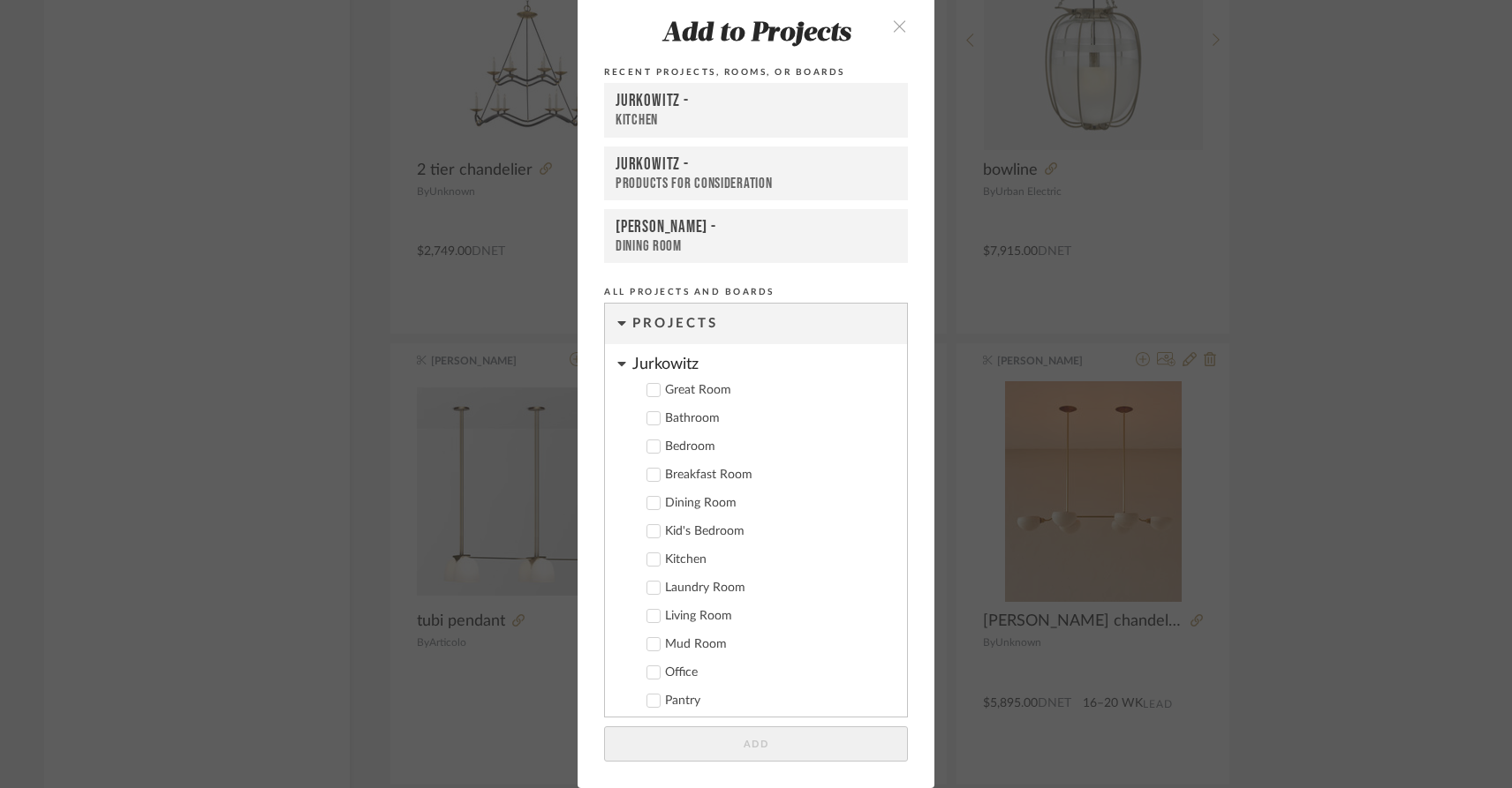
click at [647, 500] on icon at bounding box center [653, 502] width 12 height 12
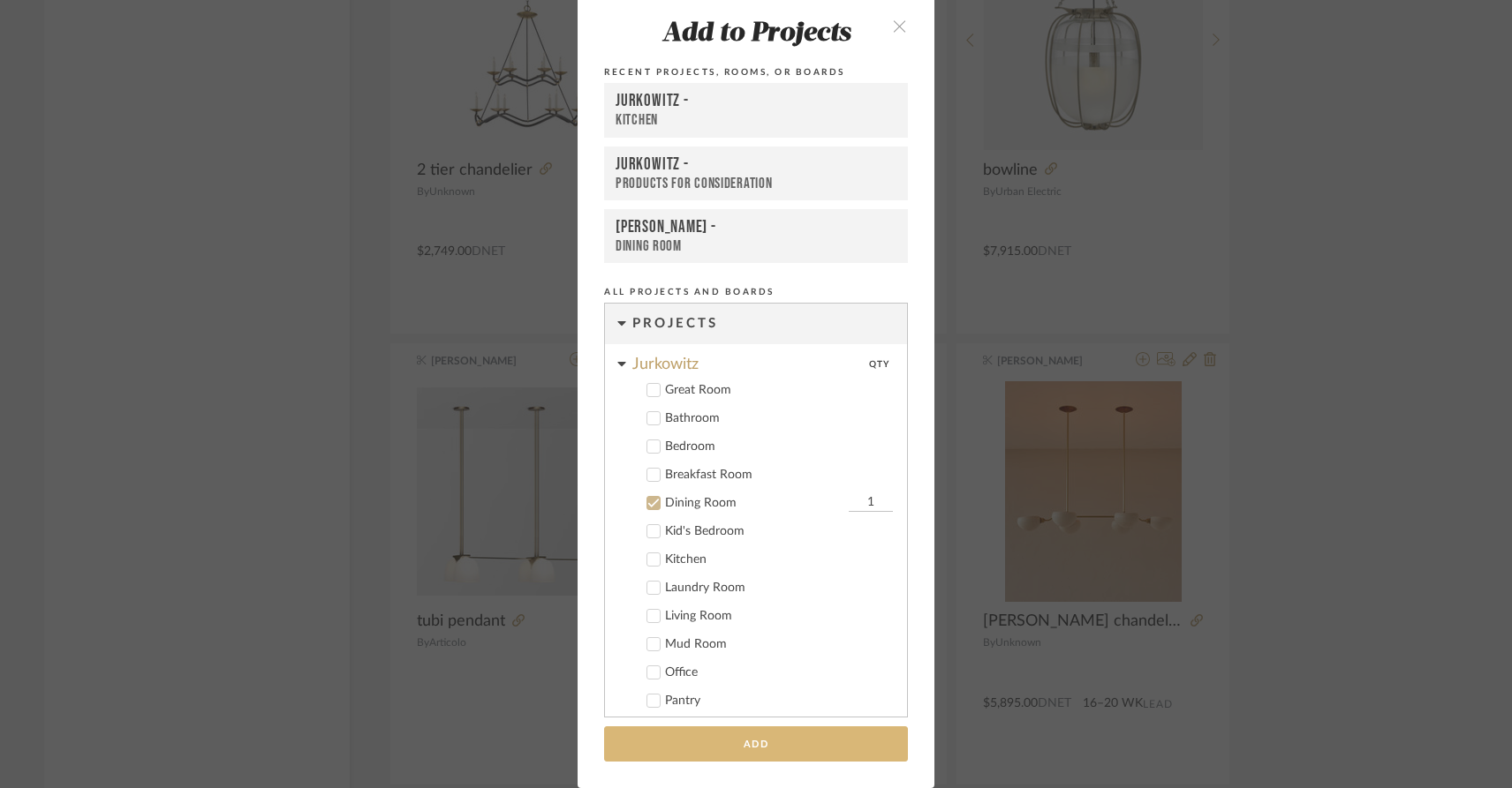
click at [726, 748] on button "Add" at bounding box center [756, 744] width 304 height 36
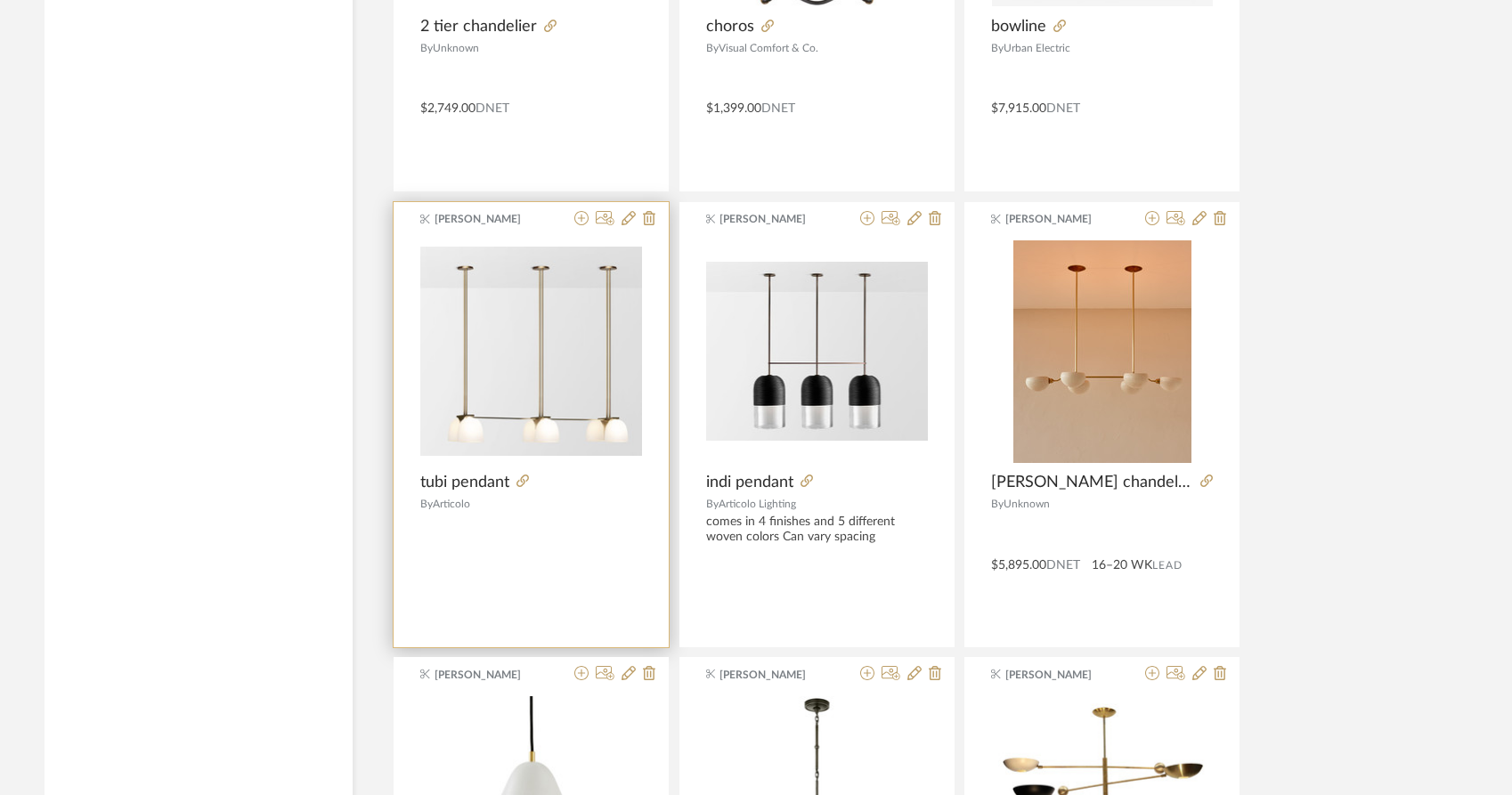
scroll to position [14493, 0]
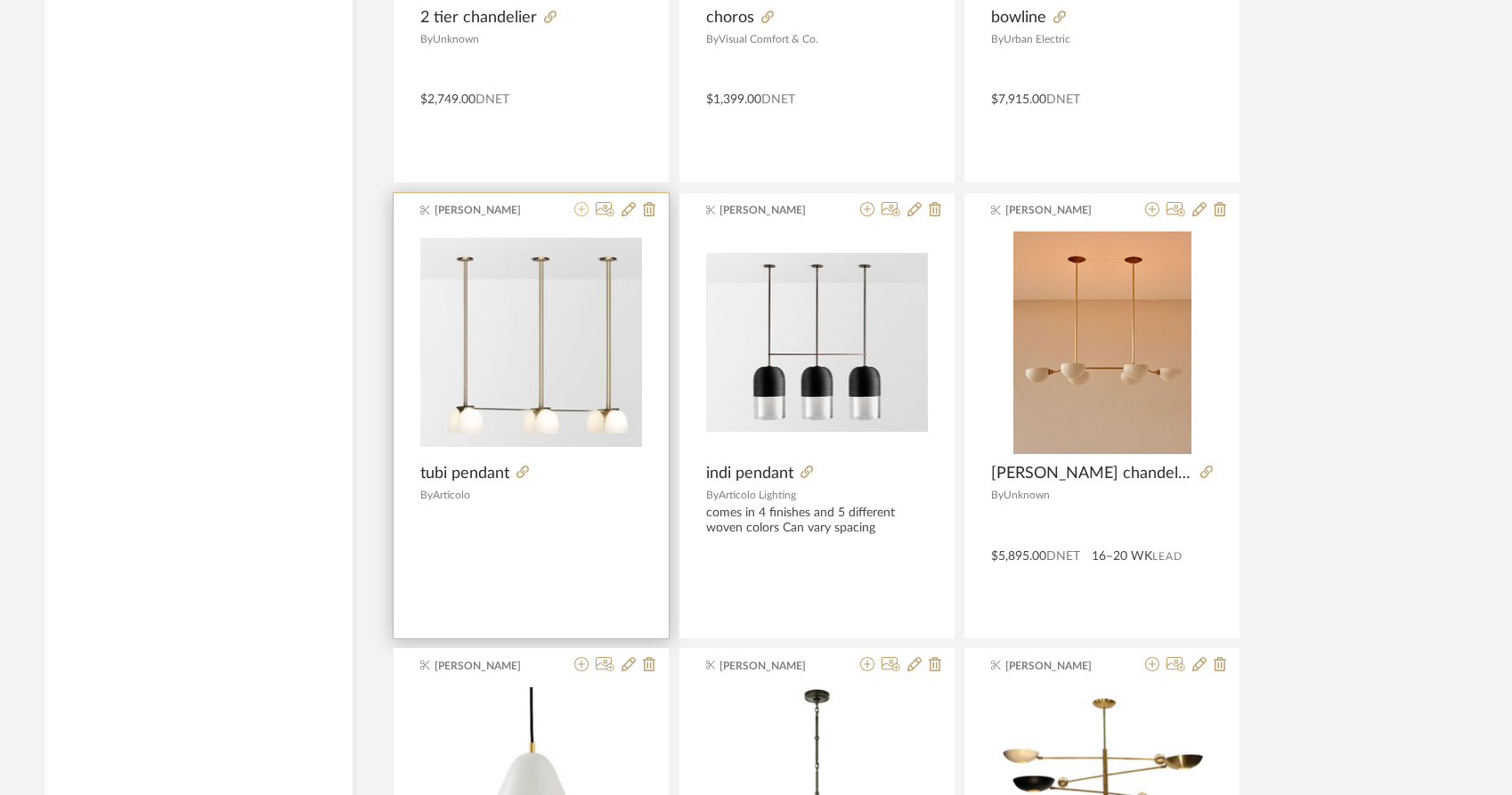
click at [576, 202] on icon at bounding box center [581, 208] width 14 height 14
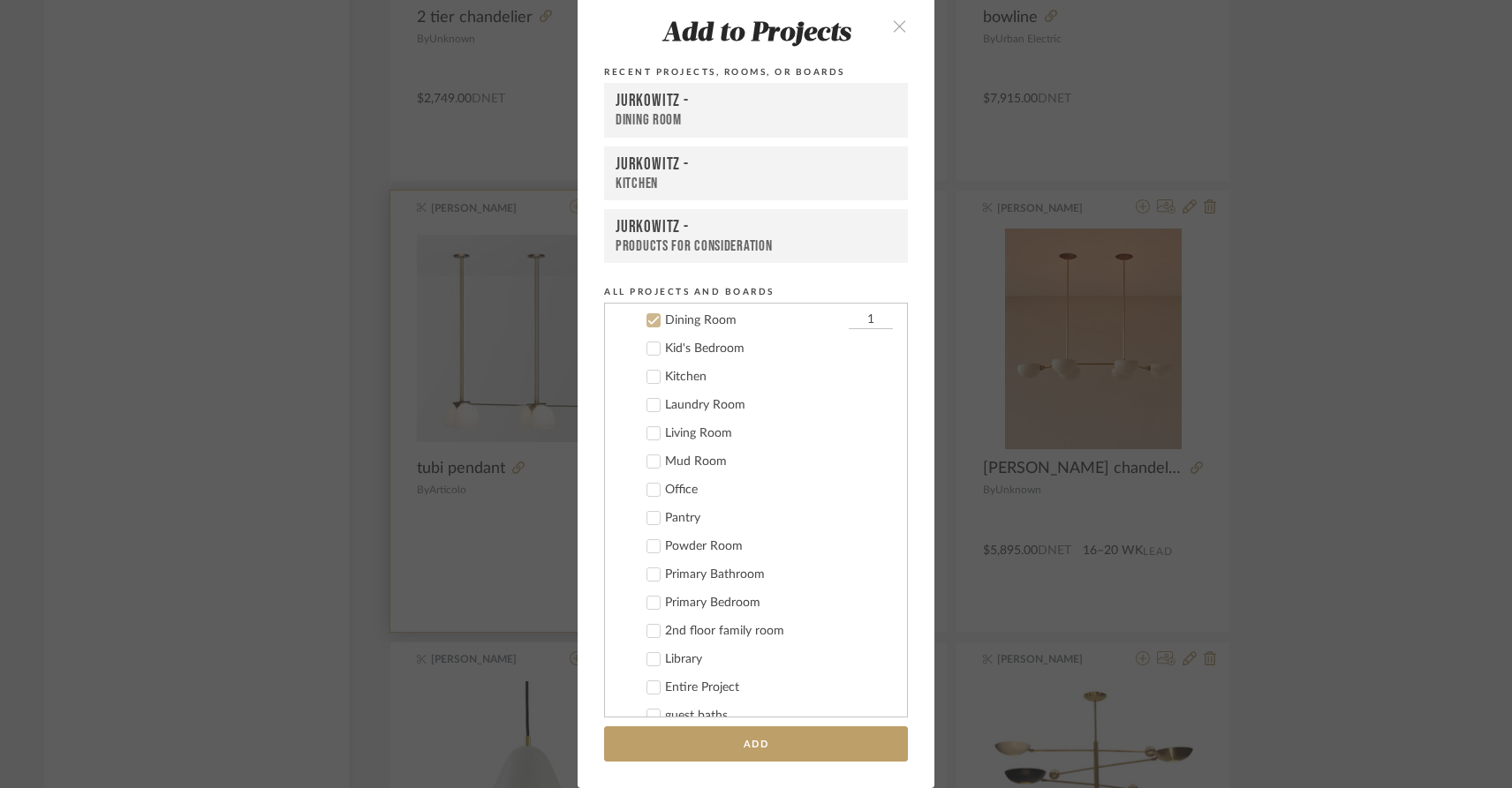
scroll to position [184, 0]
click at [692, 748] on button "Add" at bounding box center [756, 744] width 304 height 36
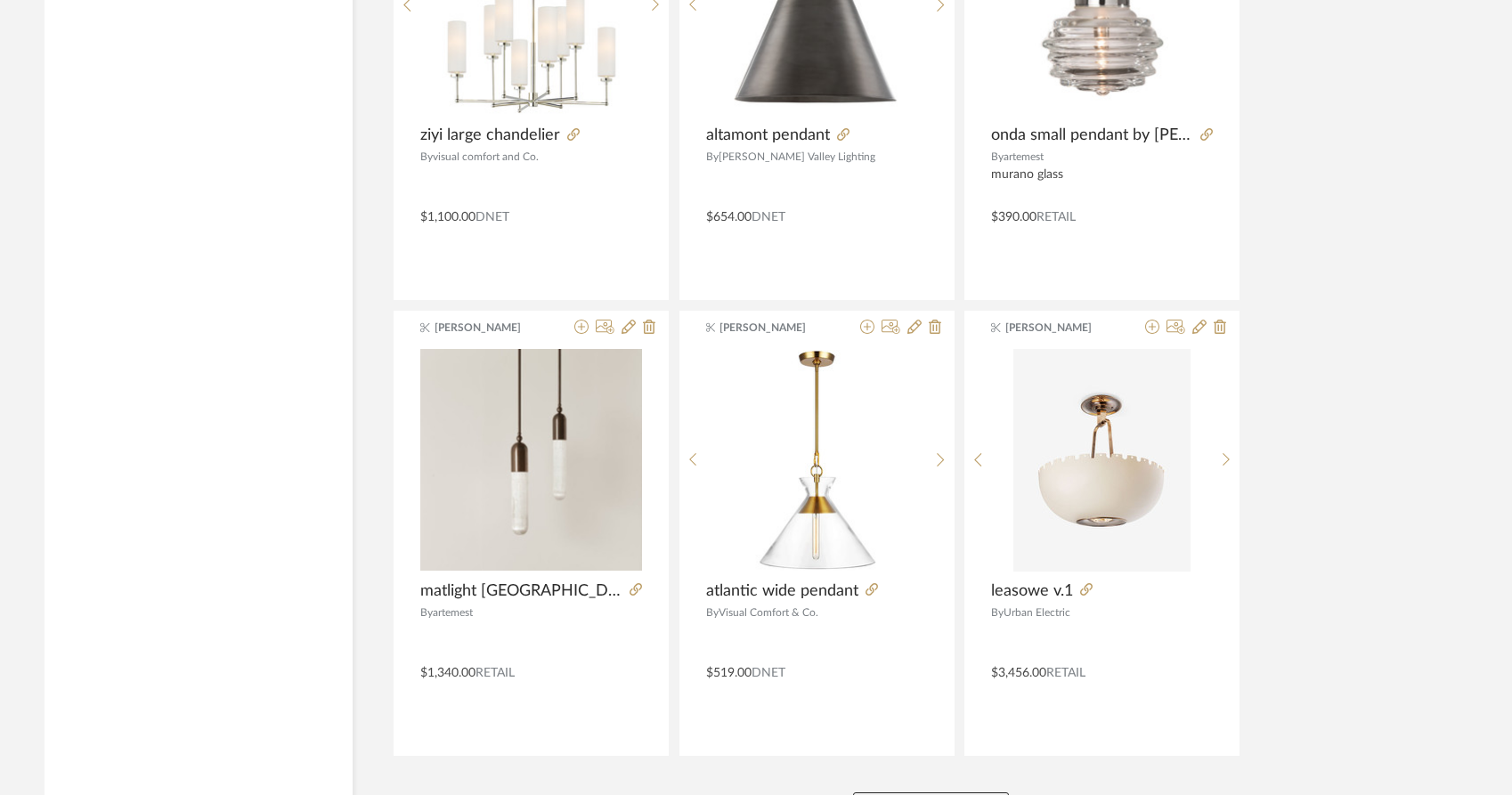
scroll to position [16205, 0]
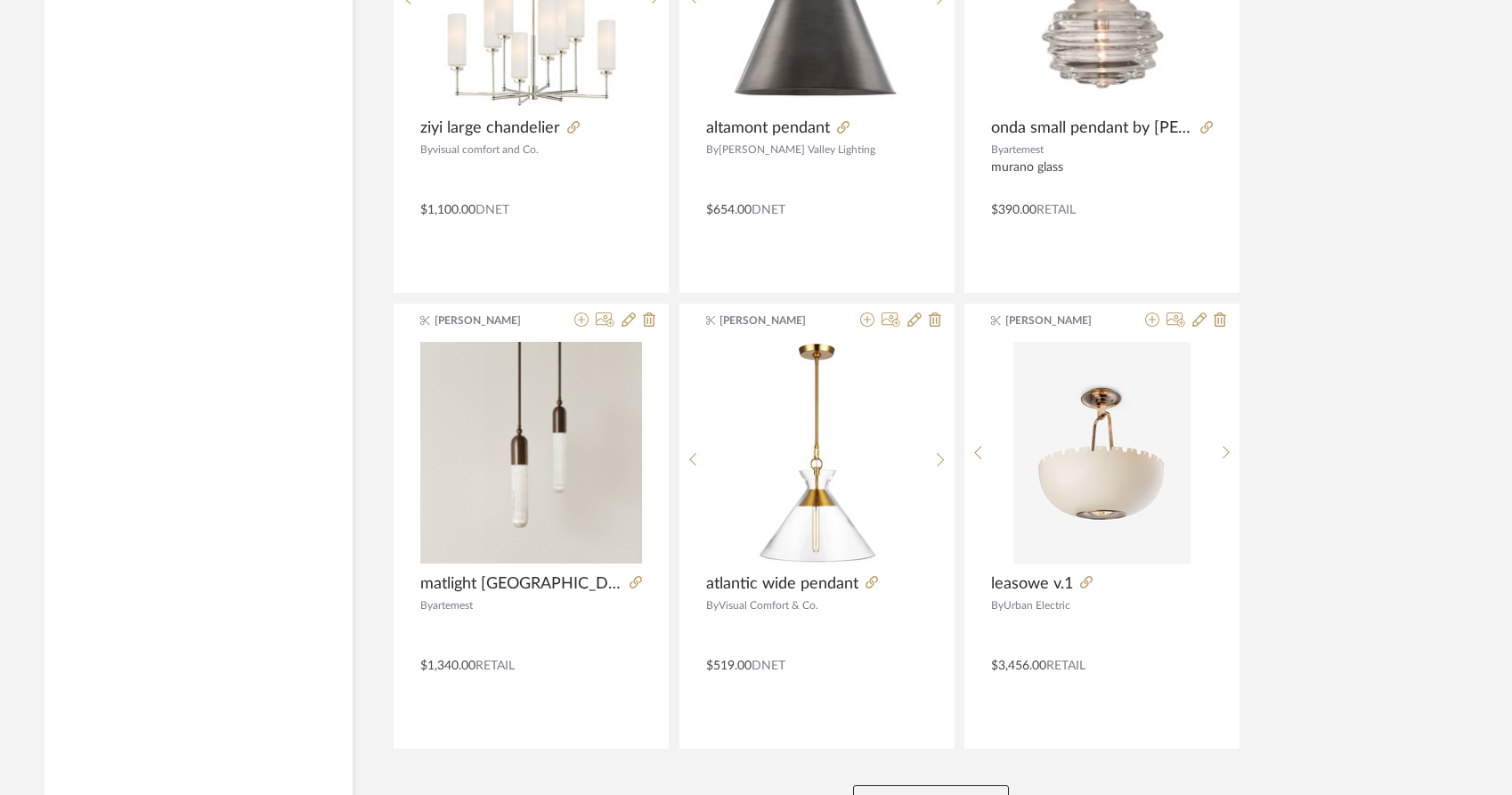
click at [920, 786] on button "View More" at bounding box center [931, 803] width 156 height 35
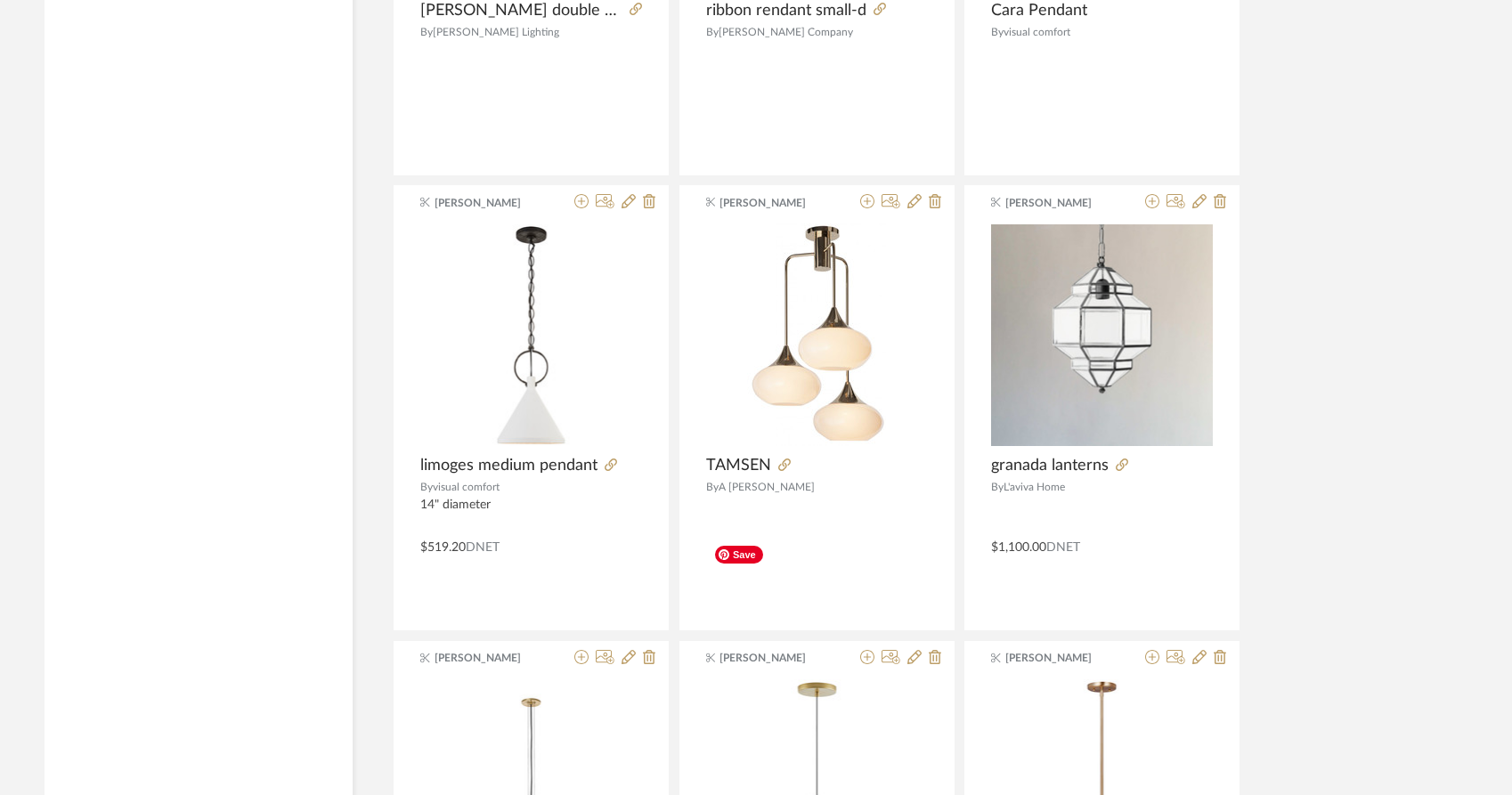
scroll to position [18606, 0]
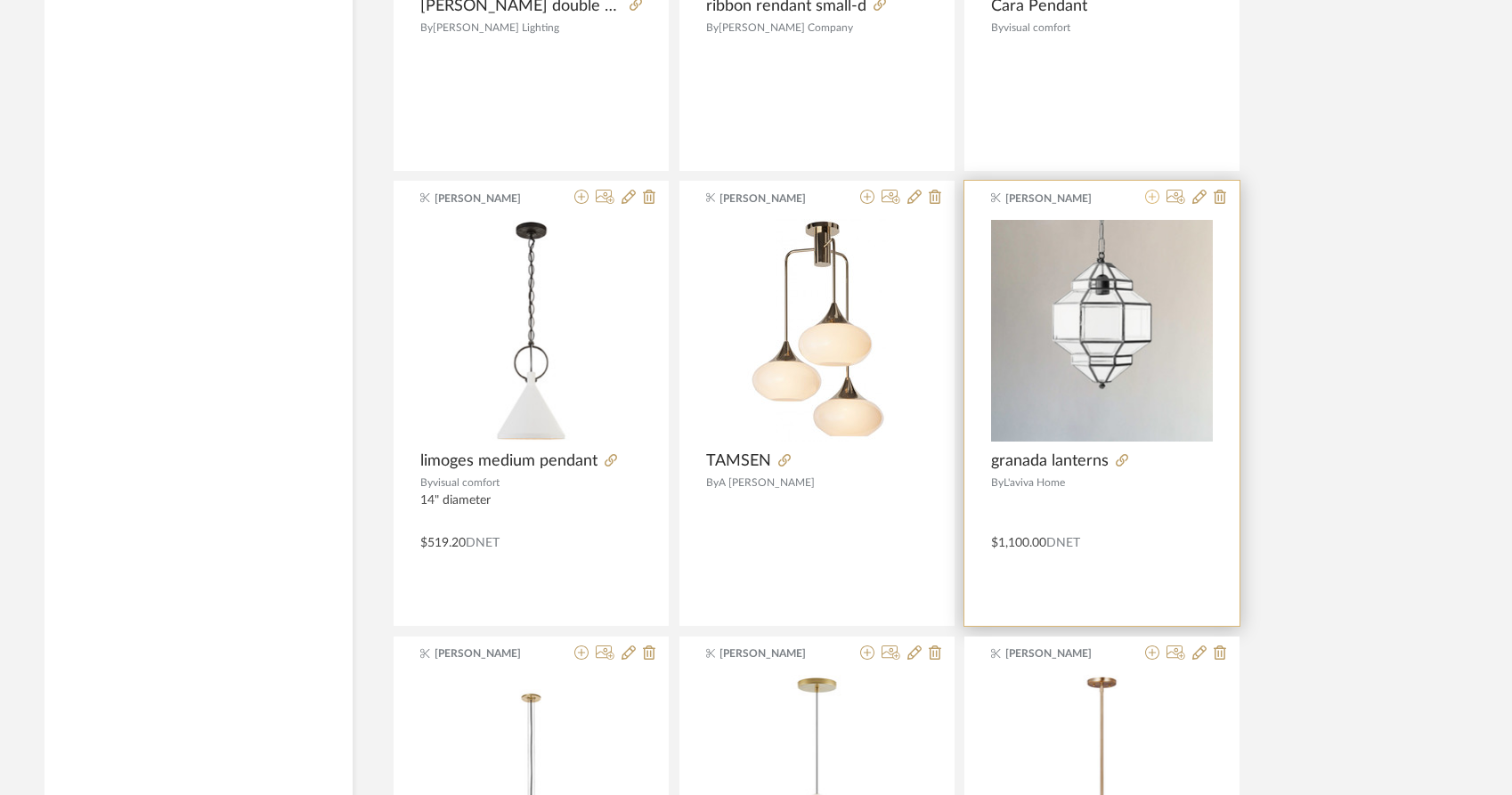
click at [1150, 190] on icon at bounding box center [1151, 196] width 14 height 14
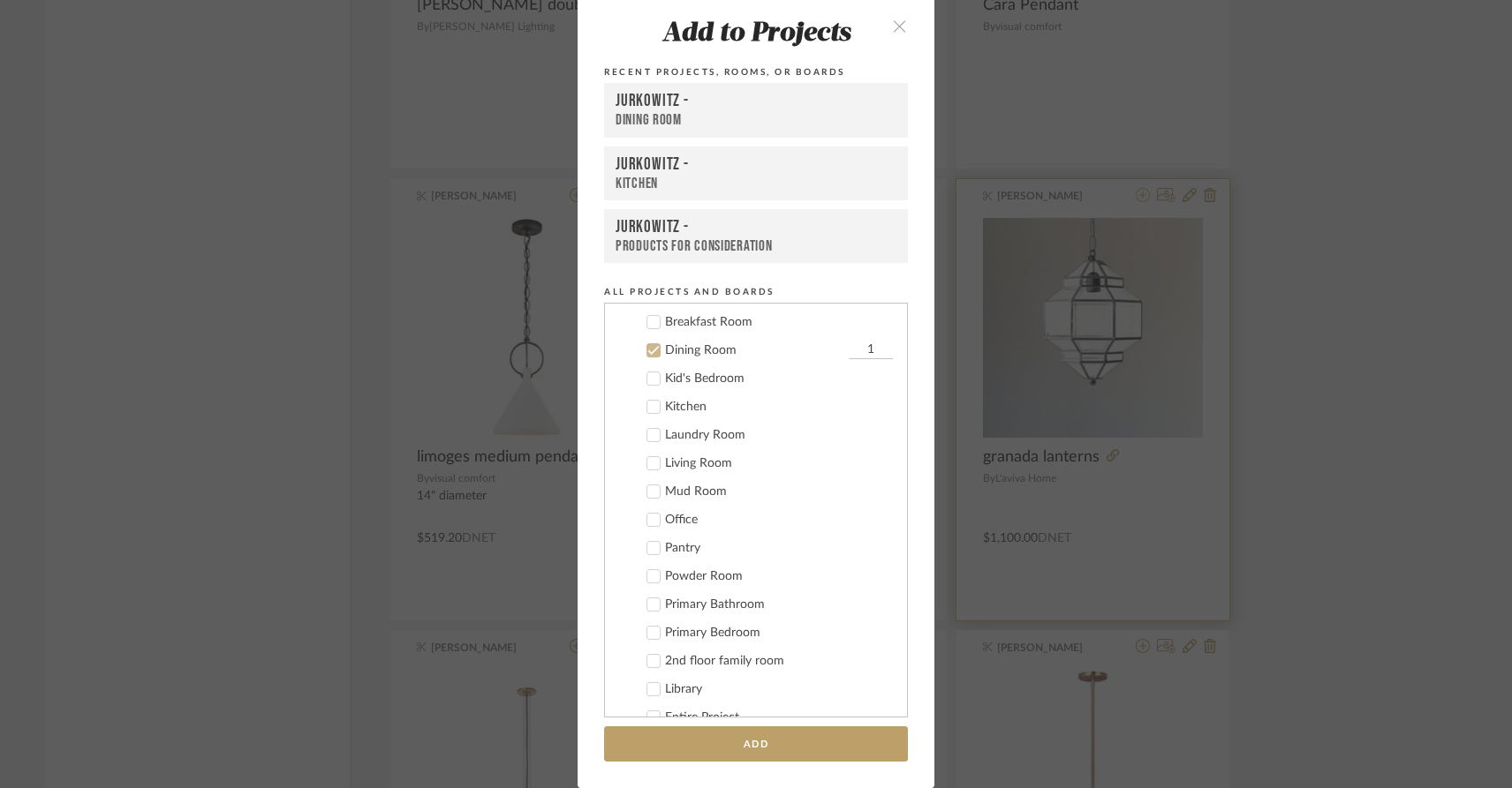
scroll to position [184, 0]
click at [651, 574] on icon at bounding box center [653, 572] width 12 height 12
click at [647, 318] on icon at bounding box center [653, 318] width 12 height 12
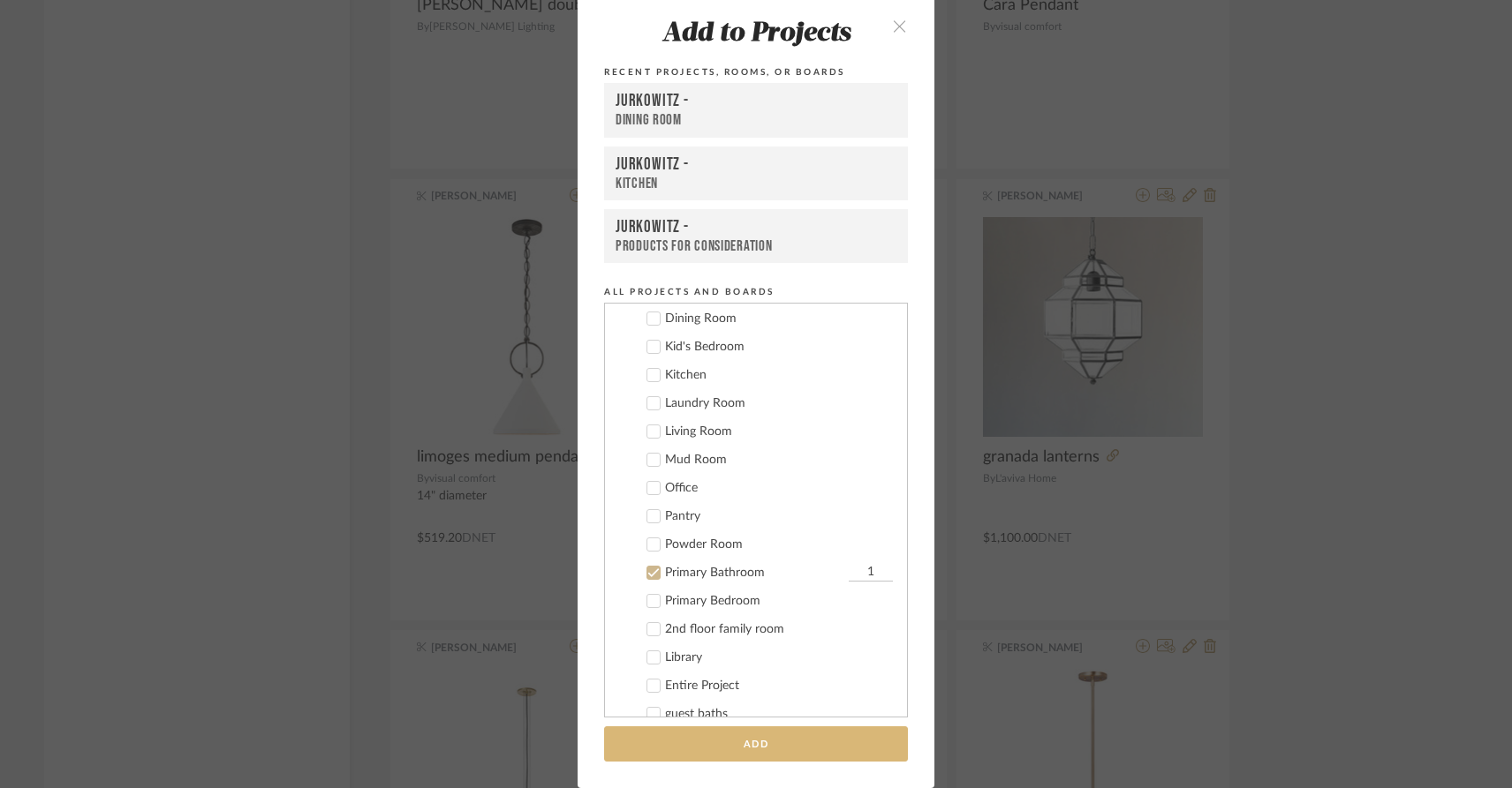
click at [783, 747] on button "Add" at bounding box center [756, 744] width 304 height 36
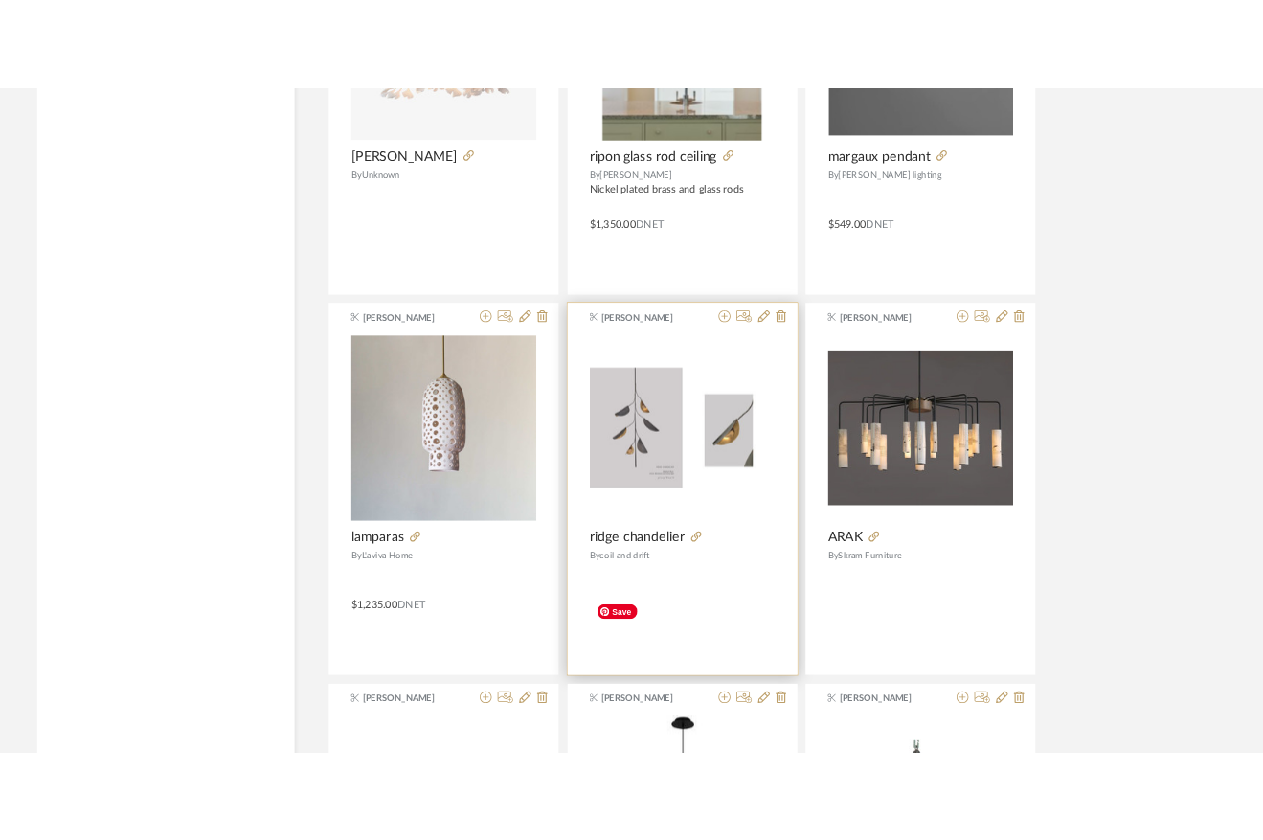
scroll to position [22870, 0]
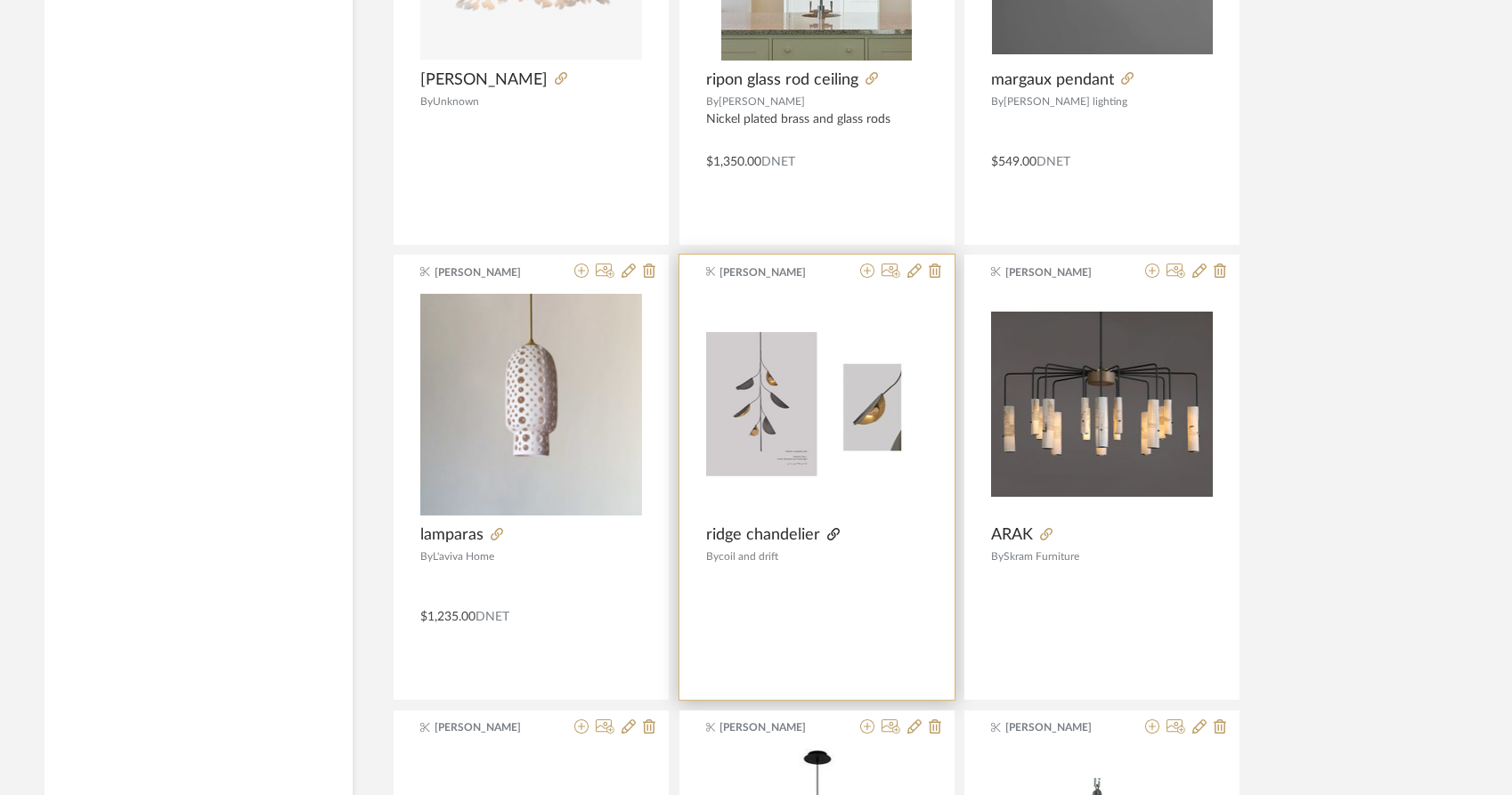
click at [833, 528] on icon at bounding box center [833, 534] width 12 height 12
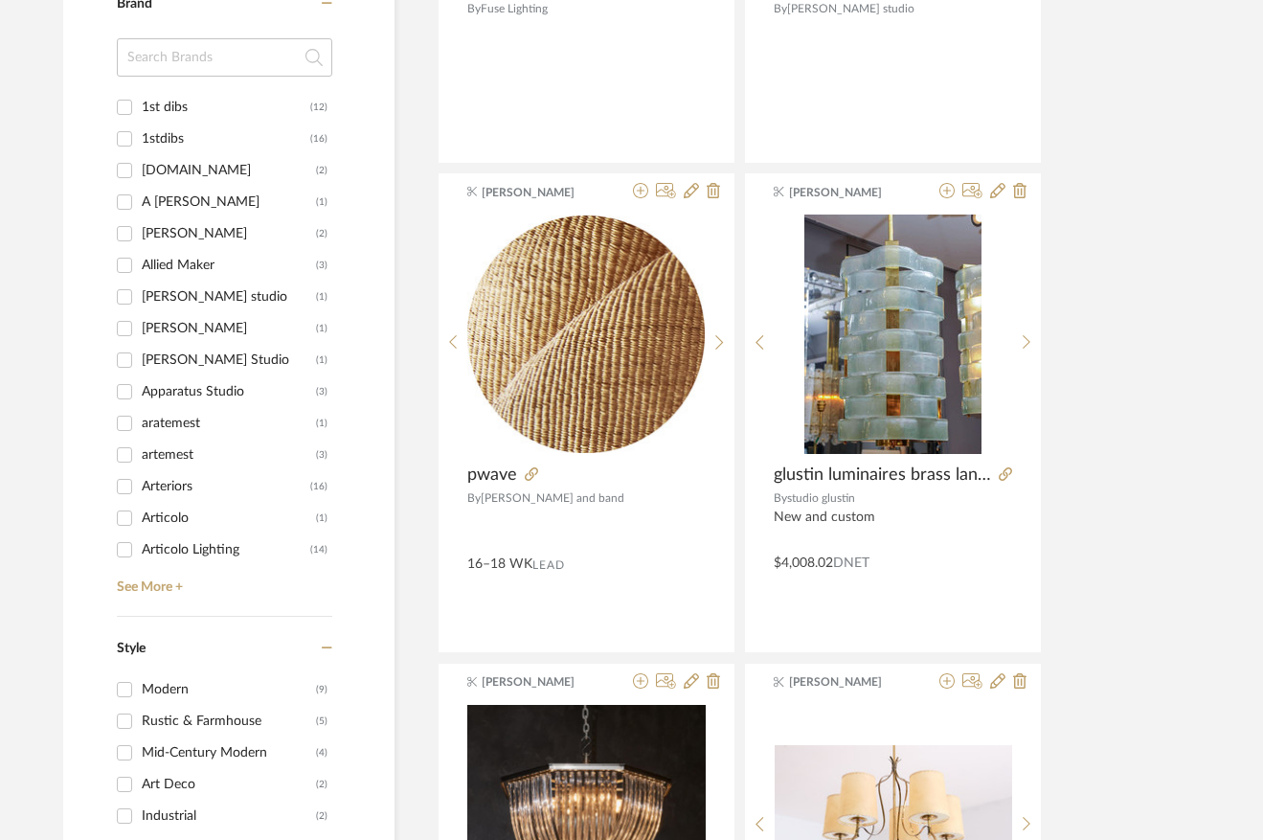
scroll to position [2446, 8]
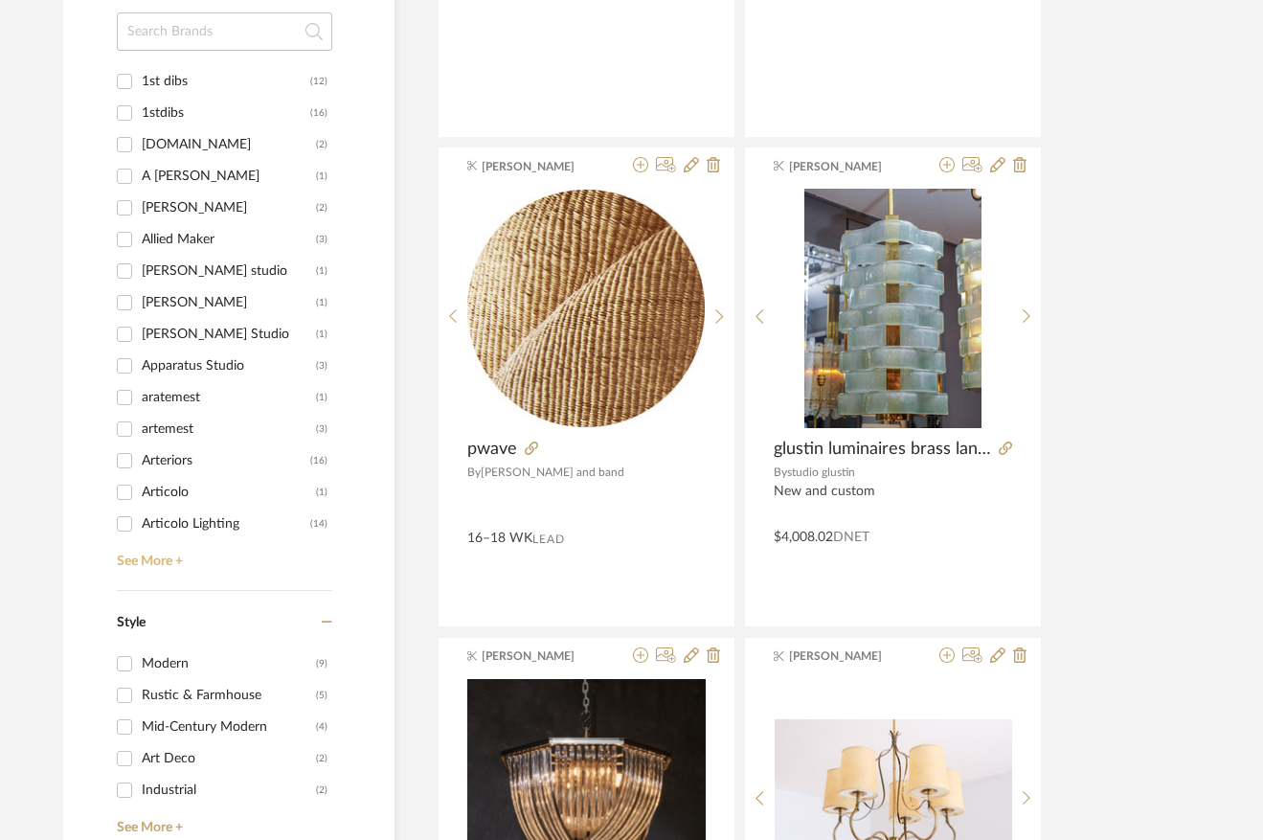
click at [132, 539] on link "See More +" at bounding box center [222, 554] width 220 height 31
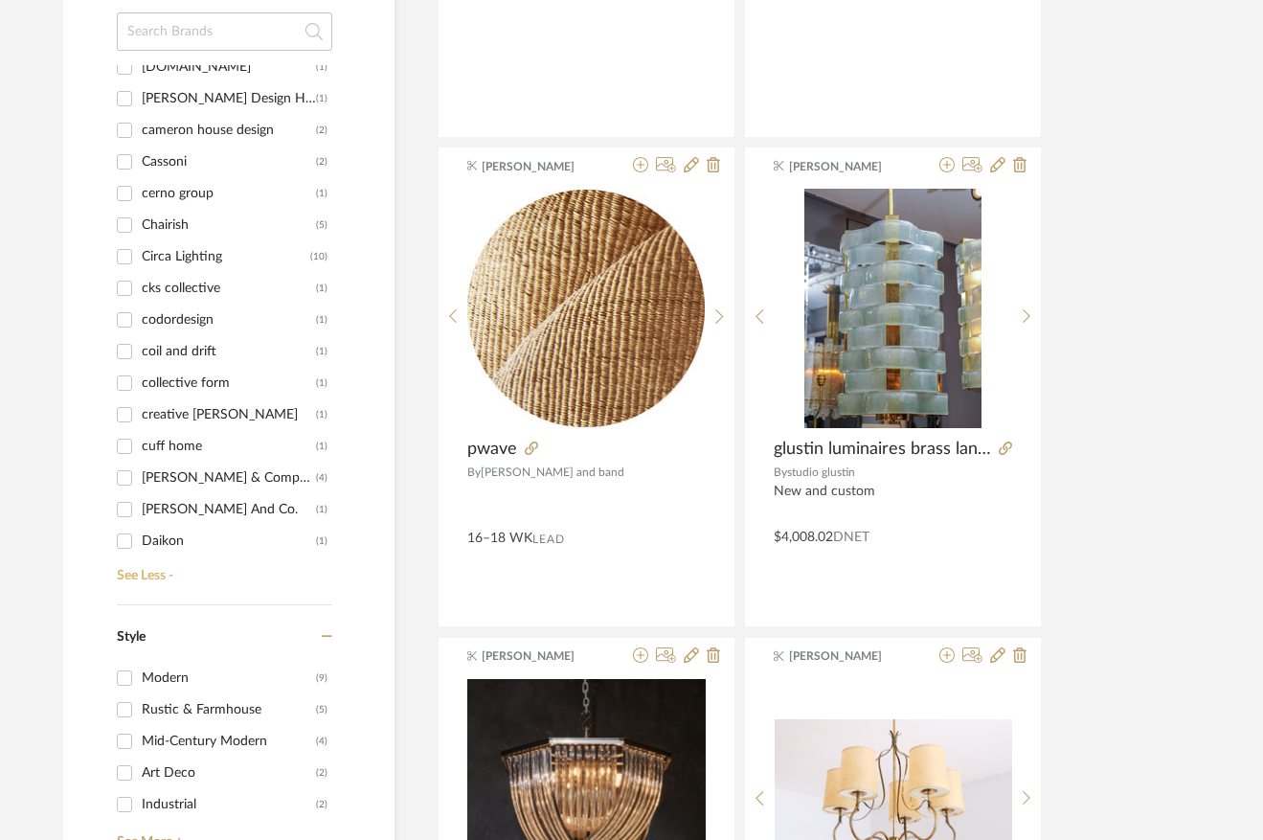
scroll to position [828, 0]
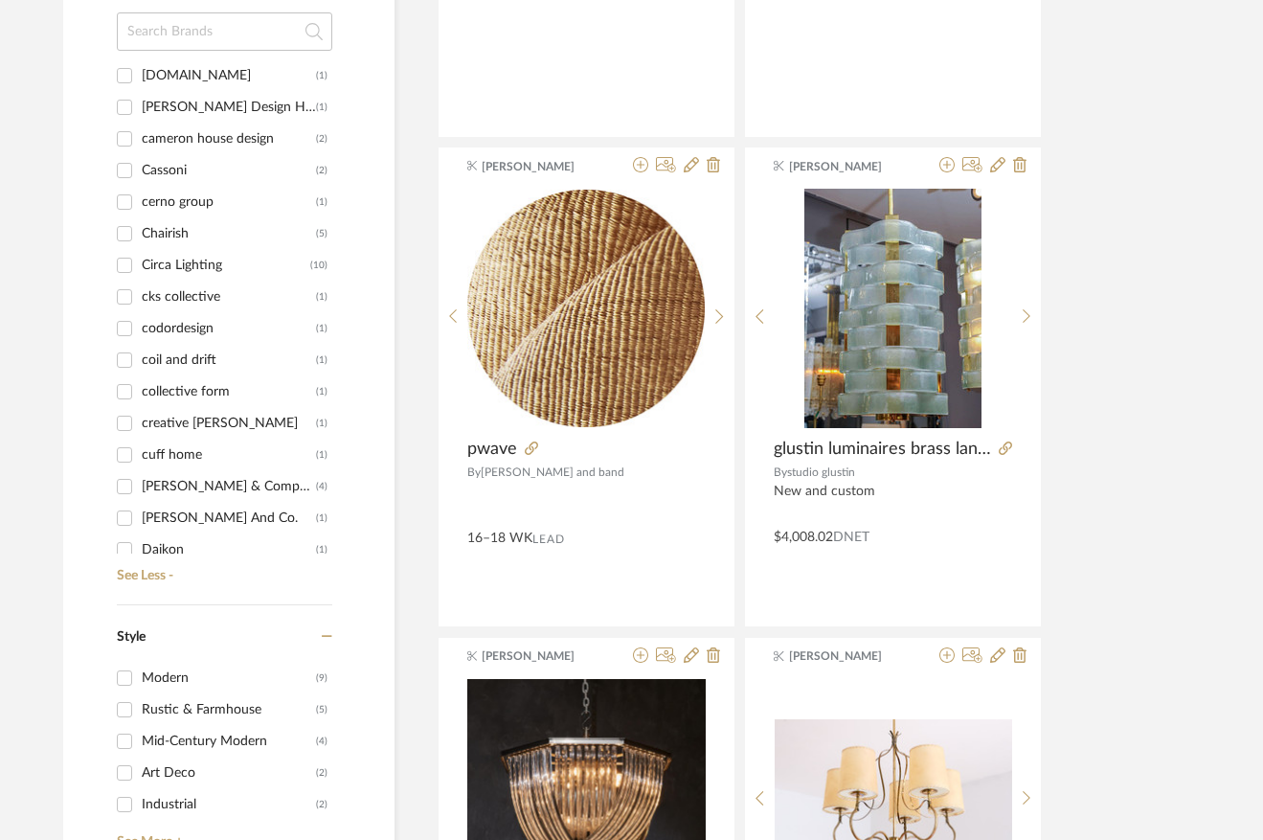
click at [125, 345] on input "coil and drift (1)" at bounding box center [124, 360] width 31 height 31
checkbox input "true"
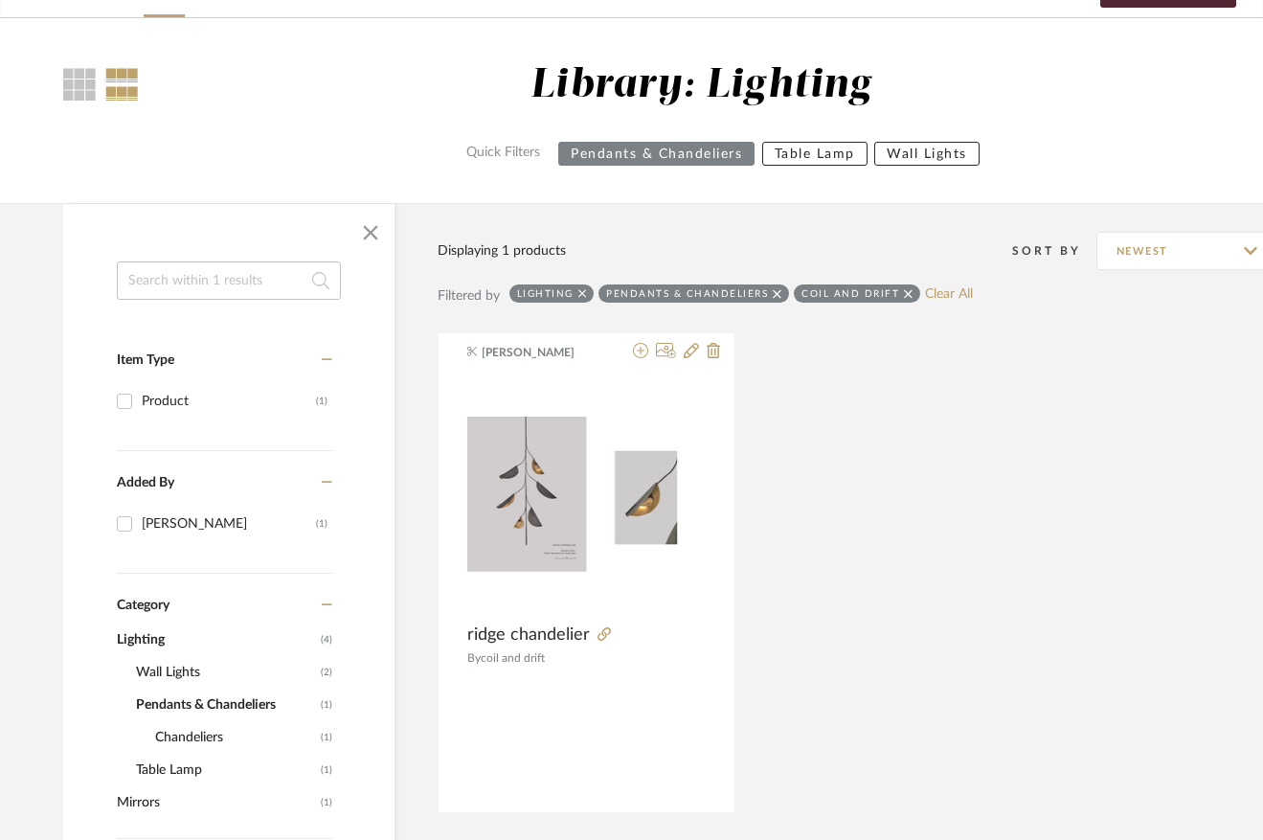
scroll to position [0, 8]
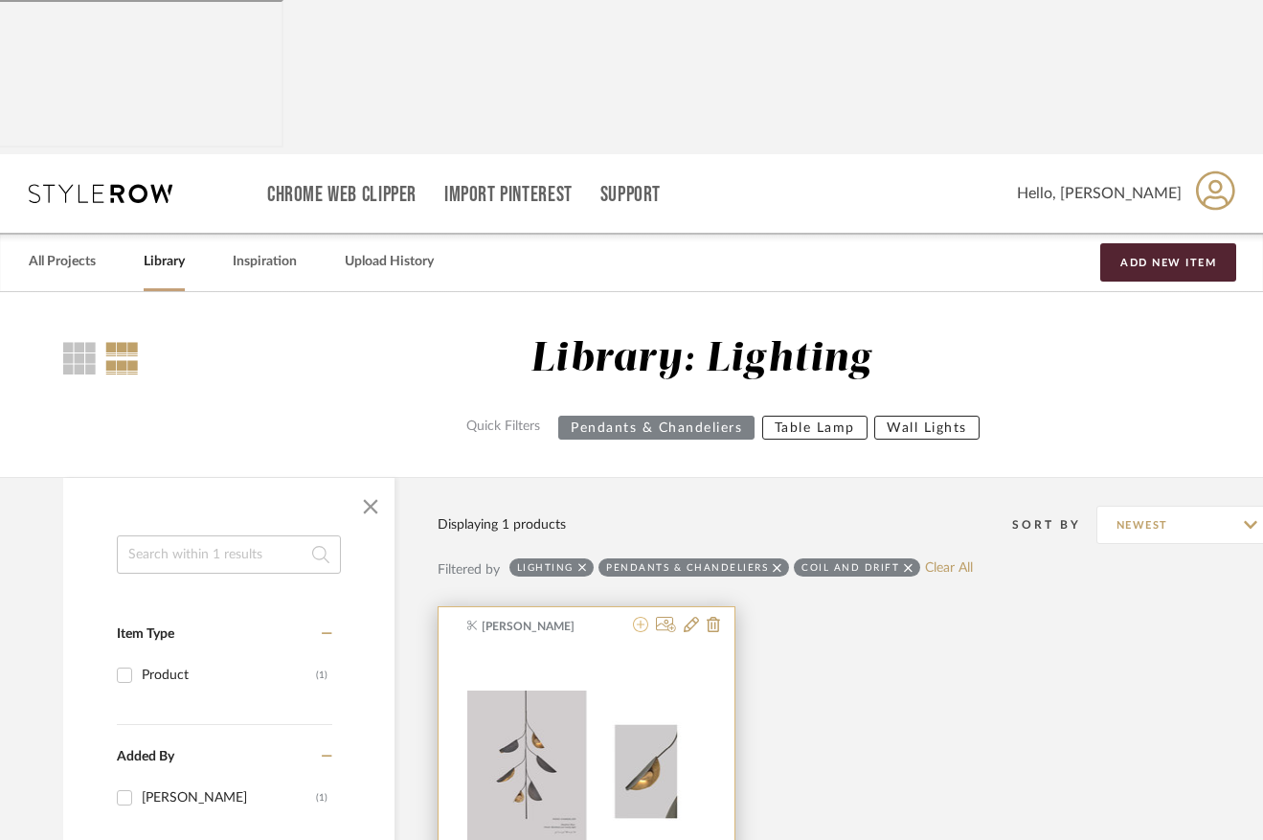
click at [641, 617] on icon at bounding box center [640, 624] width 15 height 15
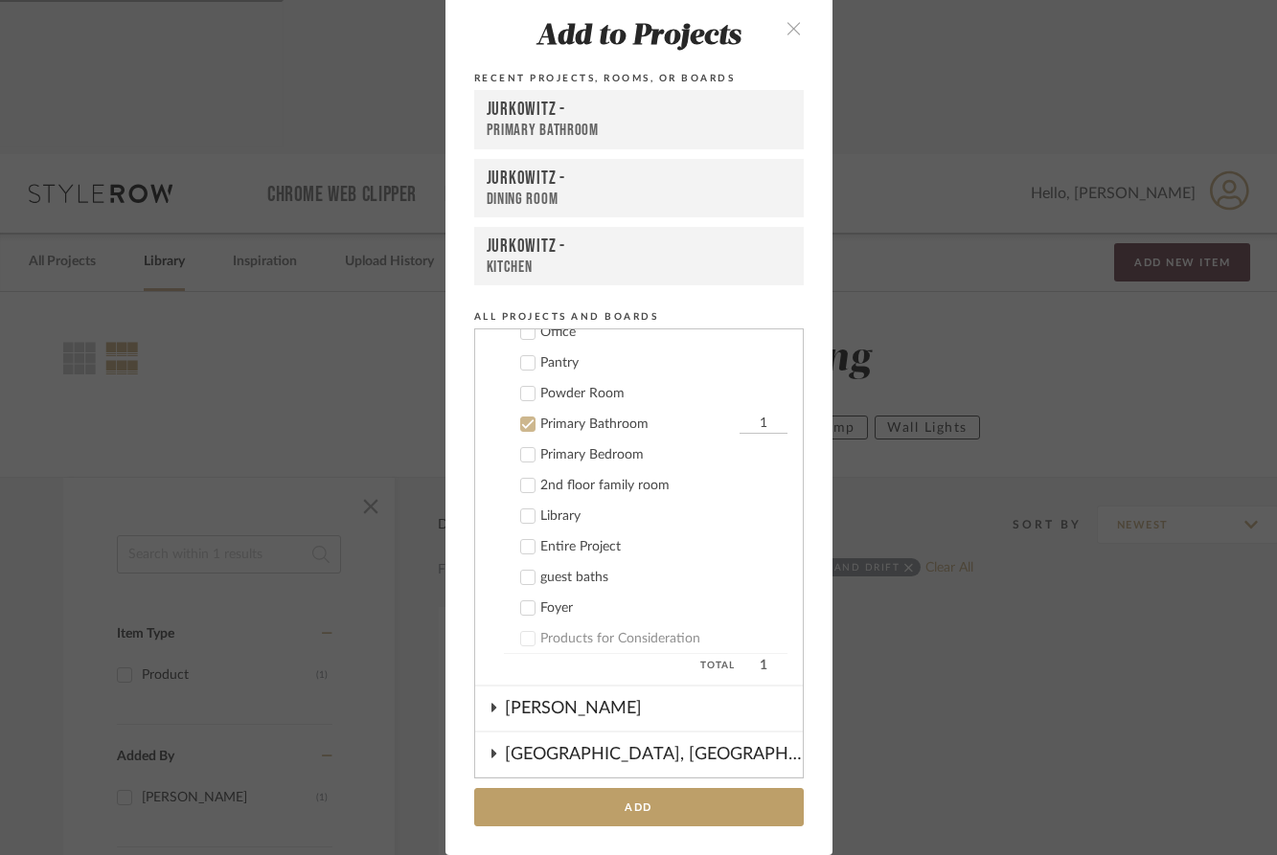
scroll to position [396, 0]
click at [520, 419] on div at bounding box center [527, 426] width 15 height 15
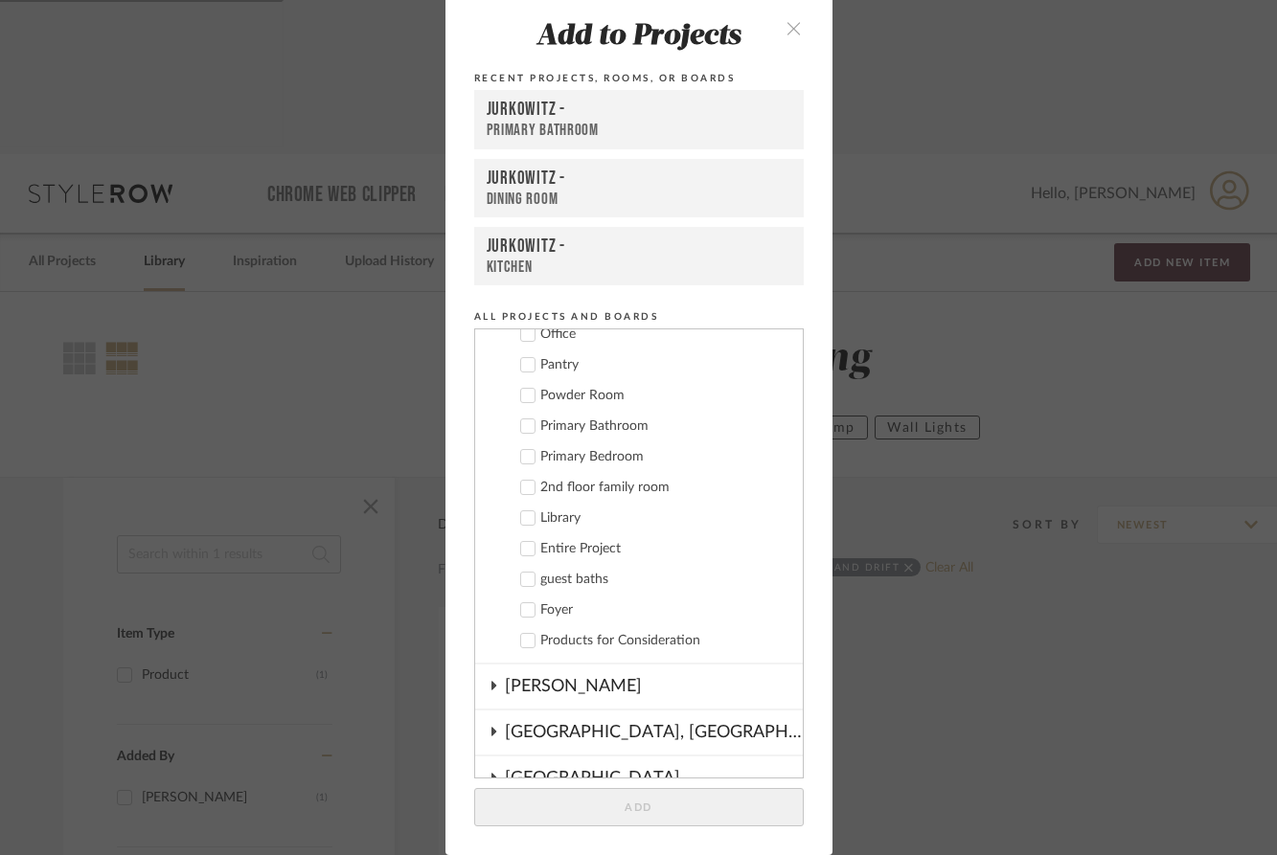
click at [522, 615] on icon at bounding box center [527, 609] width 13 height 13
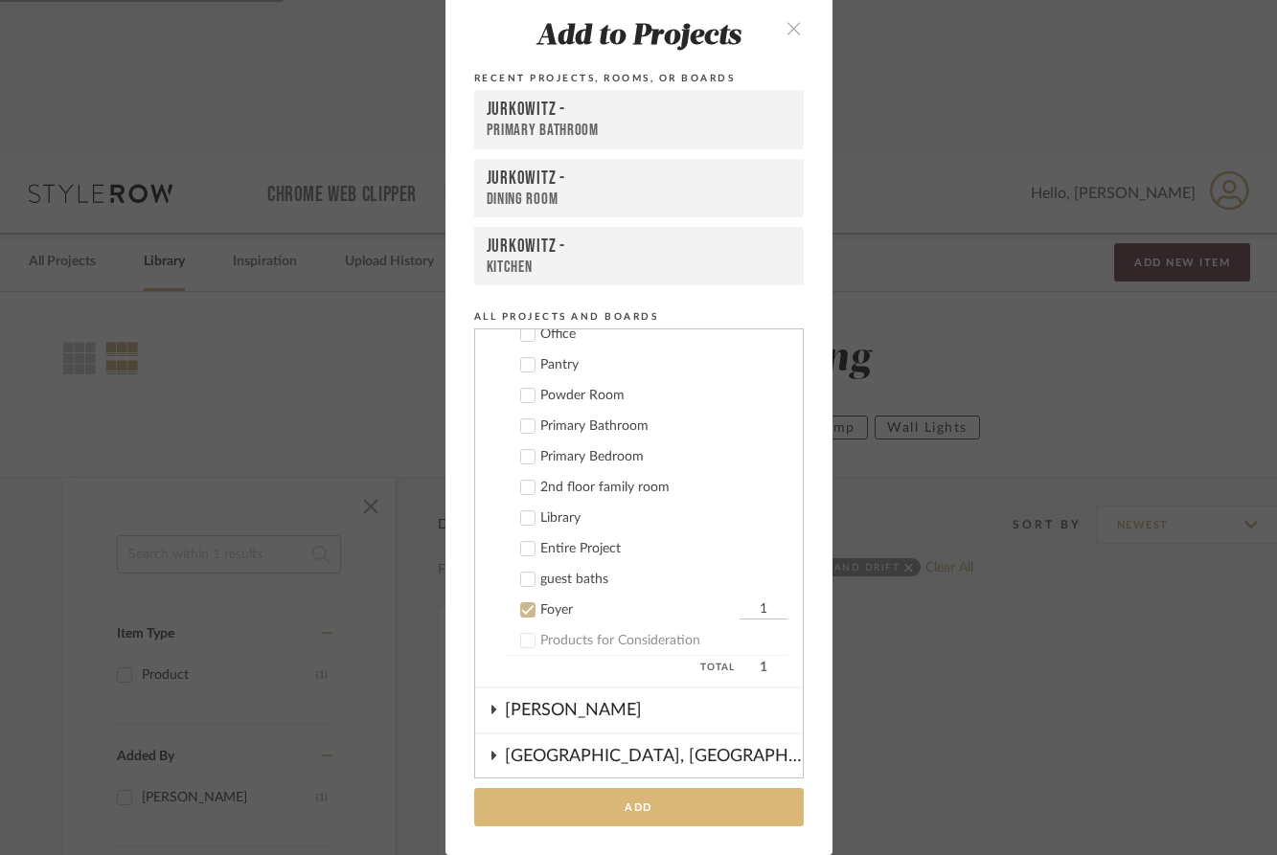
click at [602, 806] on button "Add" at bounding box center [639, 807] width 330 height 39
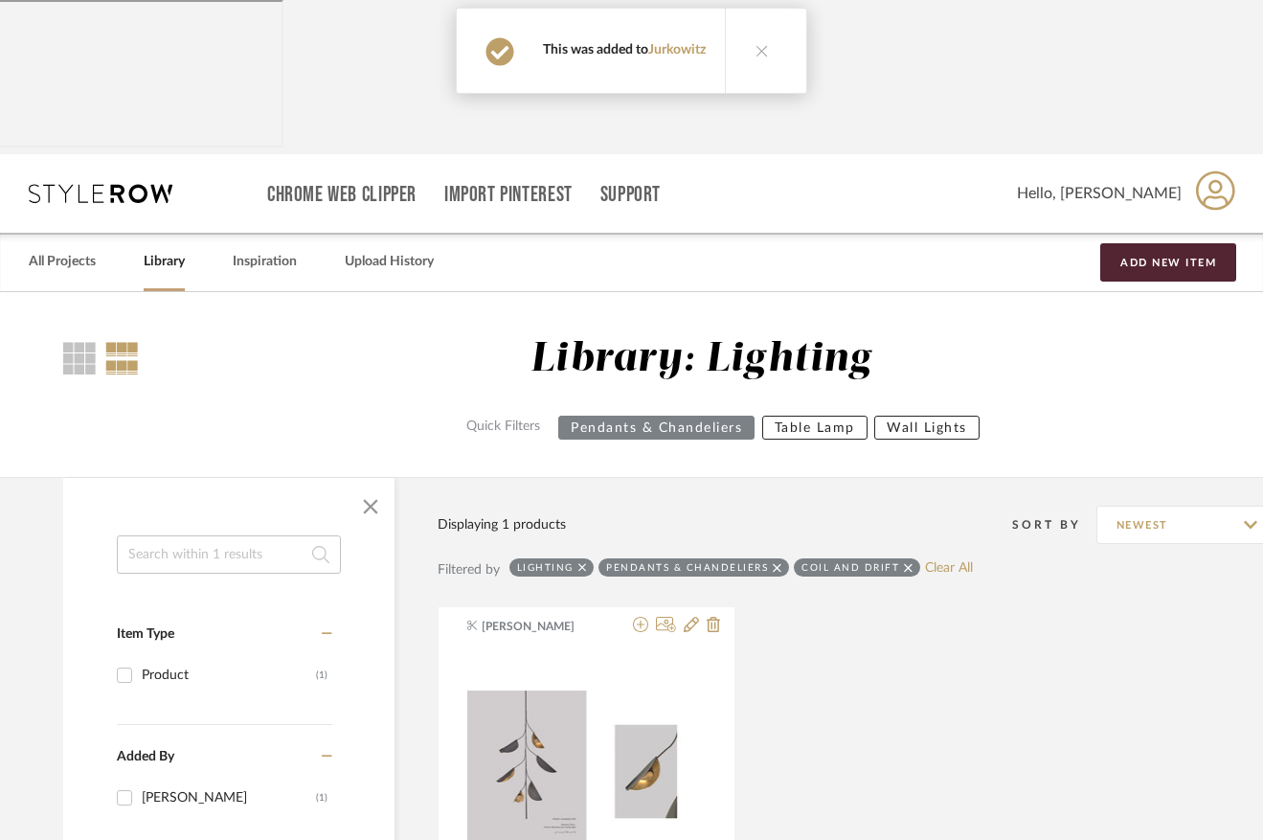
scroll to position [0, 0]
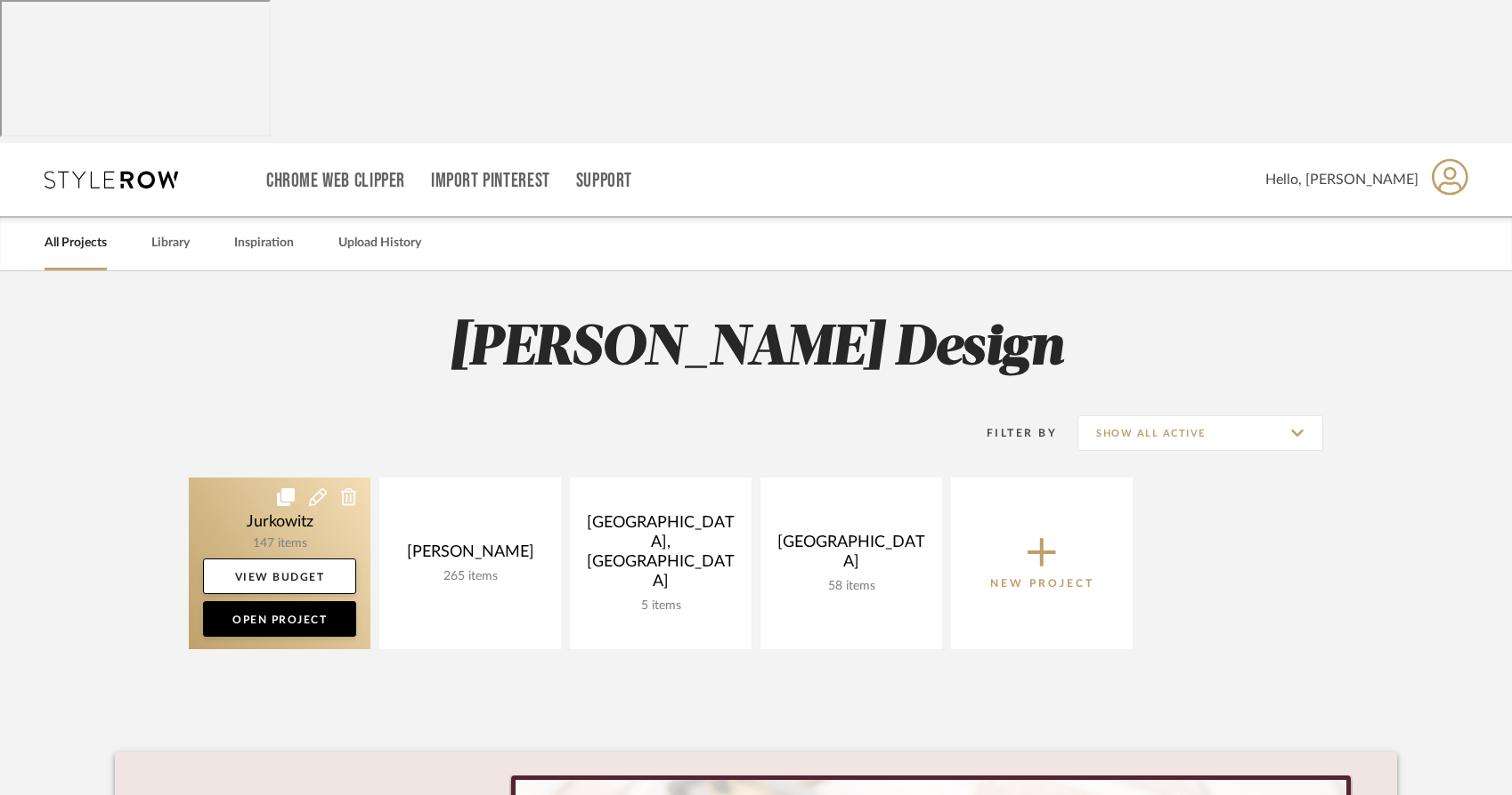
click at [313, 477] on link at bounding box center [279, 563] width 181 height 172
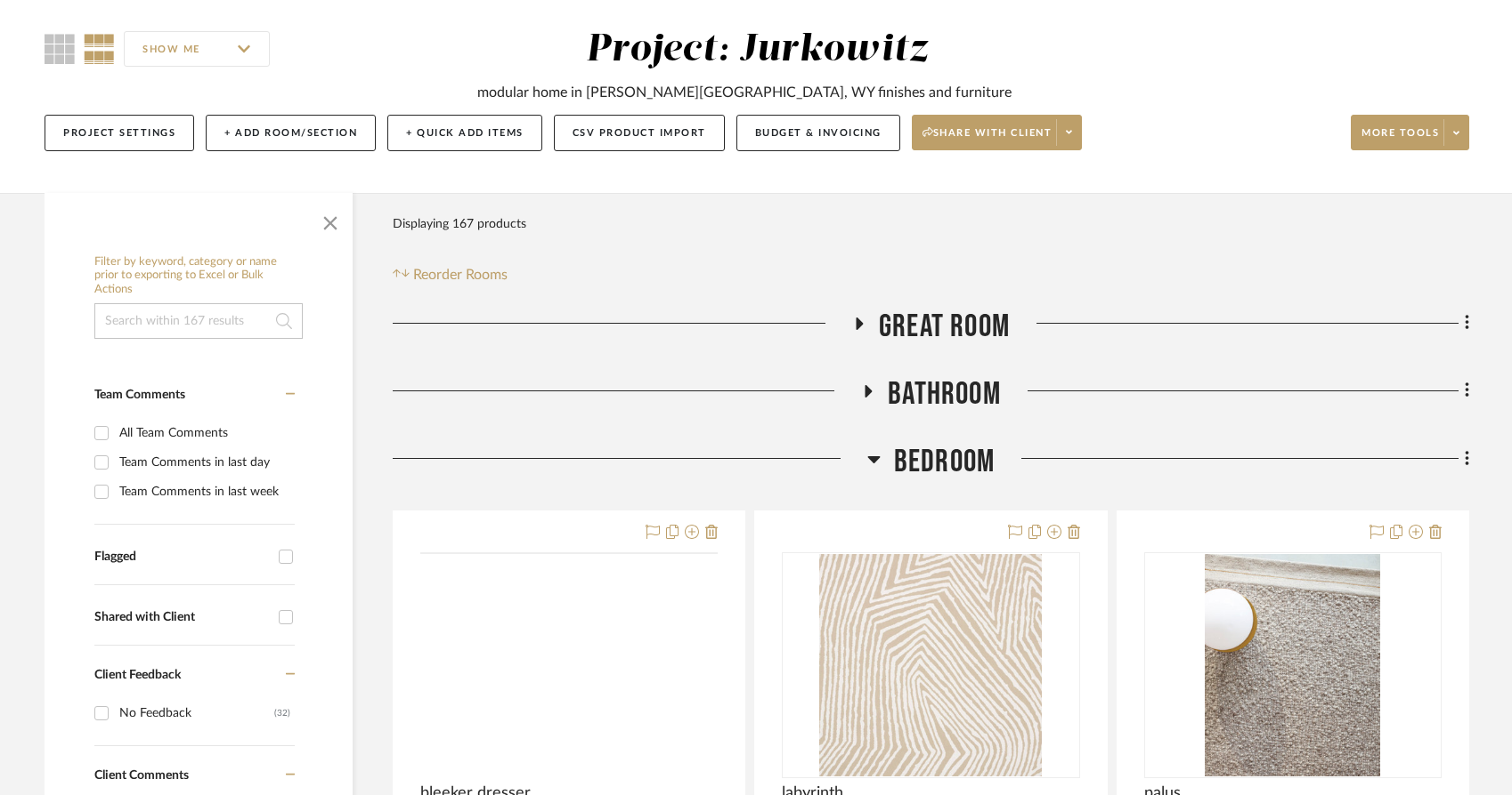
scroll to position [285, 0]
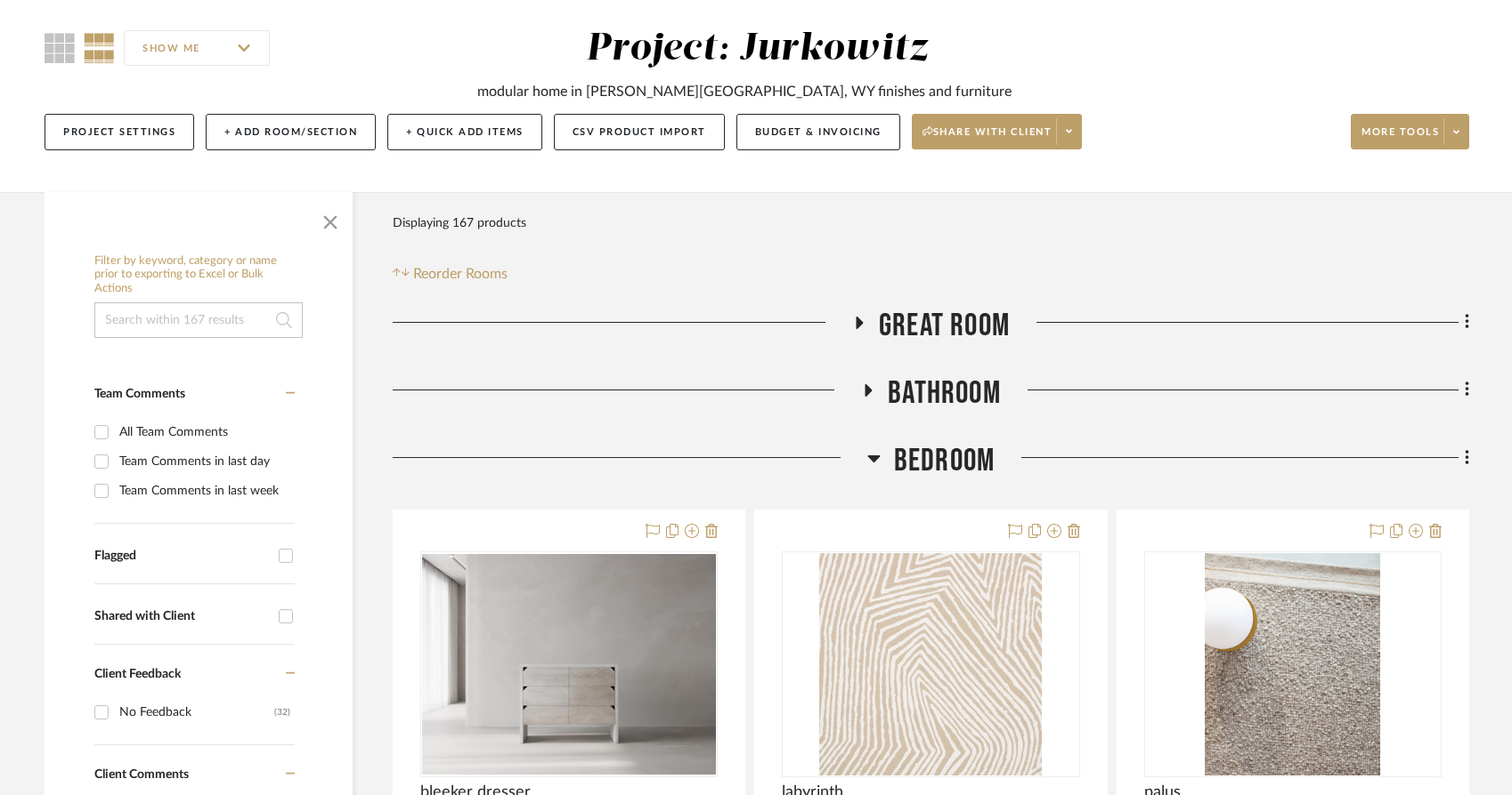
click at [861, 316] on icon at bounding box center [859, 322] width 21 height 13
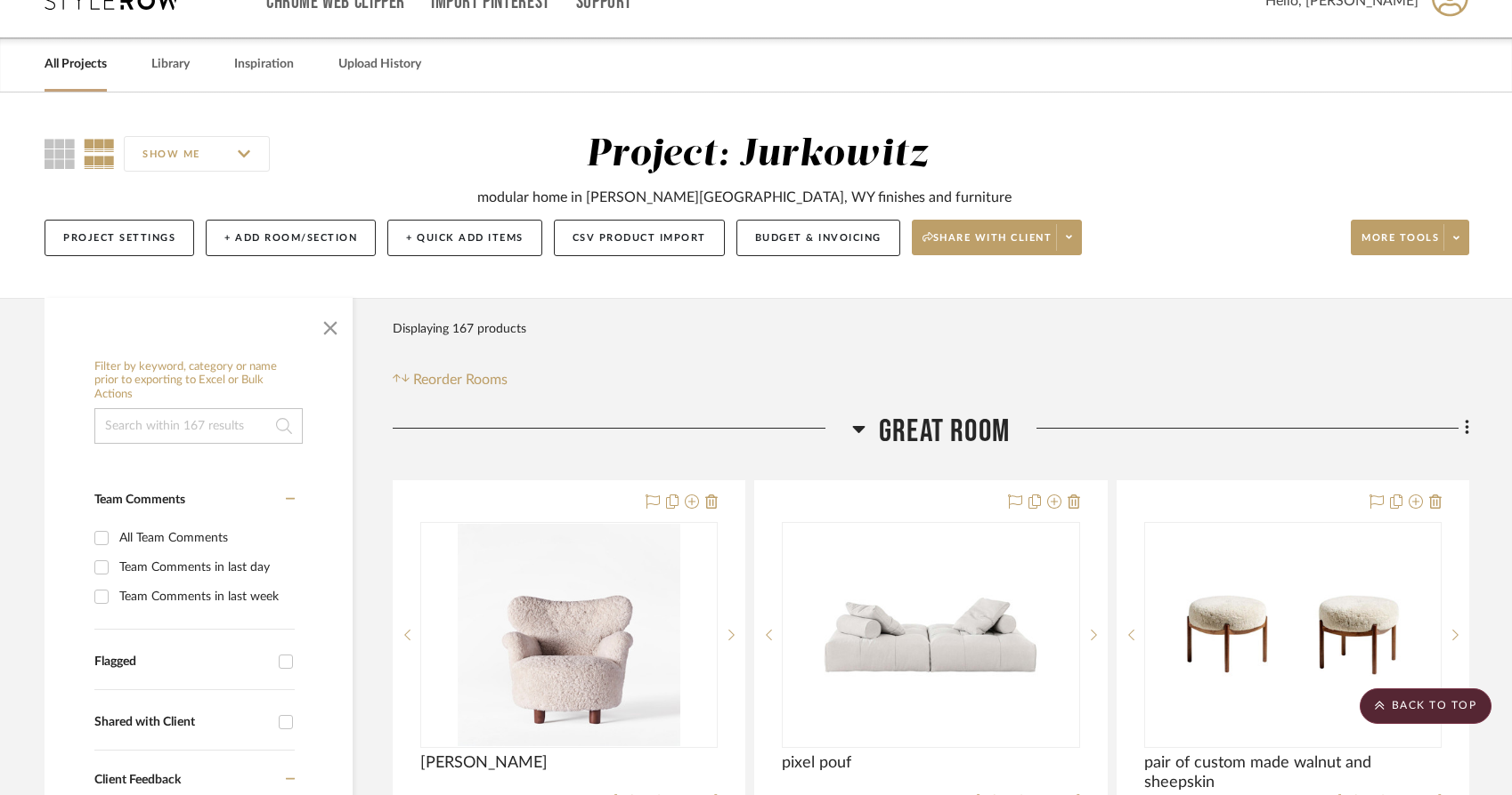
scroll to position [0, 0]
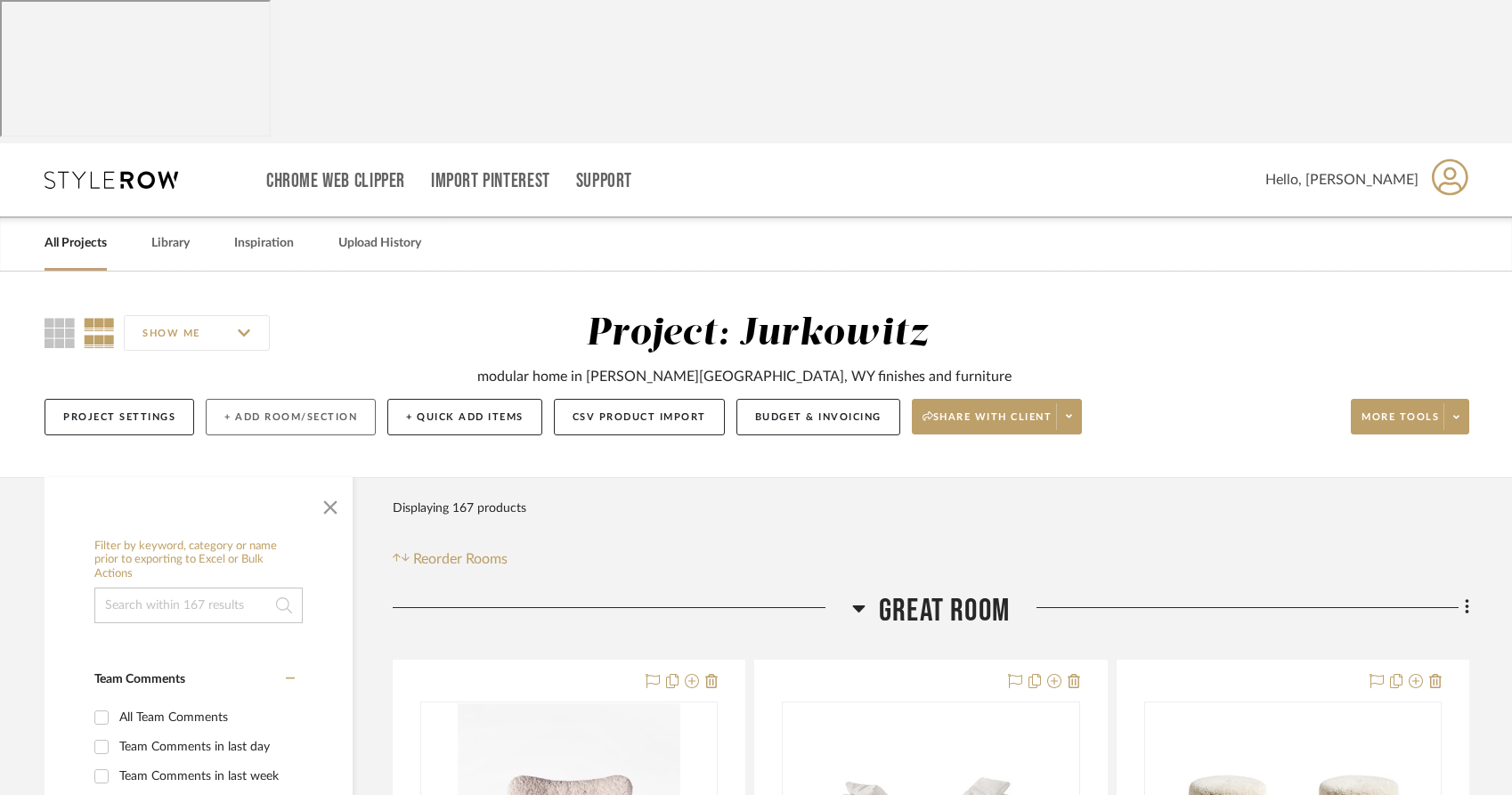
click at [264, 399] on button "+ Add Room/Section" at bounding box center [290, 417] width 170 height 36
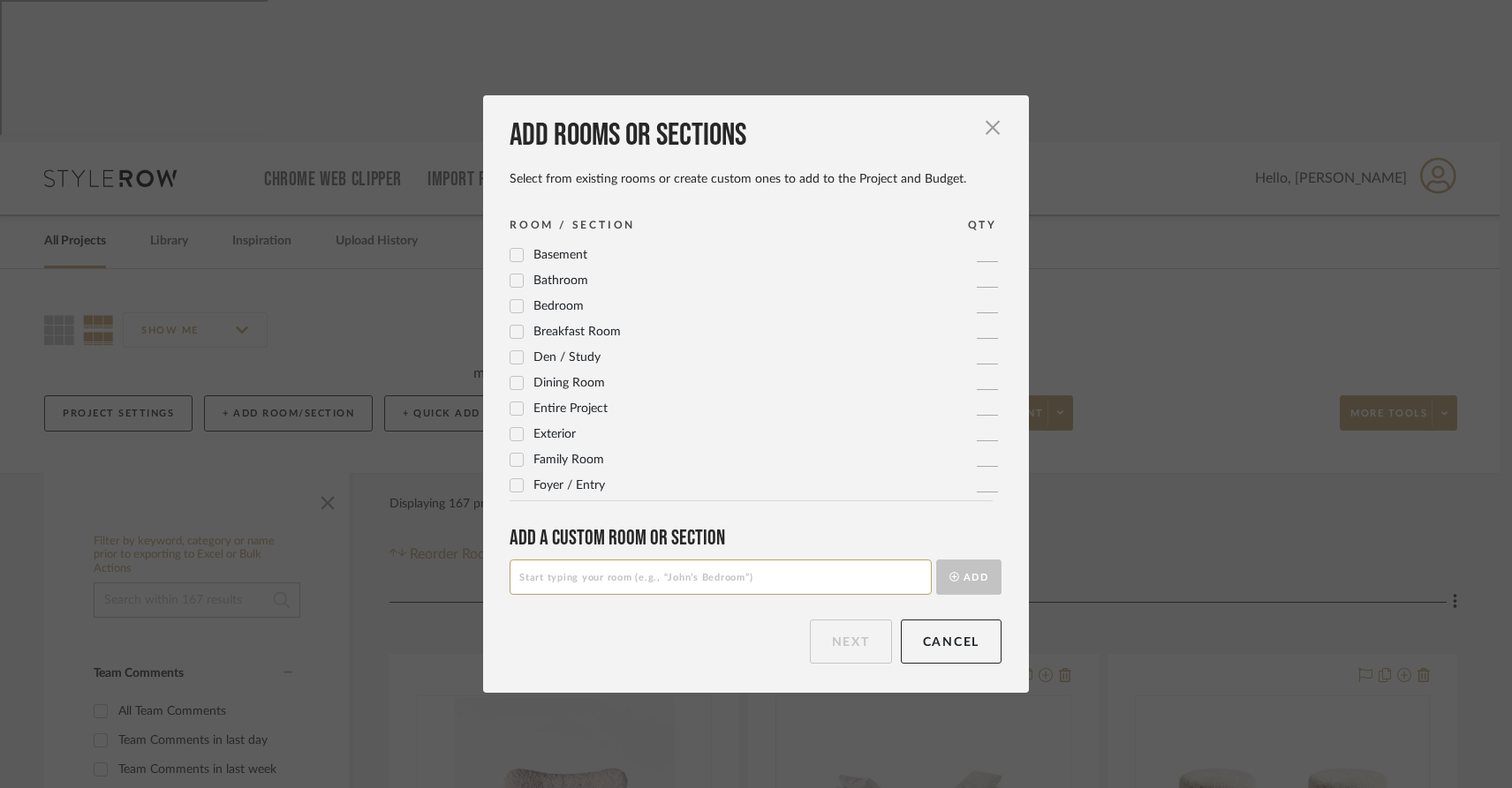
click at [549, 578] on input at bounding box center [721, 577] width 422 height 35
type input "Foyer"
click at [975, 574] on button "Add" at bounding box center [968, 577] width 65 height 35
click at [848, 652] on button "Next" at bounding box center [850, 641] width 82 height 44
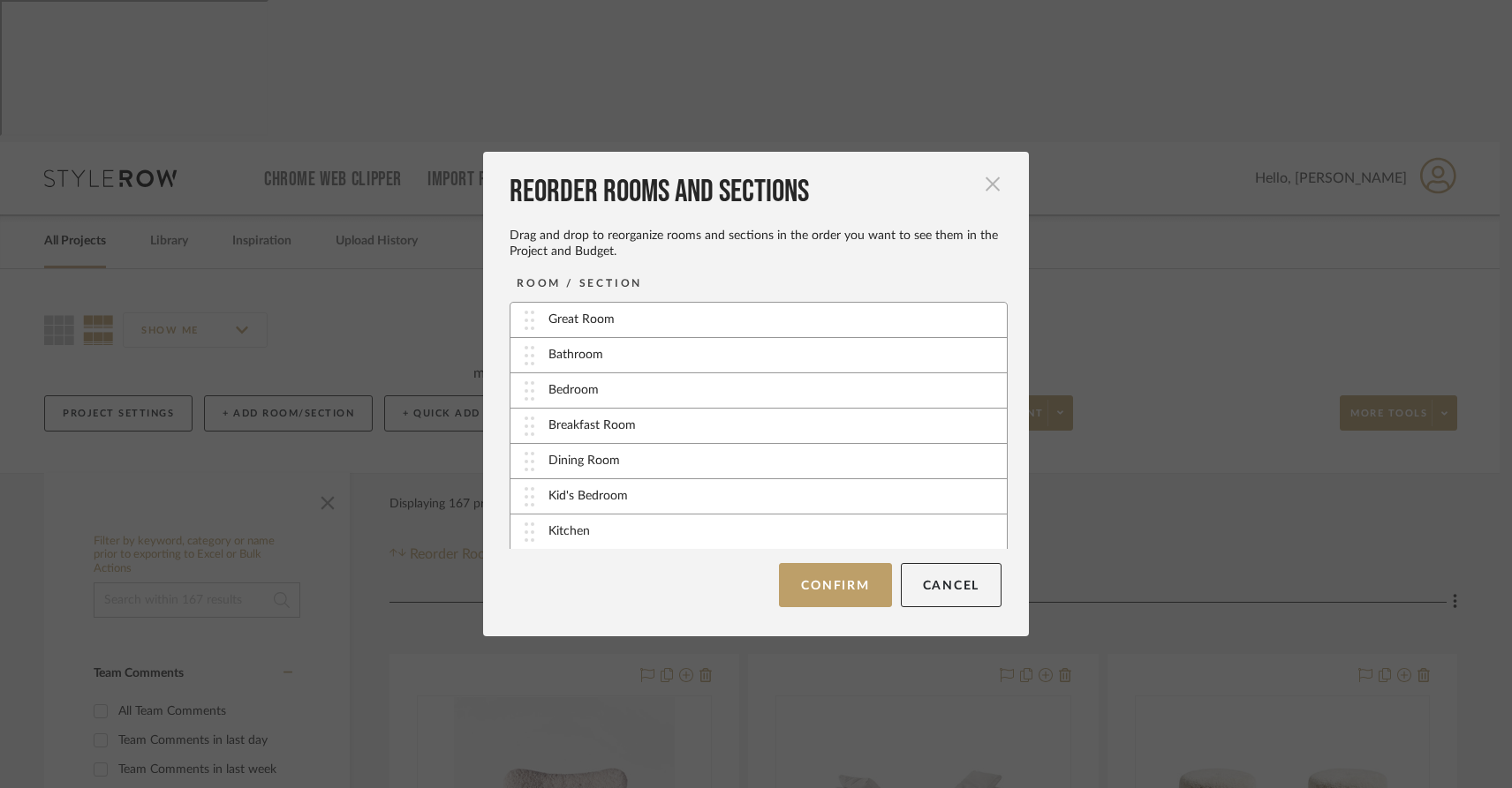
click at [980, 186] on span "button" at bounding box center [993, 183] width 35 height 35
